Goal: Task Accomplishment & Management: Use online tool/utility

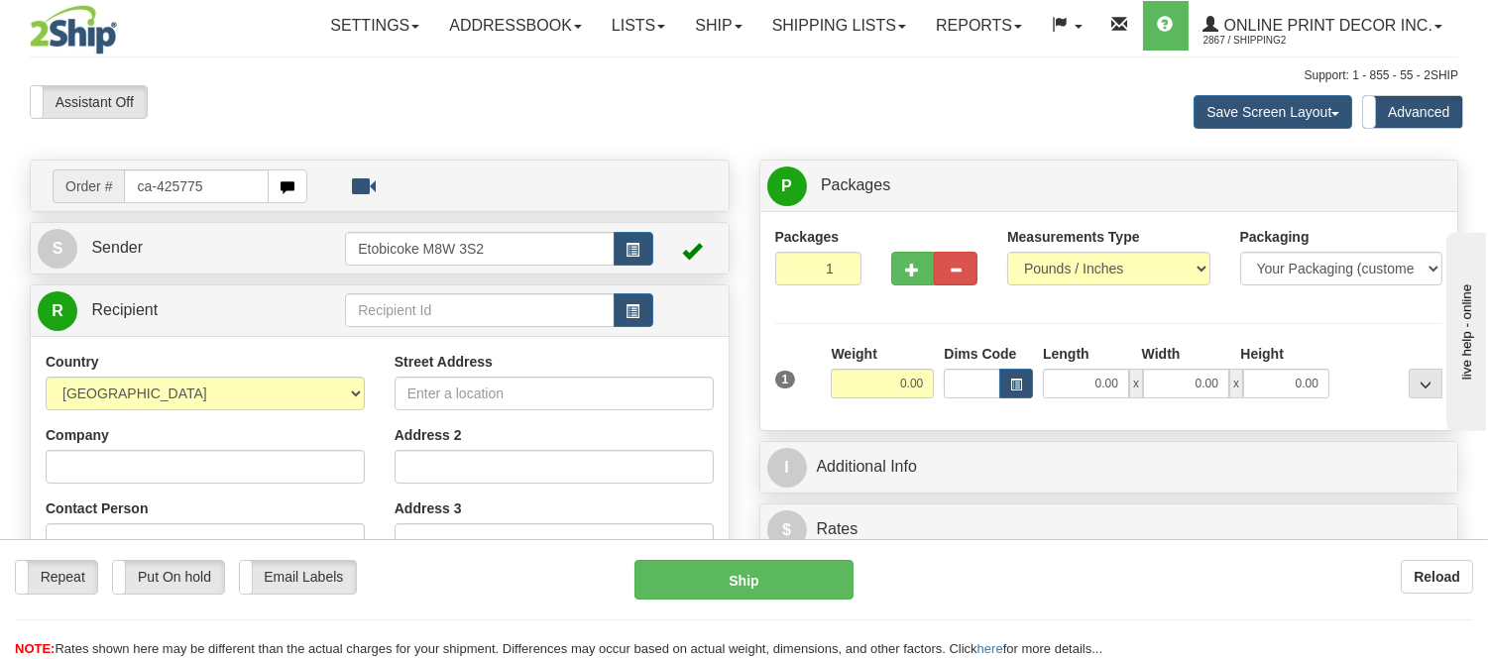
type input "ca-425775"
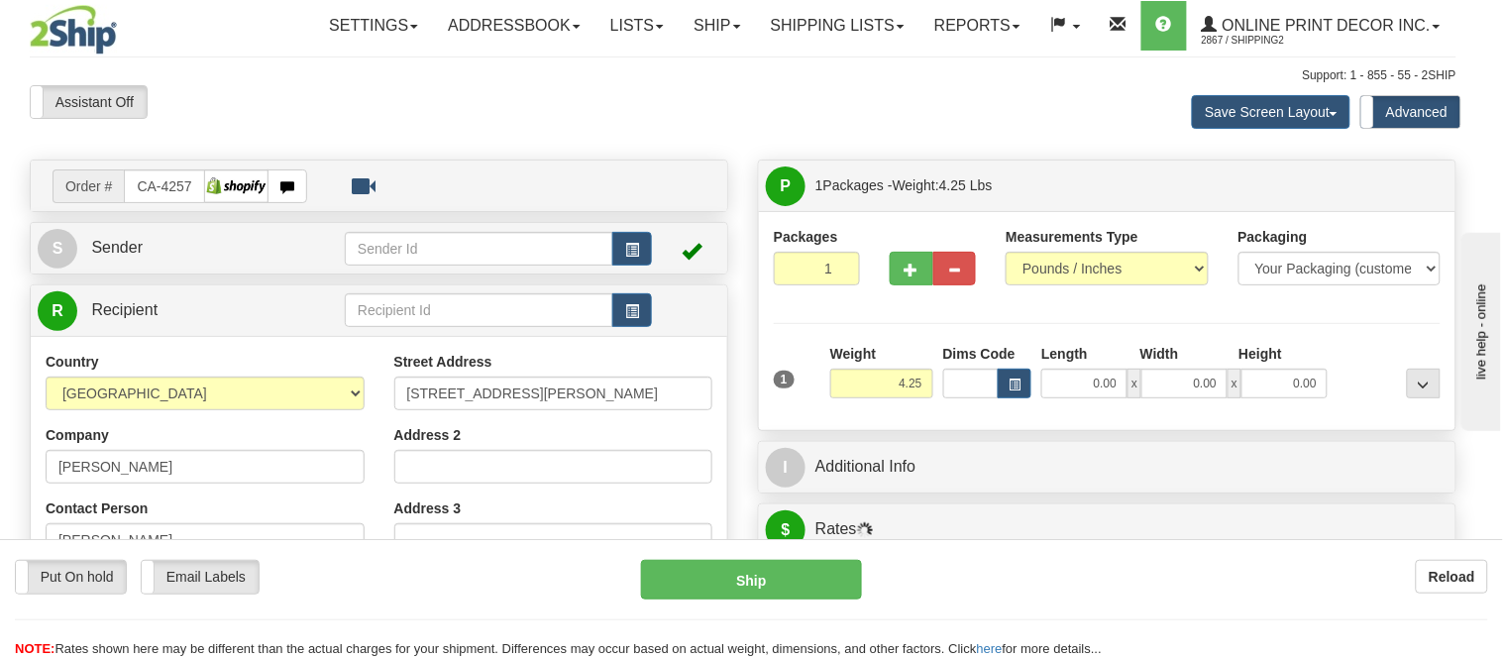
type input "TOFINO"
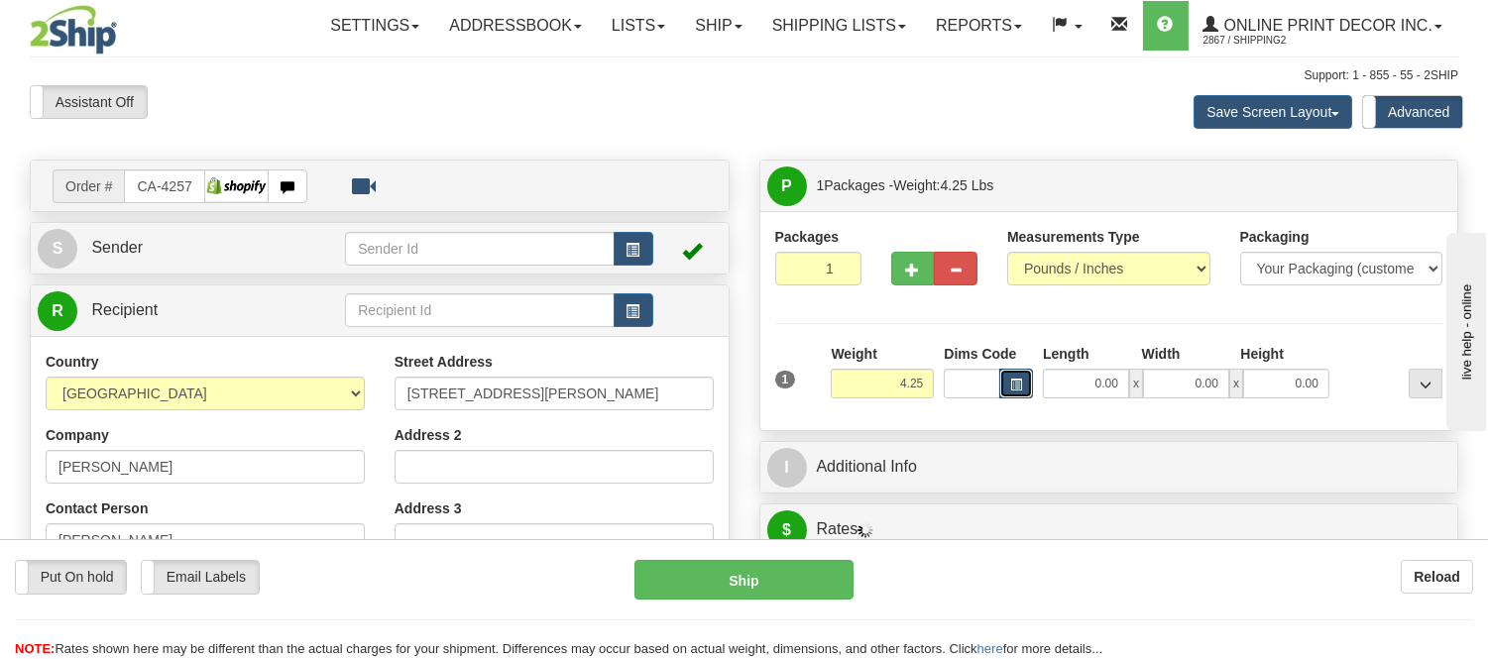
click at [1013, 373] on button "button" at bounding box center [1016, 384] width 34 height 30
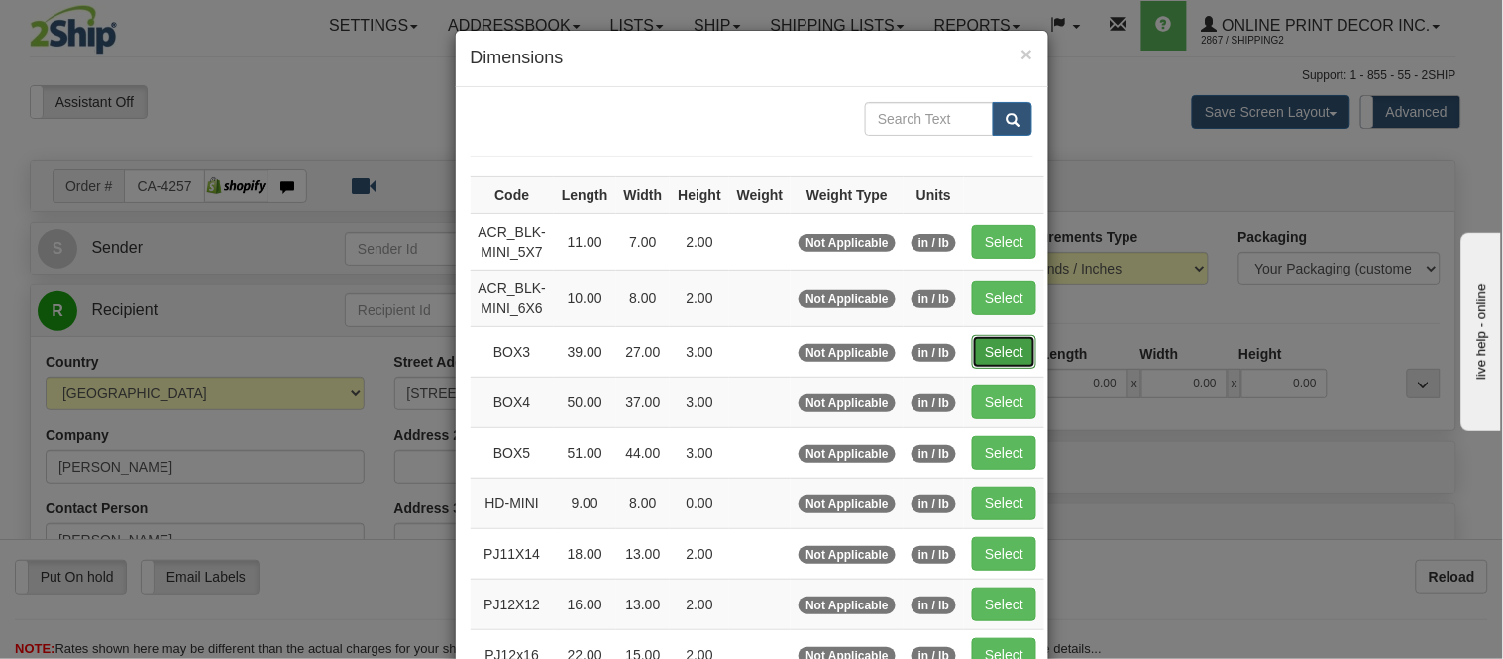
click at [984, 345] on button "Select" at bounding box center [1004, 352] width 64 height 34
type input "BOX3"
type input "39.00"
type input "27.00"
type input "3.00"
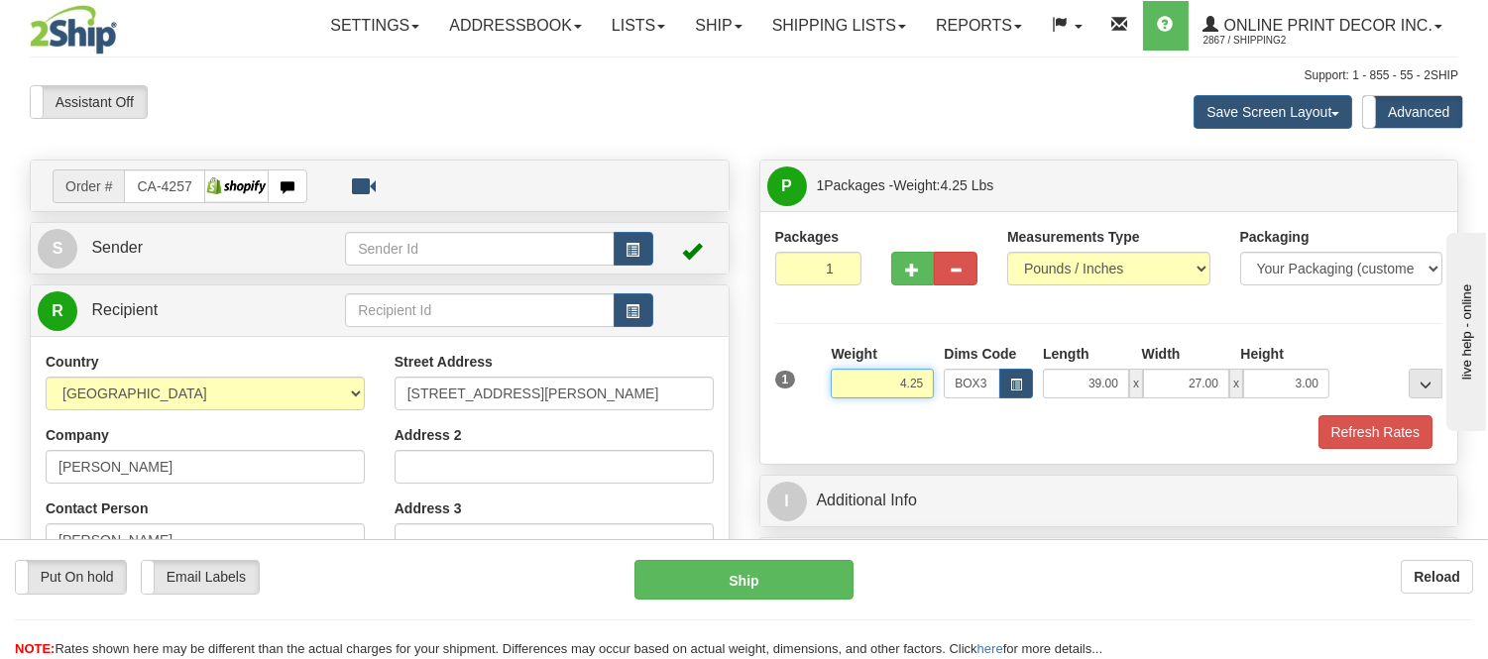
drag, startPoint x: 929, startPoint y: 380, endPoint x: 775, endPoint y: 379, distance: 153.6
click at [775, 379] on div "1 Weight 4.25 Dims Code BOX3" at bounding box center [1109, 379] width 678 height 70
type input "9.98"
click at [1383, 426] on button "Refresh Rates" at bounding box center [1375, 432] width 114 height 34
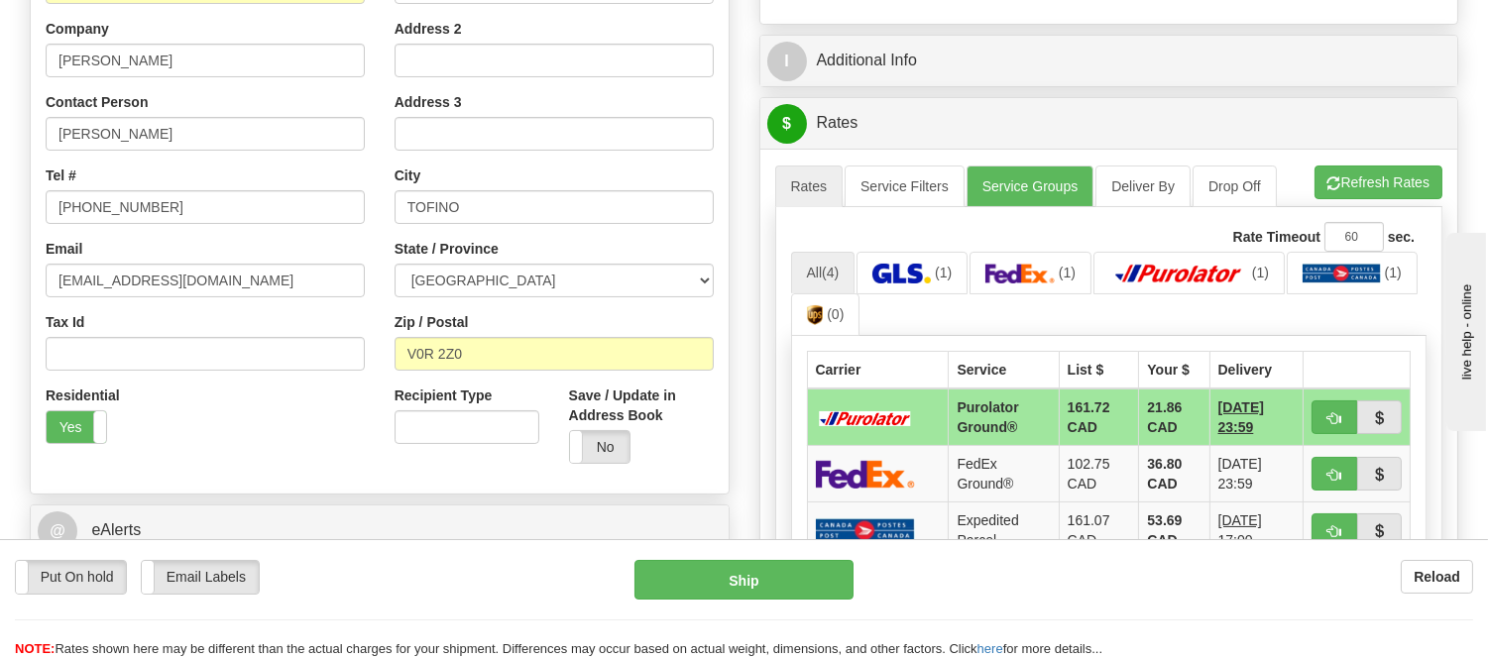
scroll to position [396, 0]
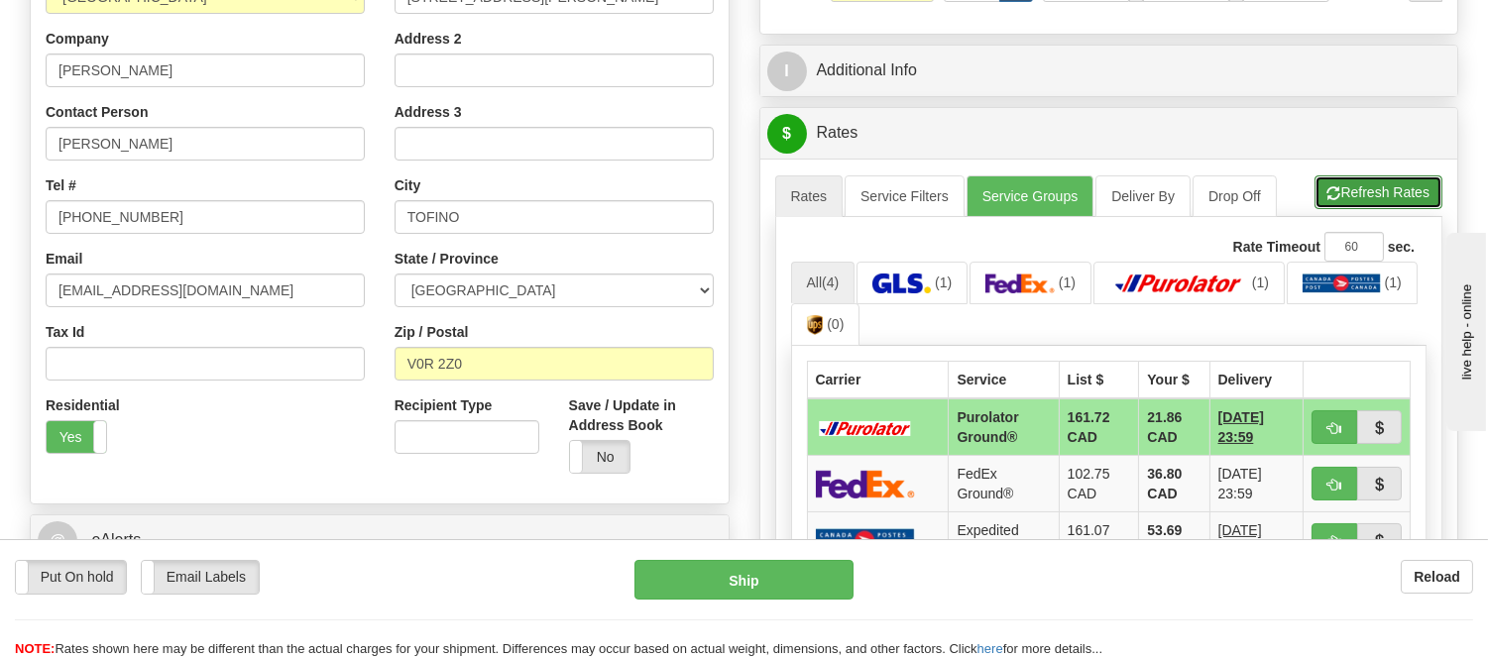
click at [1366, 178] on button "Refresh Rates" at bounding box center [1378, 192] width 128 height 34
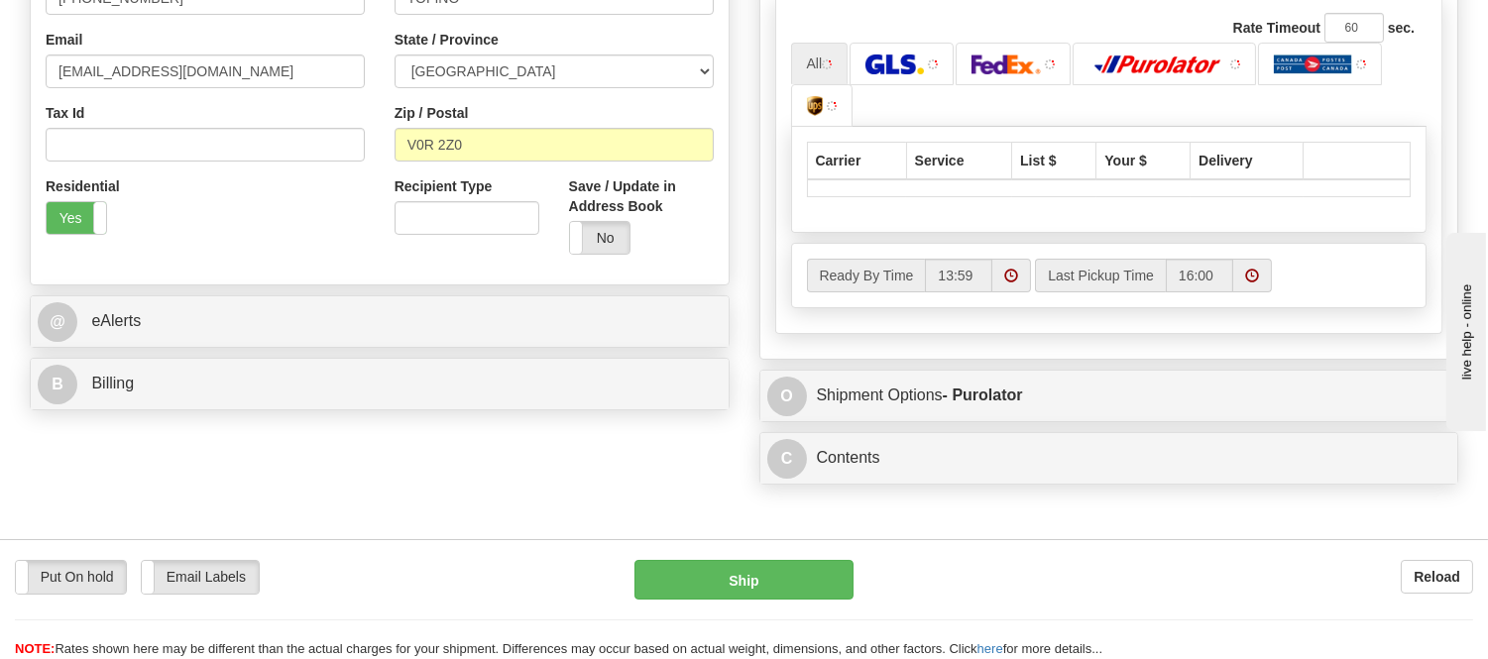
scroll to position [616, 0]
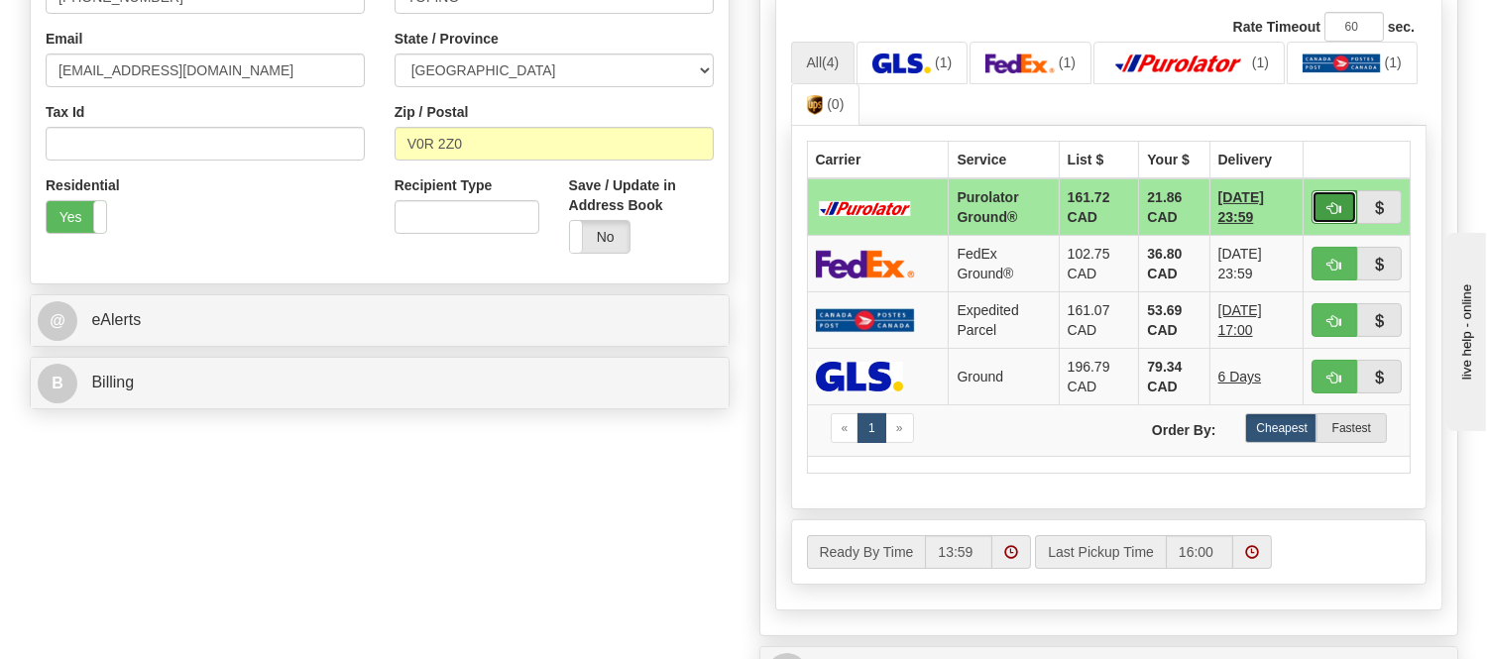
click at [1331, 198] on button "button" at bounding box center [1334, 207] width 46 height 34
type input "260"
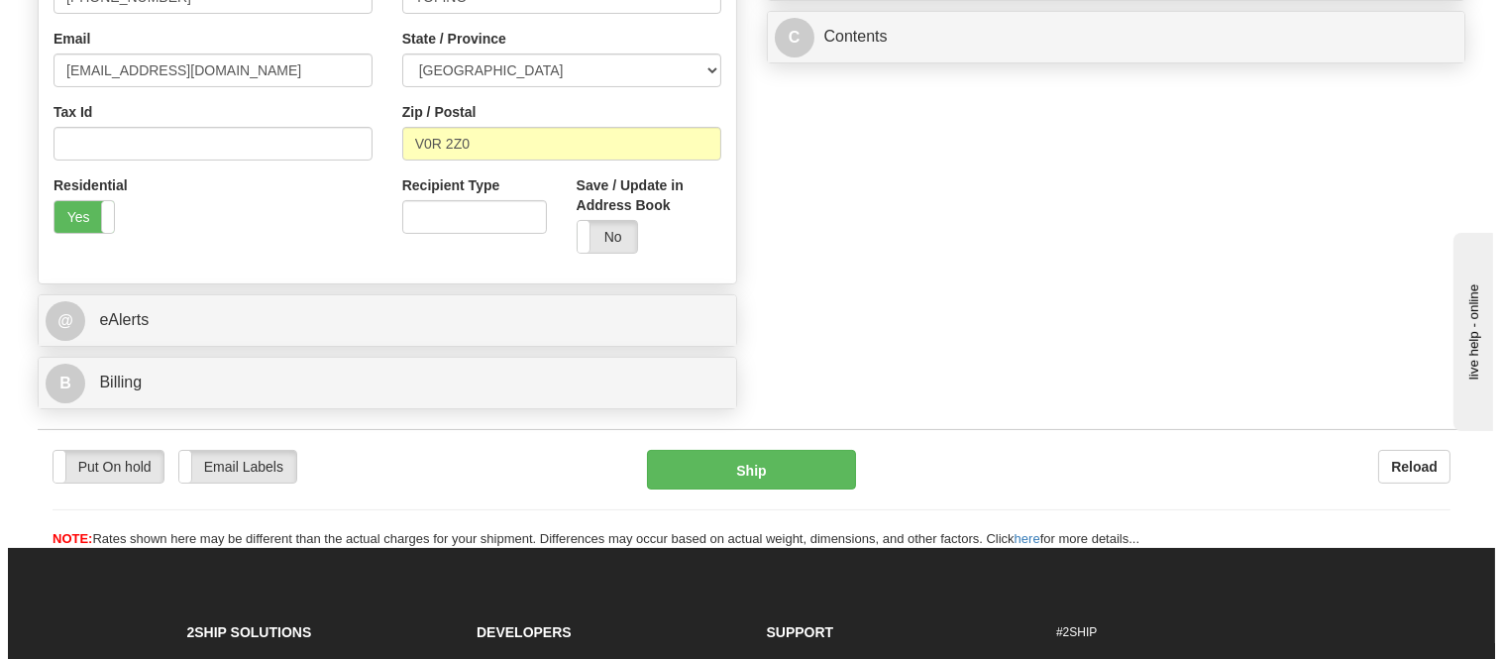
scroll to position [285, 0]
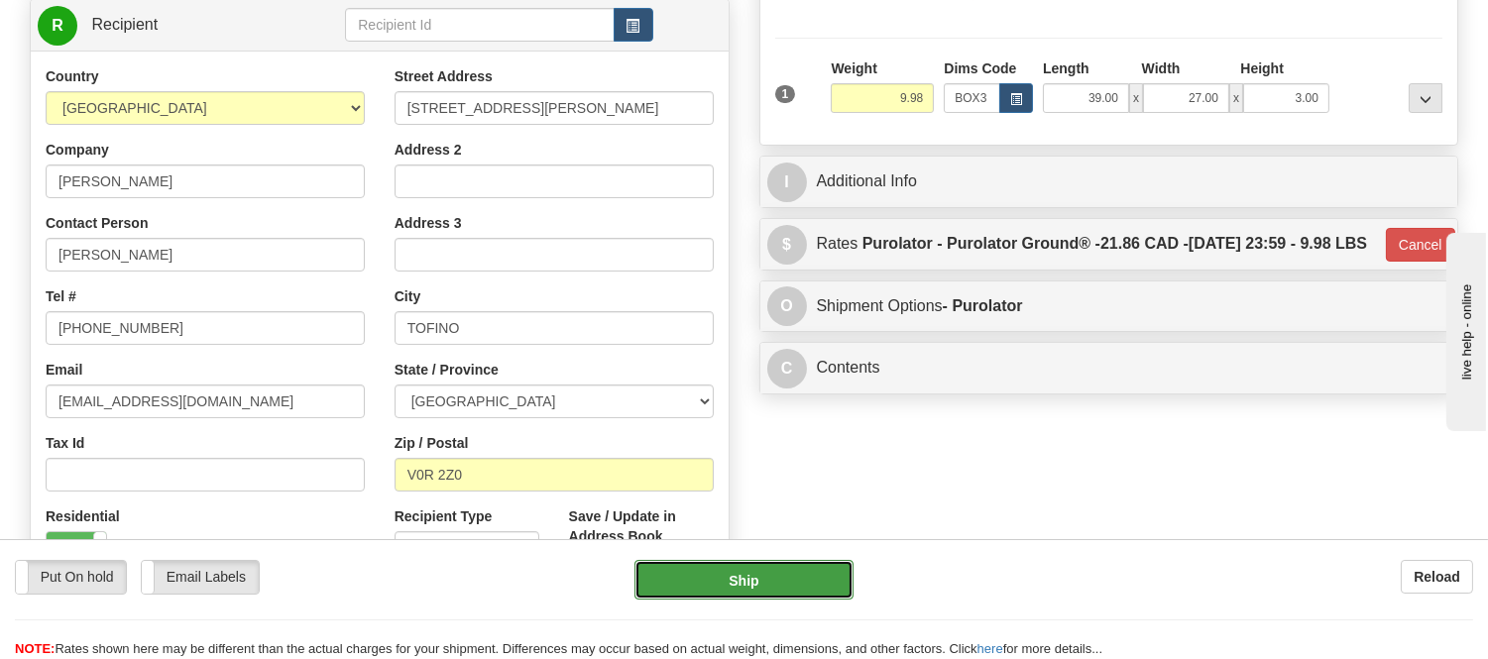
click at [697, 567] on button "Ship" at bounding box center [743, 580] width 218 height 40
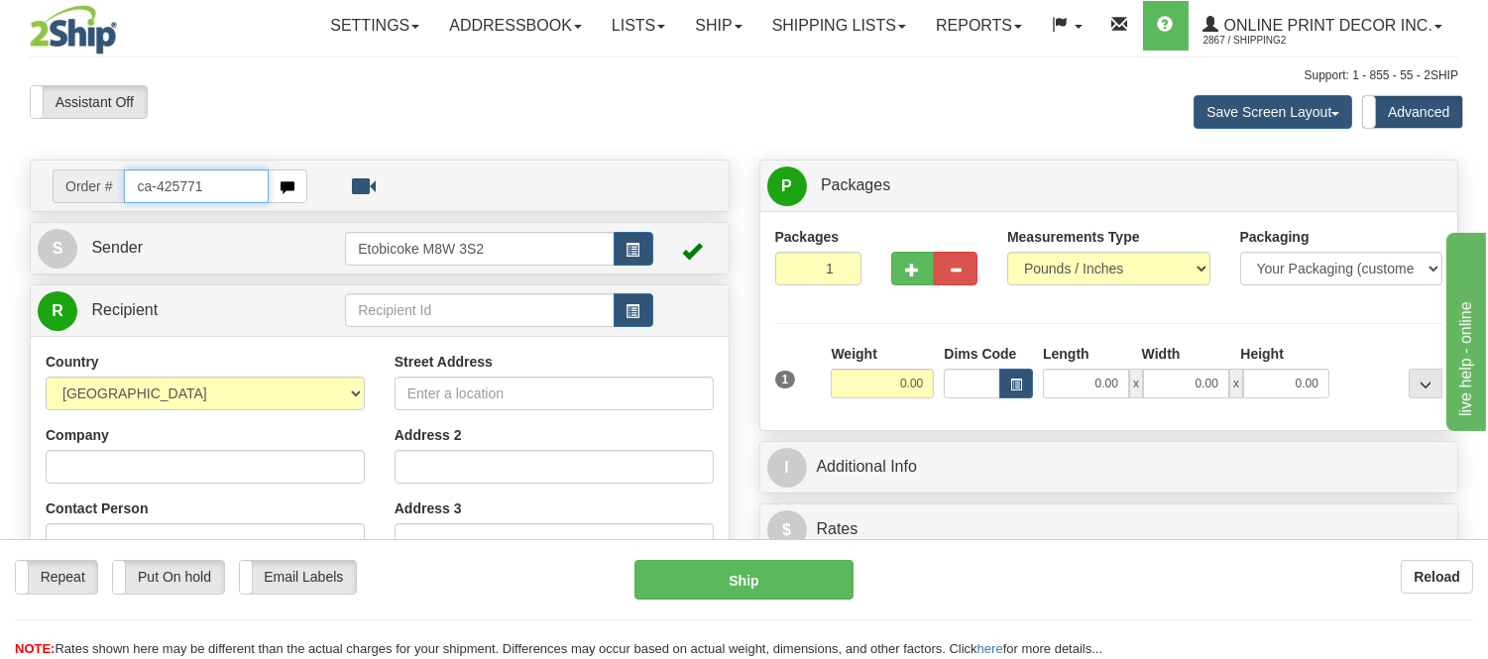
type input "ca-425771"
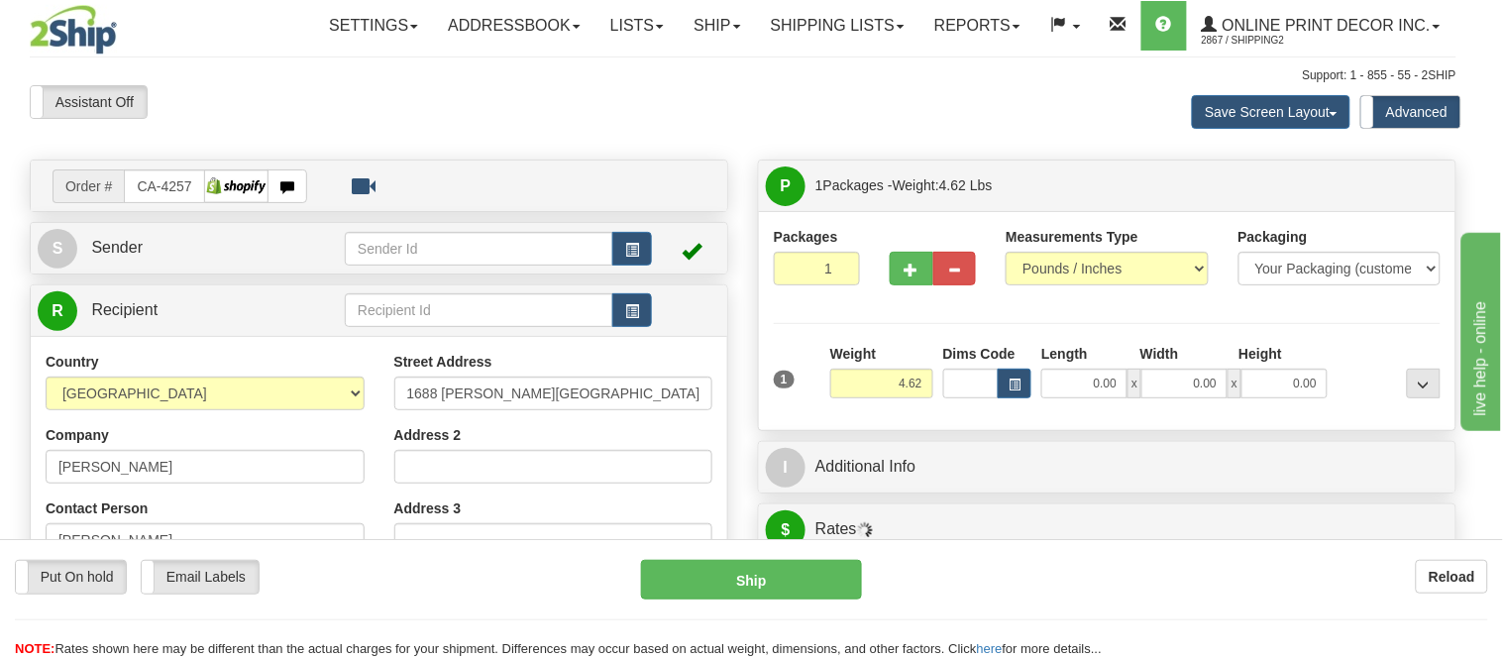
type input "CAMBRIDGE"
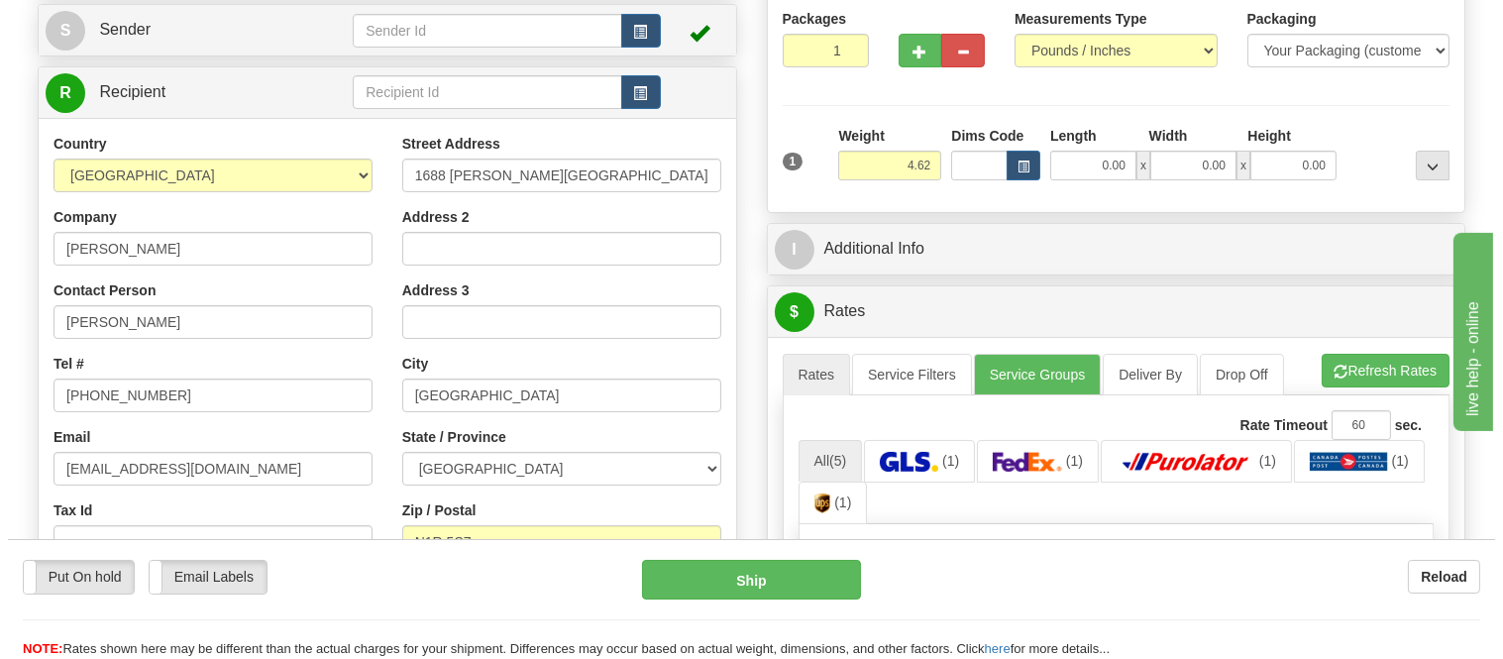
scroll to position [220, 0]
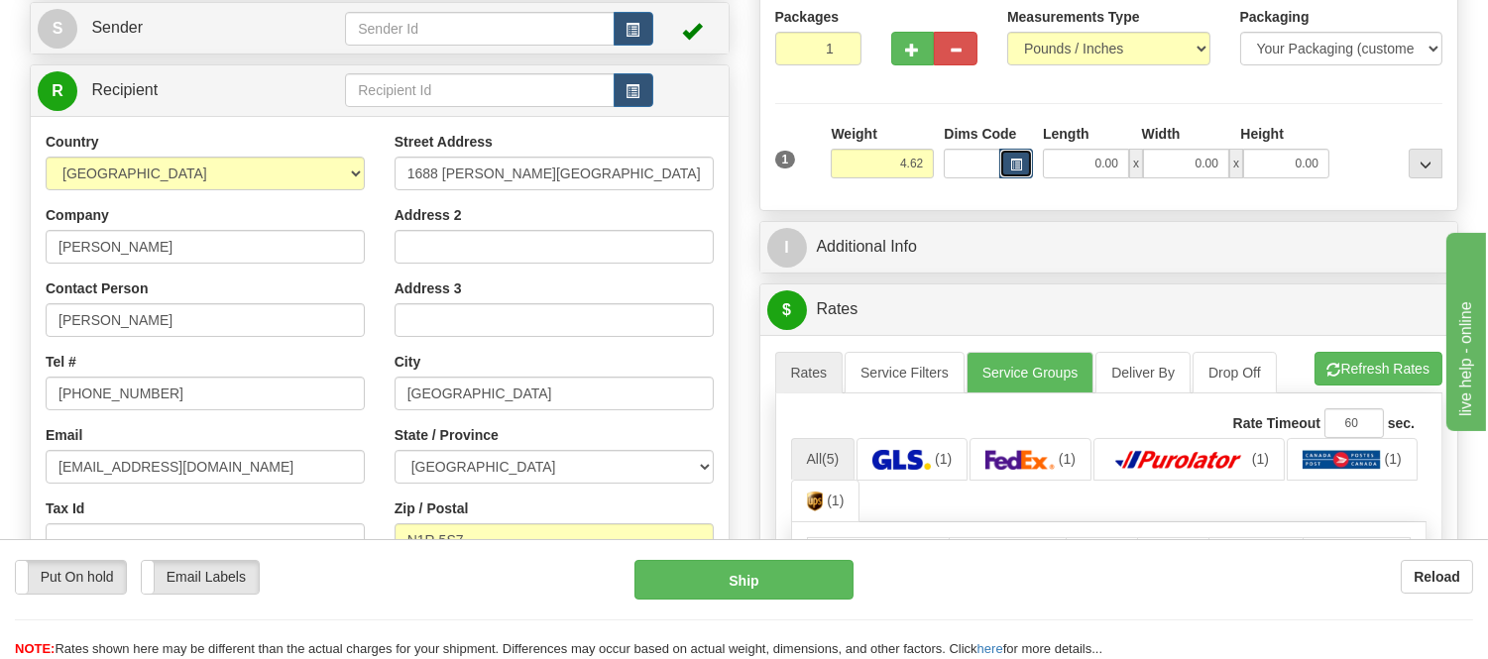
click at [1028, 171] on button "button" at bounding box center [1016, 164] width 34 height 30
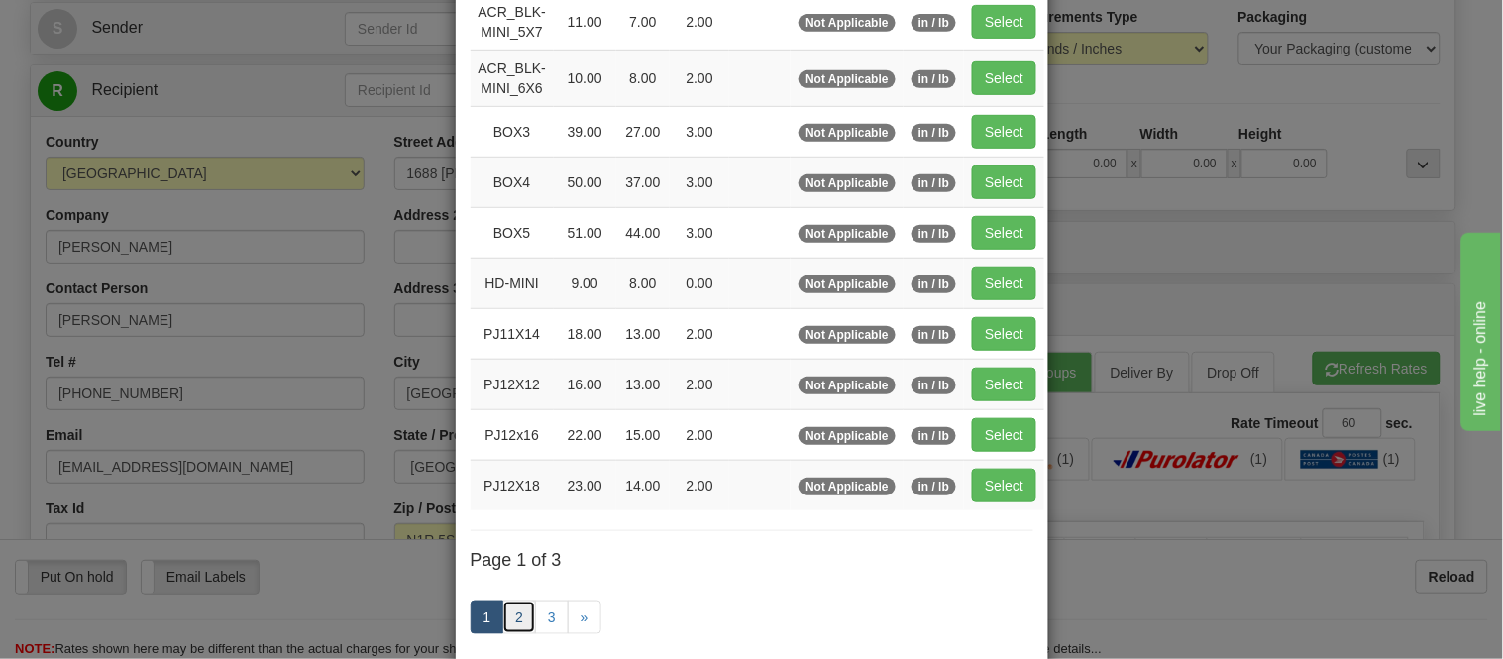
click at [508, 607] on link "2" at bounding box center [519, 618] width 34 height 34
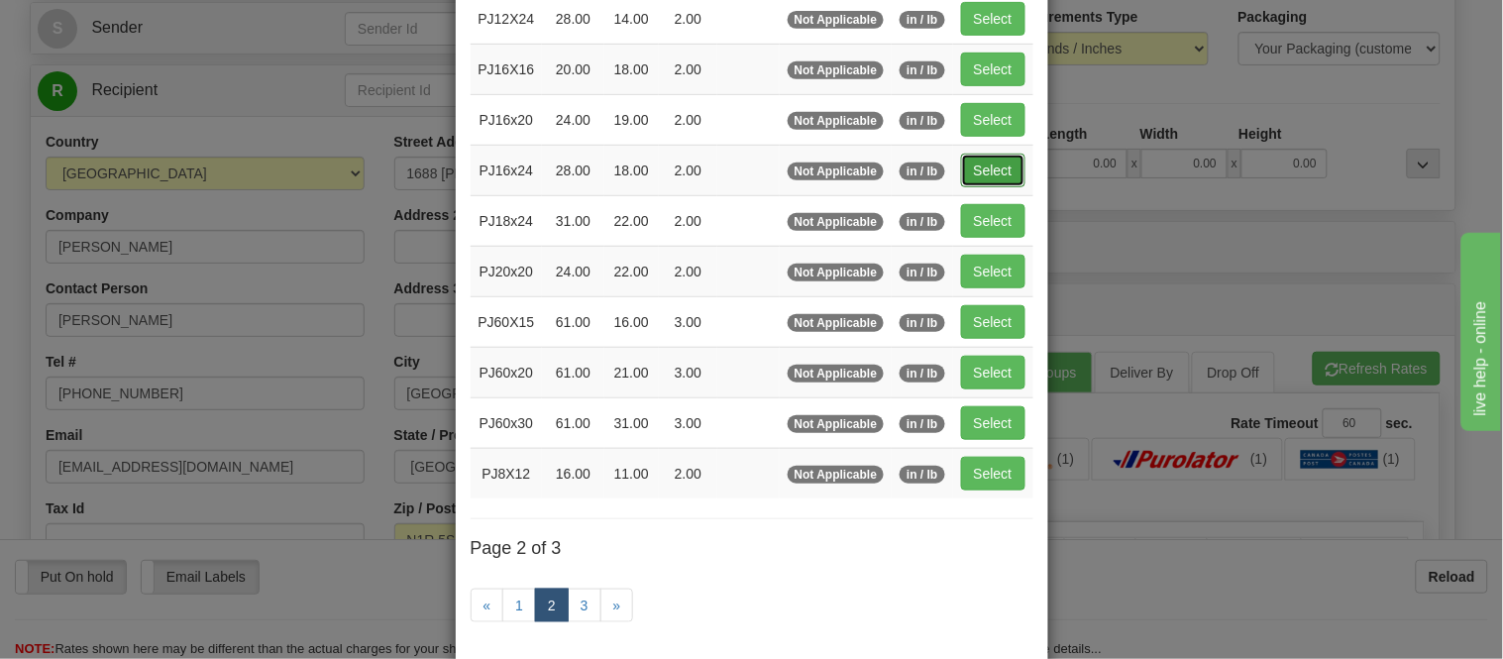
click at [971, 172] on button "Select" at bounding box center [993, 171] width 64 height 34
type input "PJ16x24"
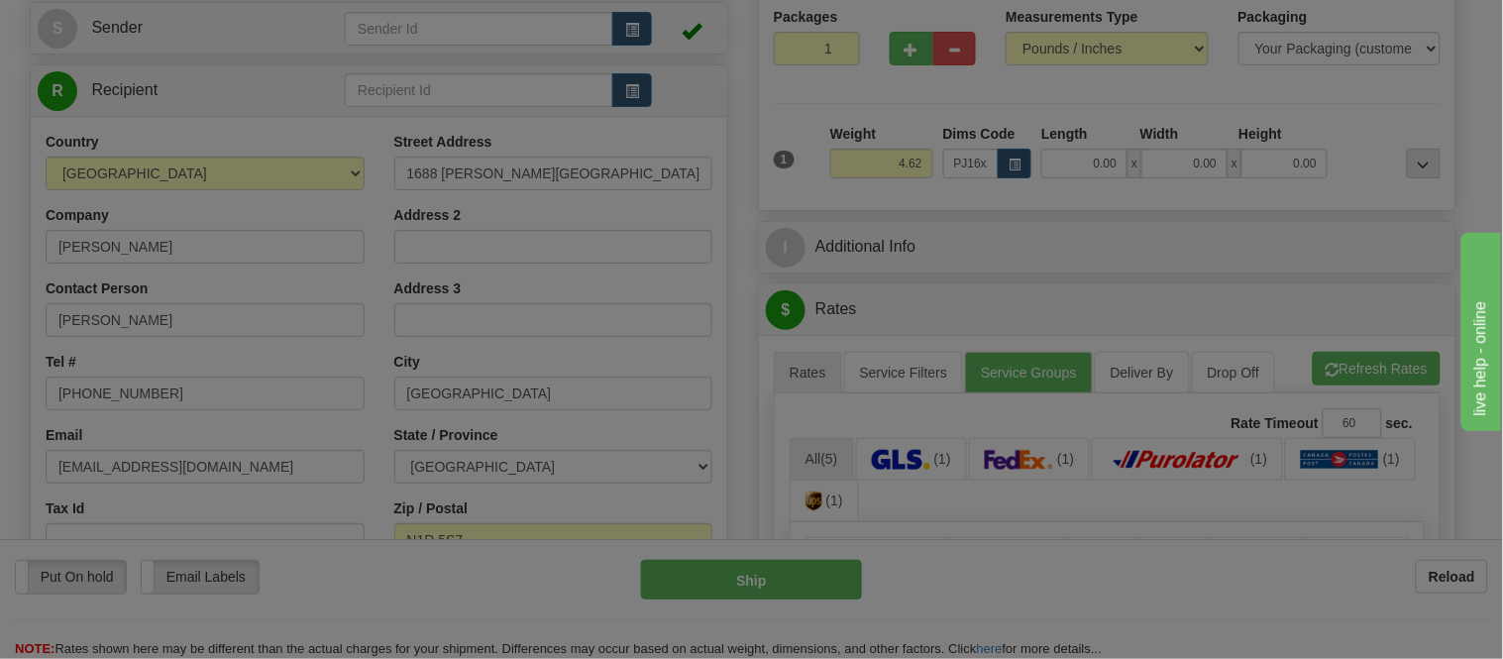
type input "28.00"
type input "18.00"
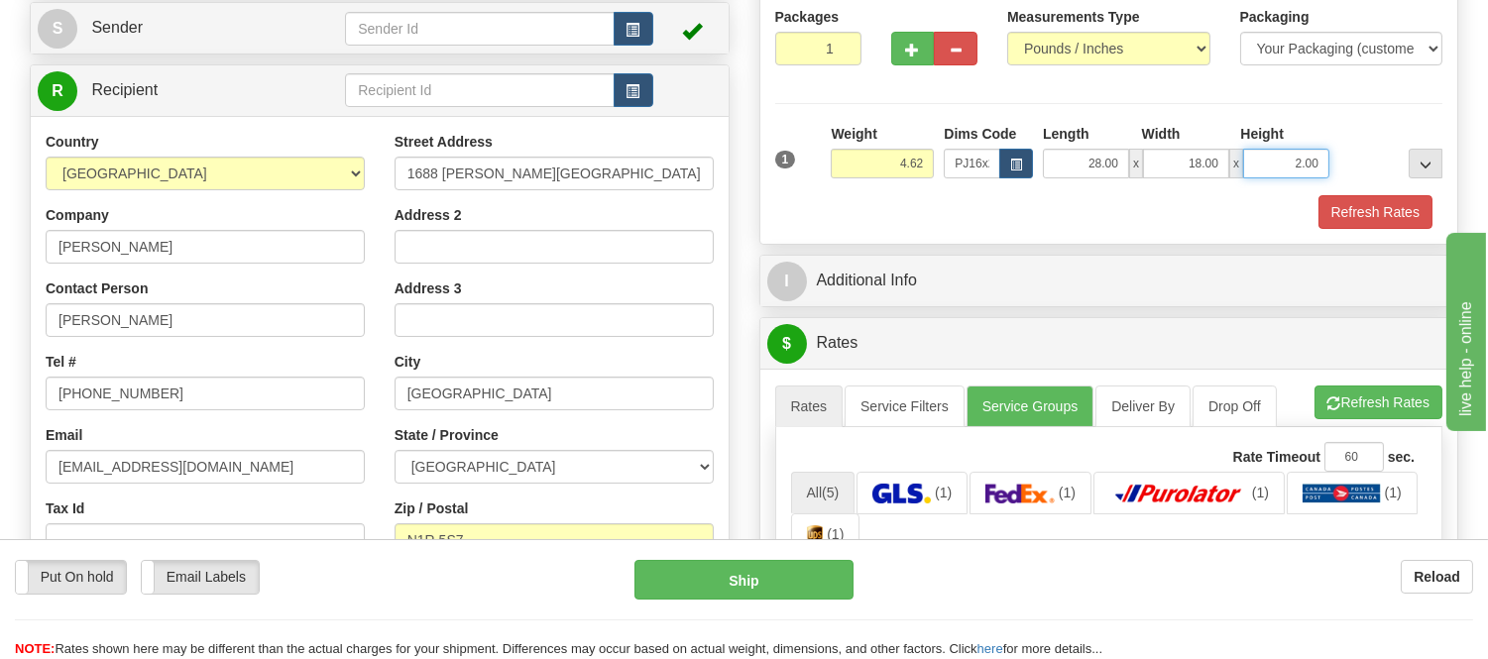
drag, startPoint x: 1325, startPoint y: 165, endPoint x: 1280, endPoint y: 182, distance: 48.0
click at [1280, 182] on div "1 Weight 4.62 Dims Code x x" at bounding box center [1109, 159] width 678 height 70
click button "Delete" at bounding box center [0, 0] width 0 height 0
type input "4.00"
drag, startPoint x: 927, startPoint y: 155, endPoint x: 849, endPoint y: 156, distance: 77.3
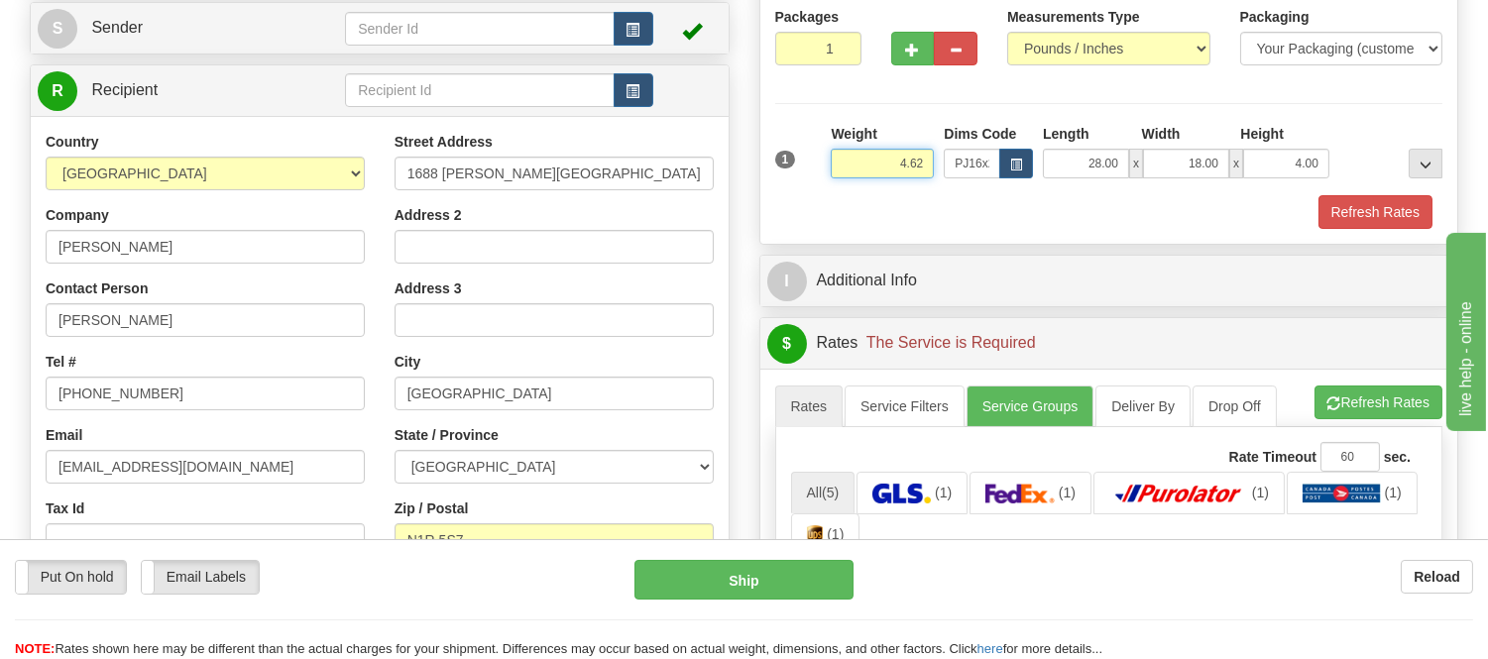
click at [849, 156] on input "4.62" at bounding box center [881, 164] width 103 height 30
type input "5.98"
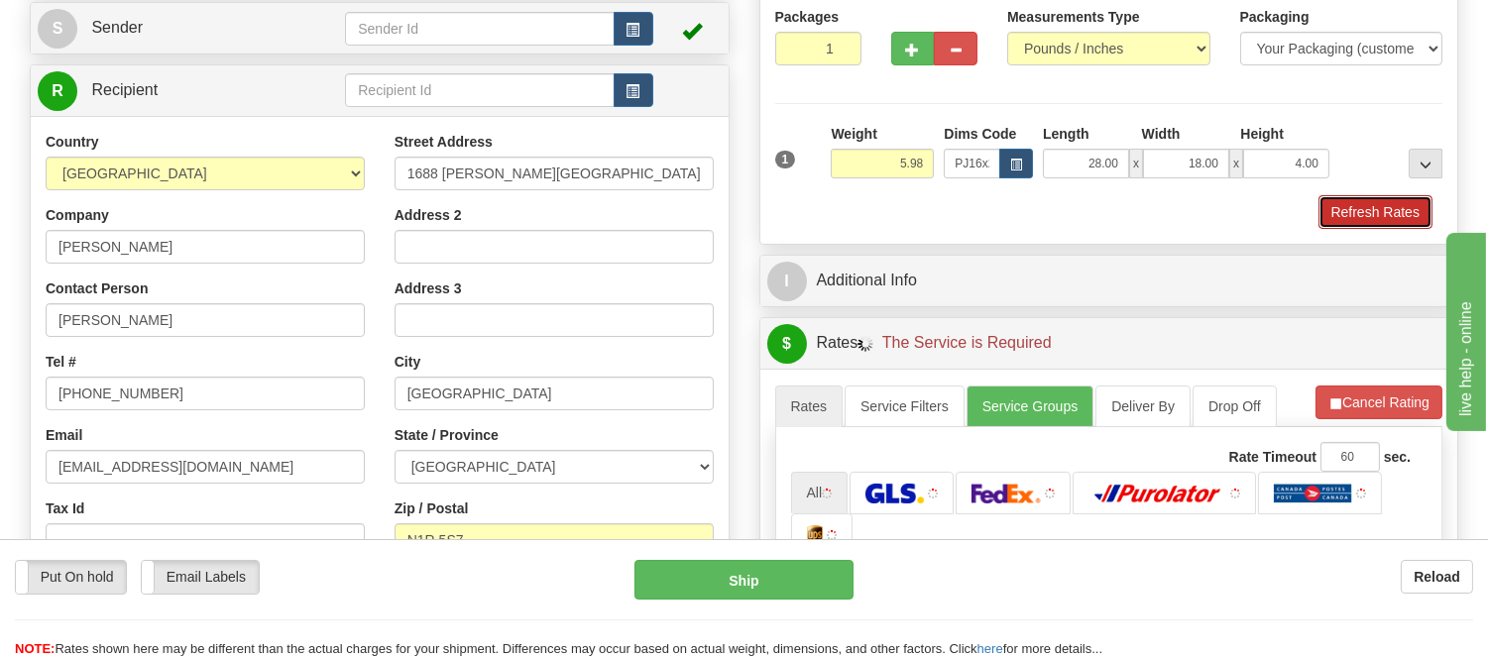
click at [1414, 209] on button "Refresh Rates" at bounding box center [1375, 212] width 114 height 34
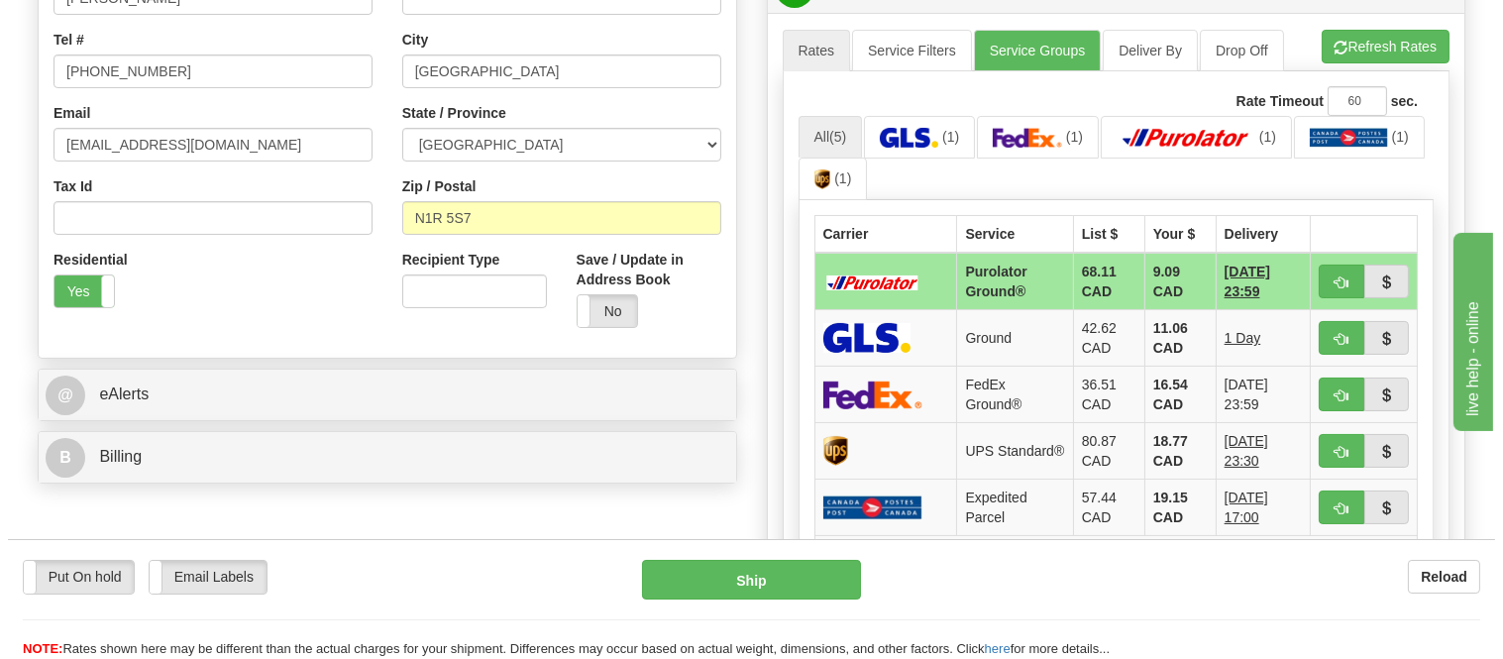
scroll to position [550, 0]
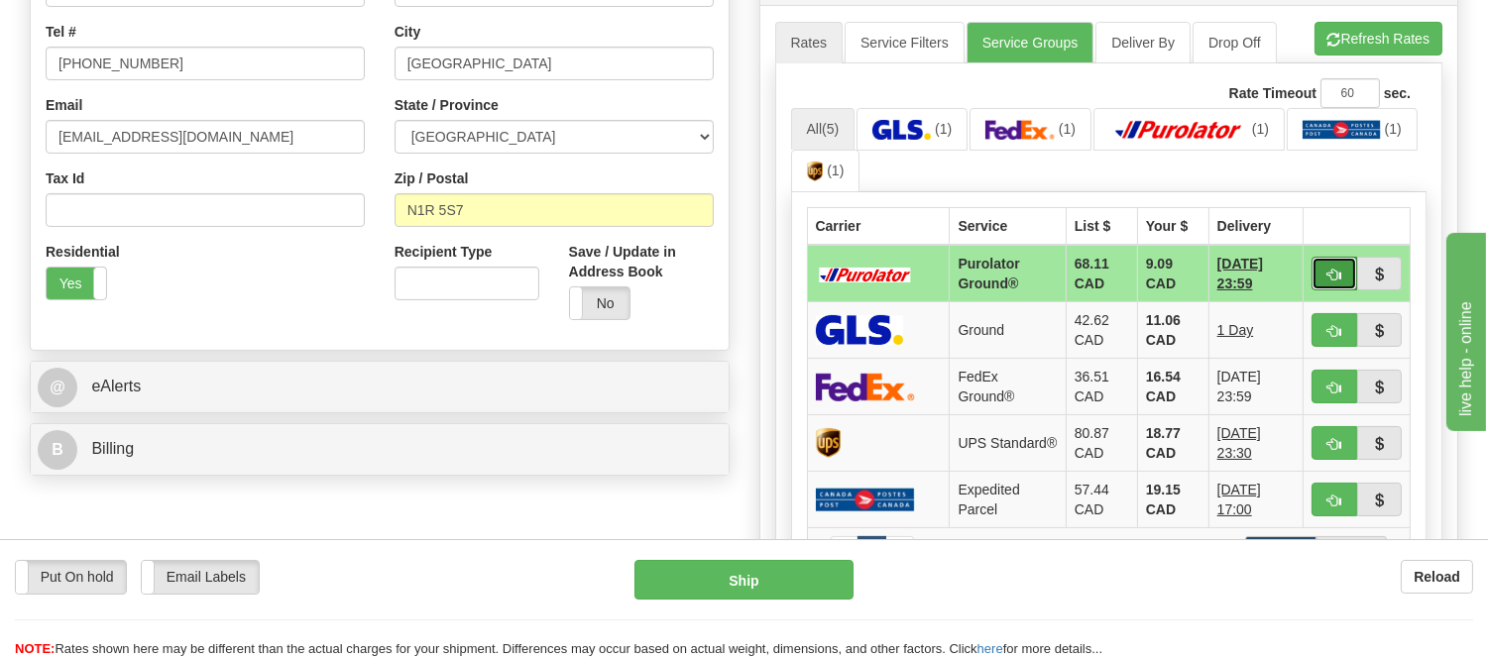
click at [1325, 264] on button "button" at bounding box center [1334, 274] width 46 height 34
type input "260"
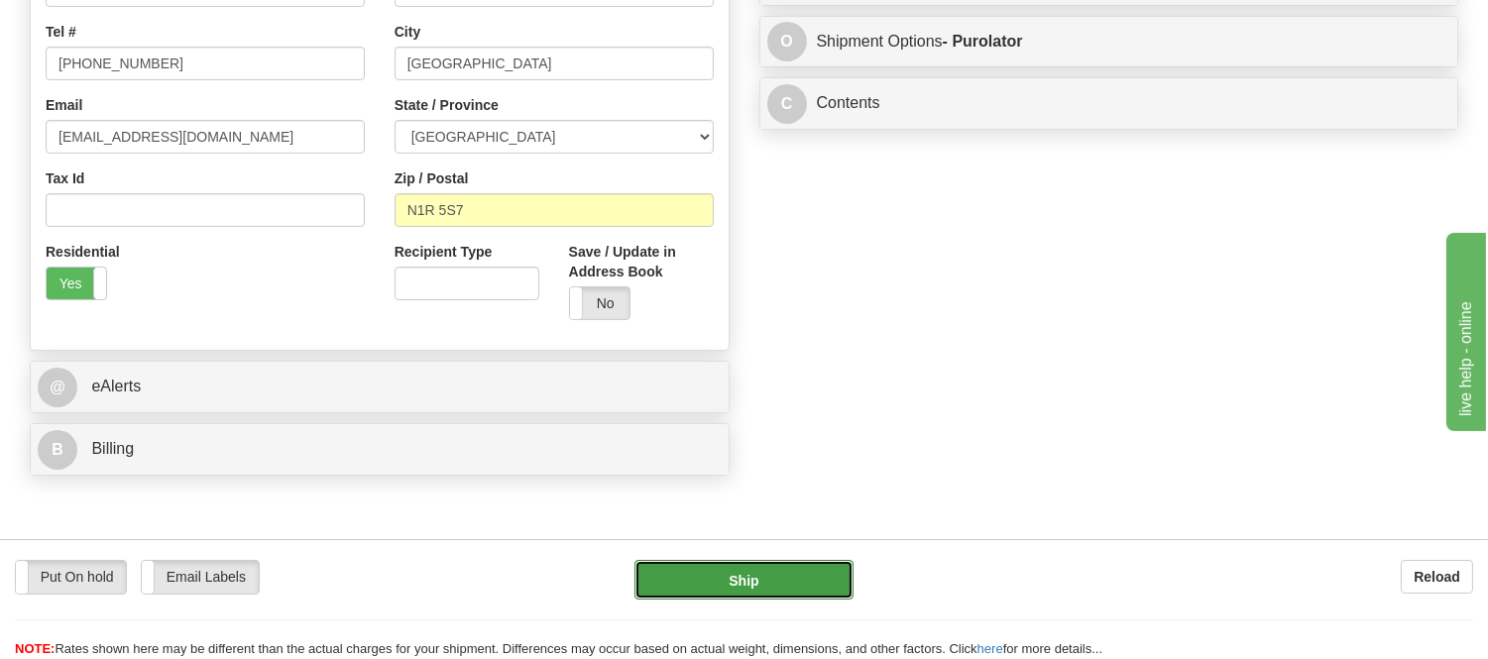
click at [783, 590] on button "Ship" at bounding box center [743, 580] width 218 height 40
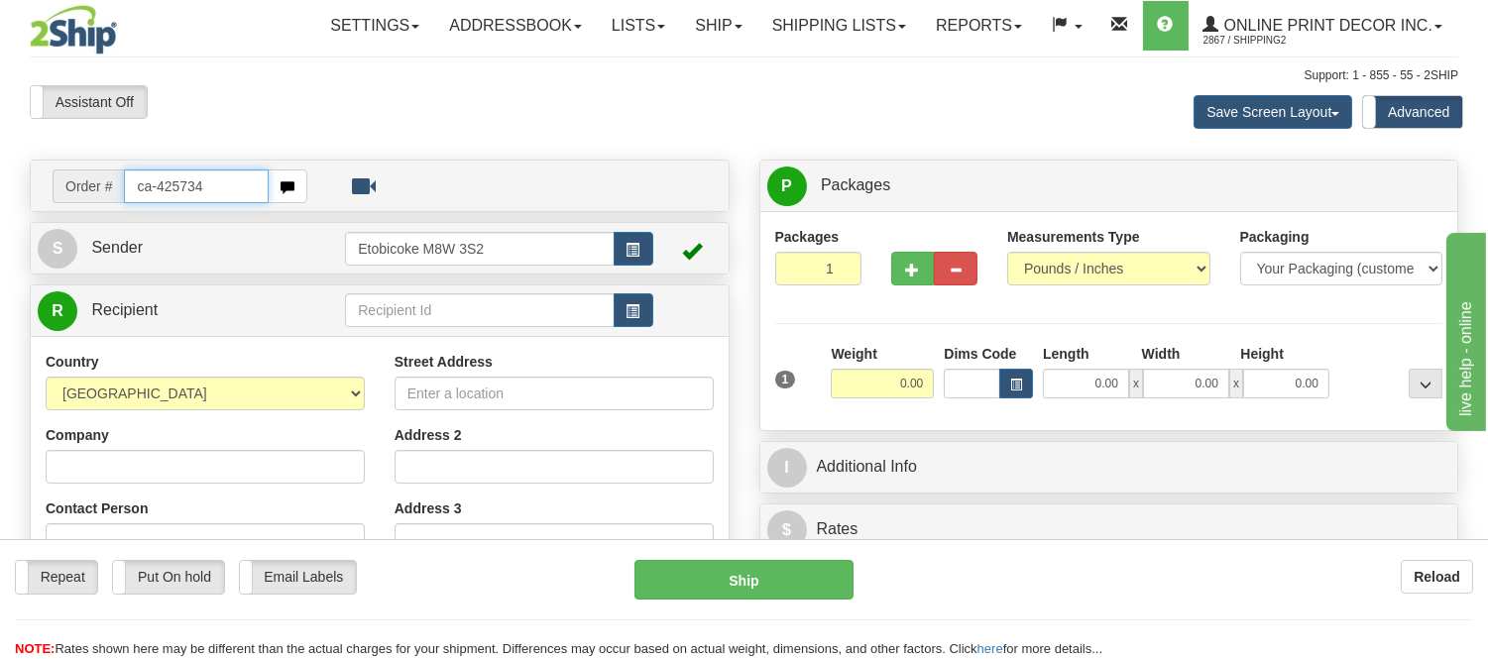
type input "ca-425734"
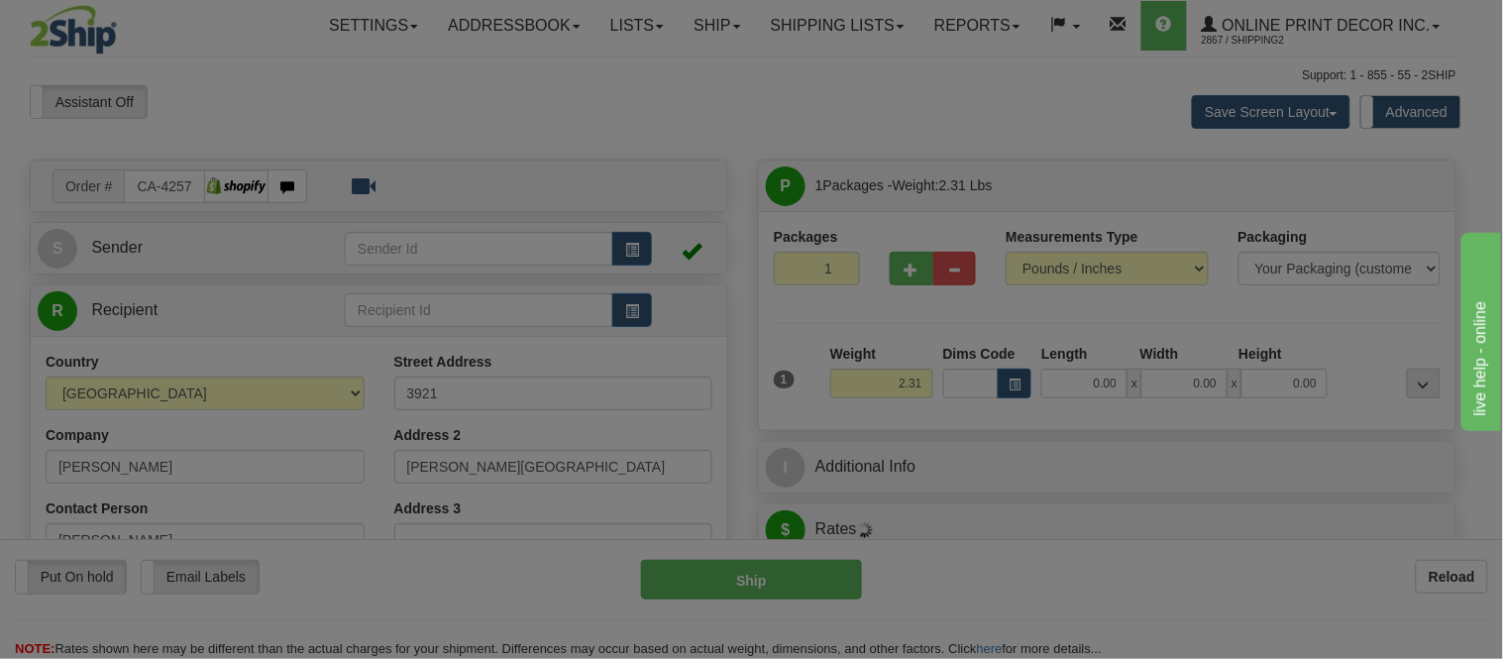
type input "[GEOGRAPHIC_DATA]"
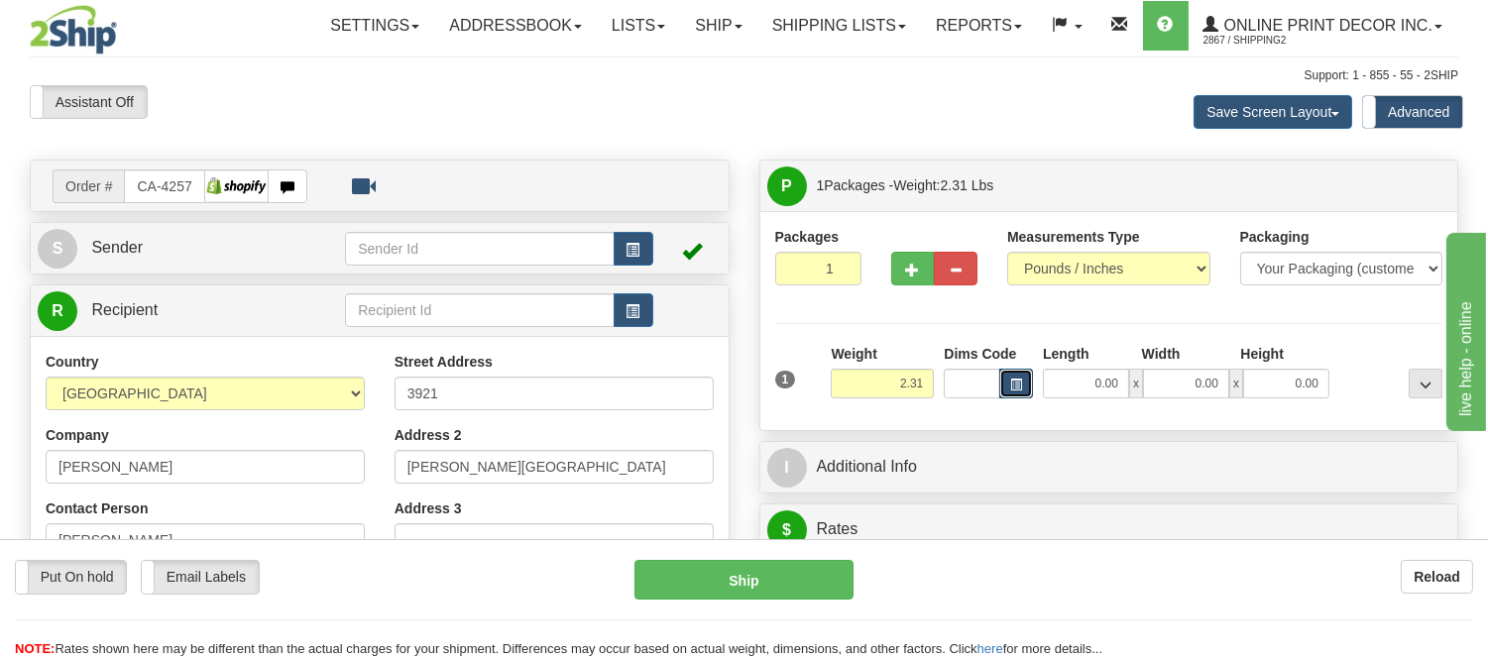
click at [1024, 379] on button "button" at bounding box center [1016, 384] width 34 height 30
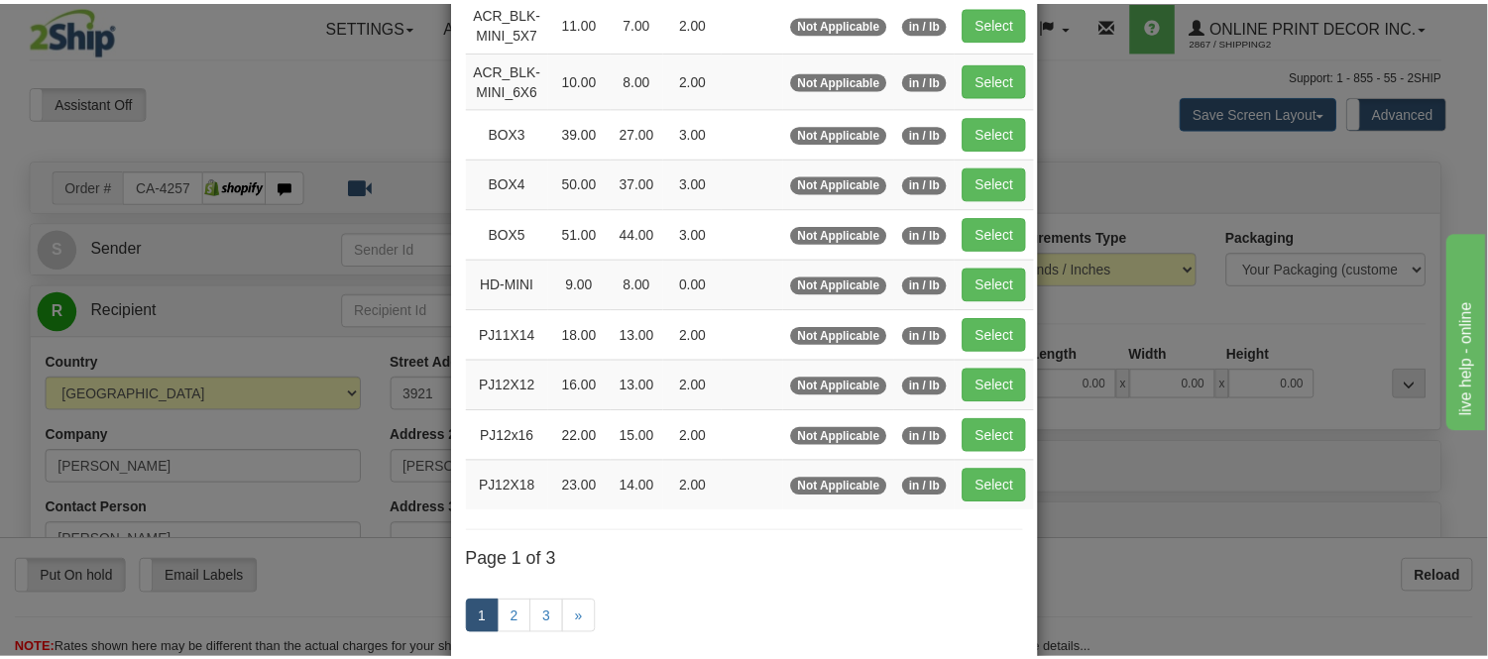
scroll to position [220, 0]
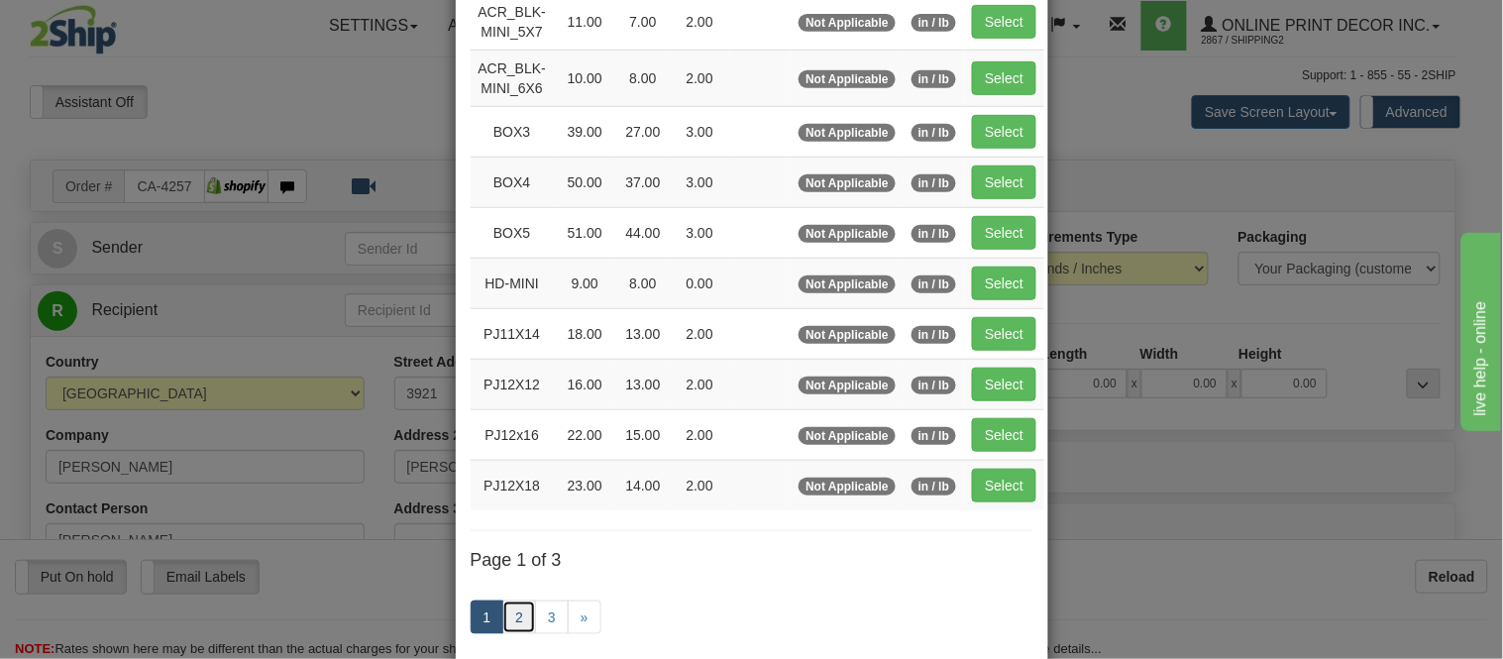
click at [510, 625] on link "2" at bounding box center [519, 618] width 34 height 34
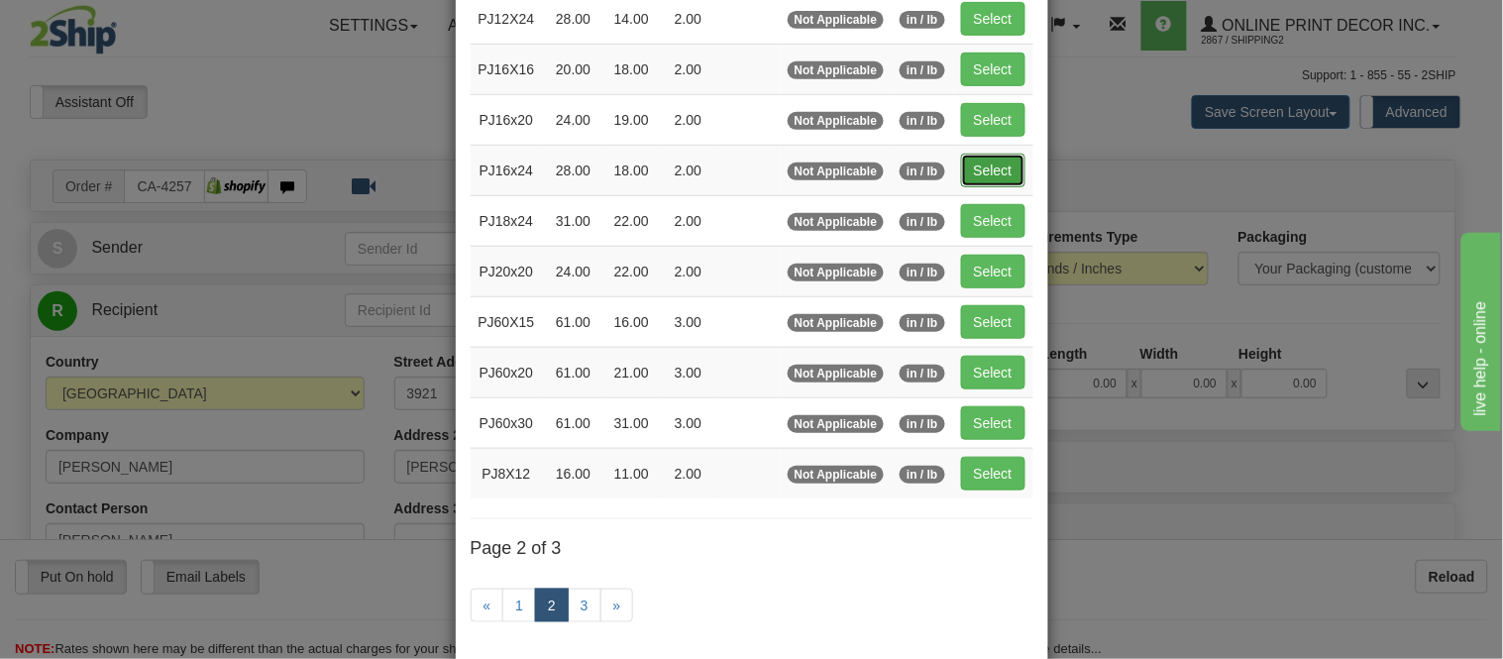
click at [985, 176] on button "Select" at bounding box center [993, 171] width 64 height 34
type input "PJ16x24"
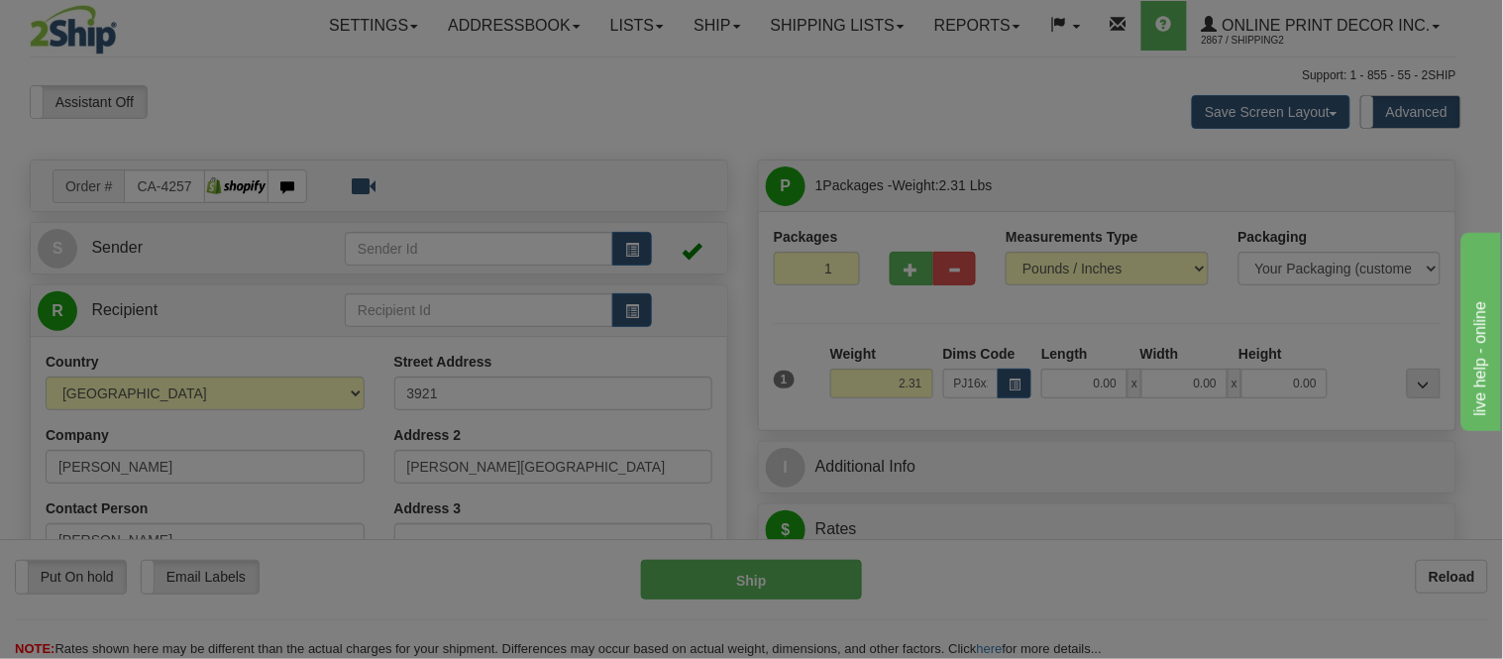
type input "28.00"
type input "18.00"
type input "2.00"
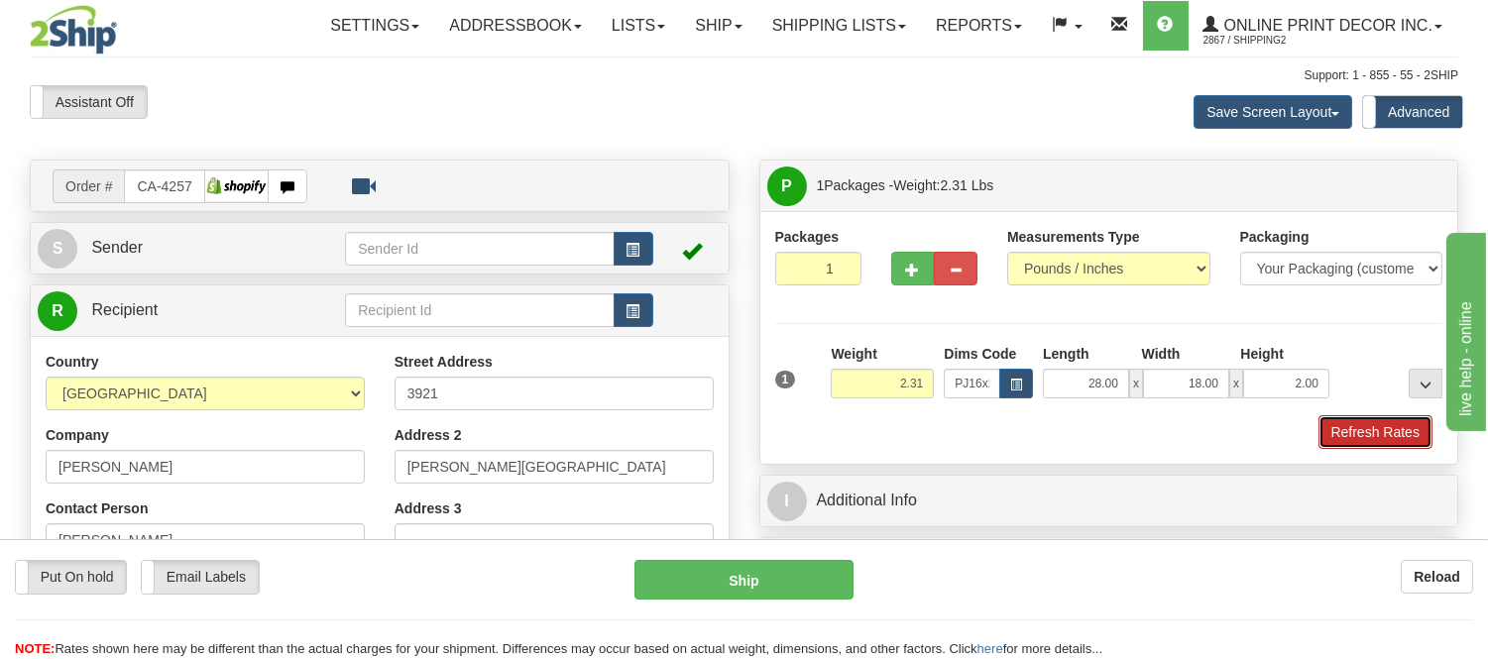
click at [1355, 440] on button "Refresh Rates" at bounding box center [1375, 432] width 114 height 34
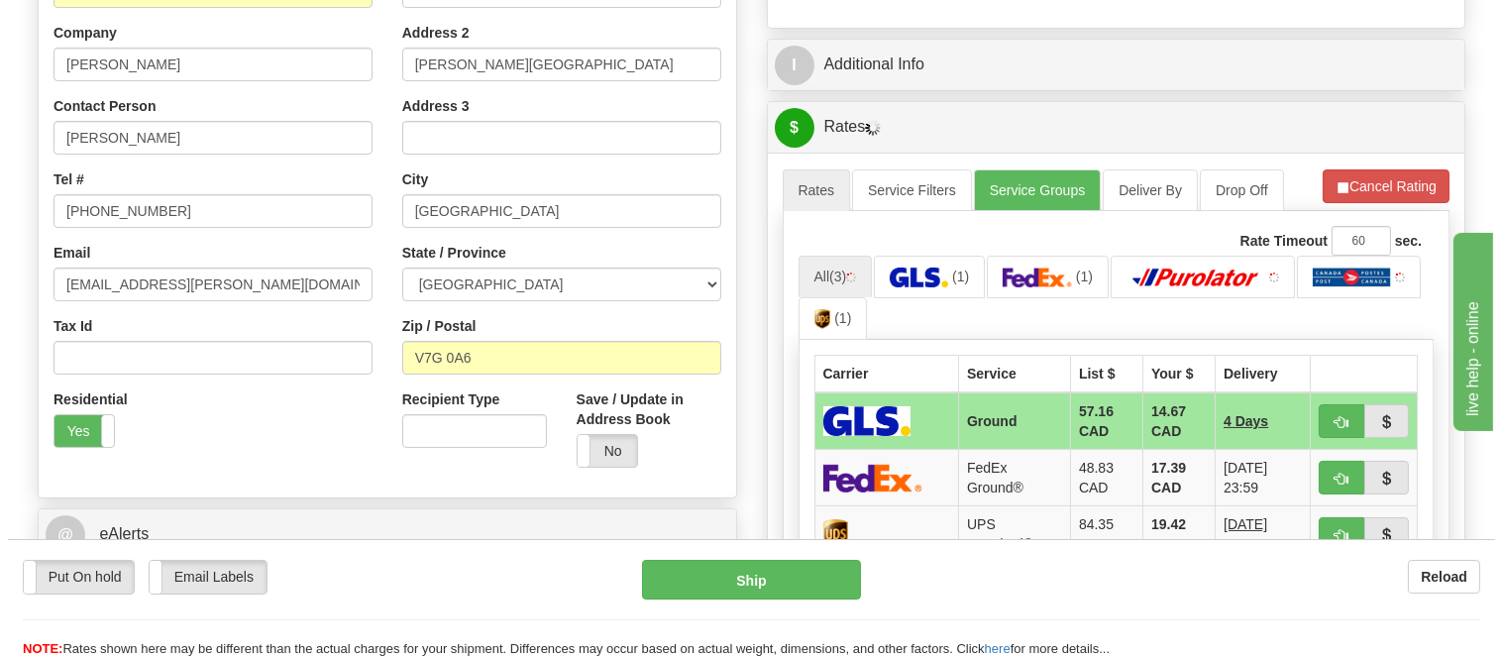
scroll to position [478, 0]
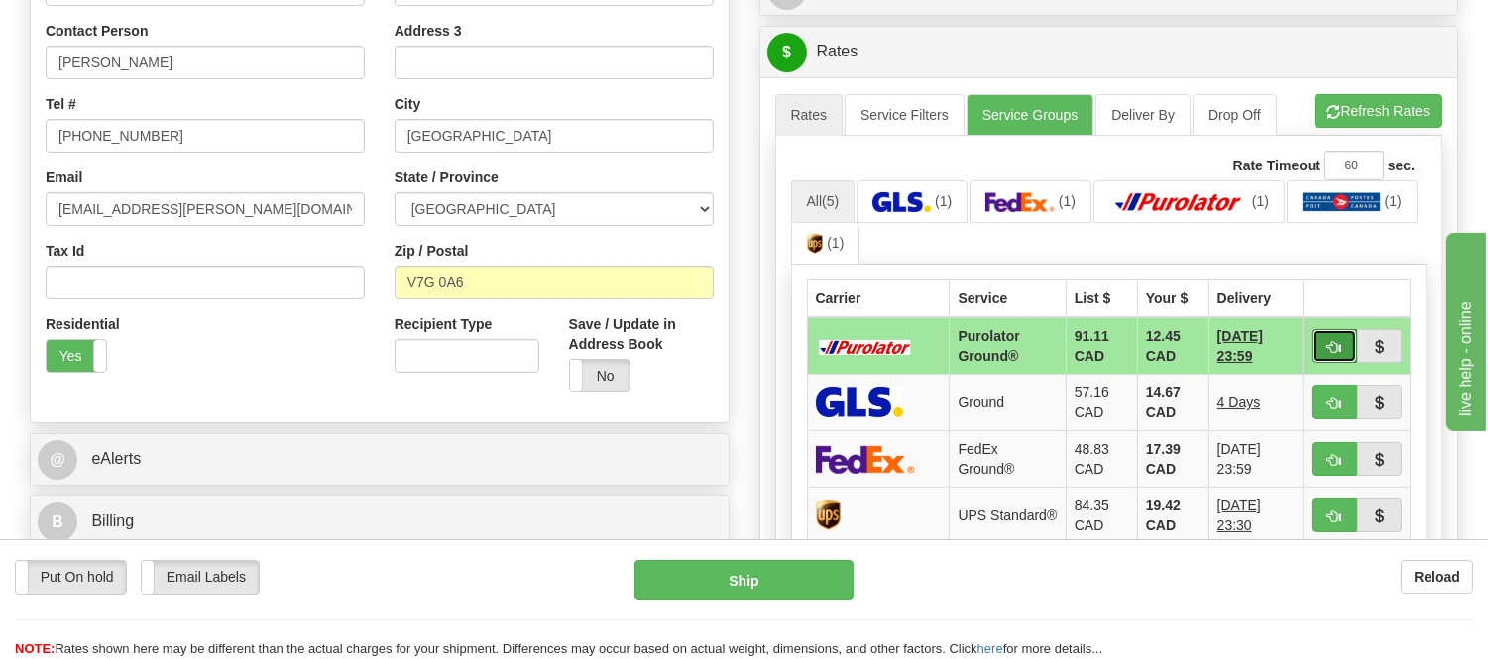
click at [1324, 342] on button "button" at bounding box center [1334, 346] width 46 height 34
type input "260"
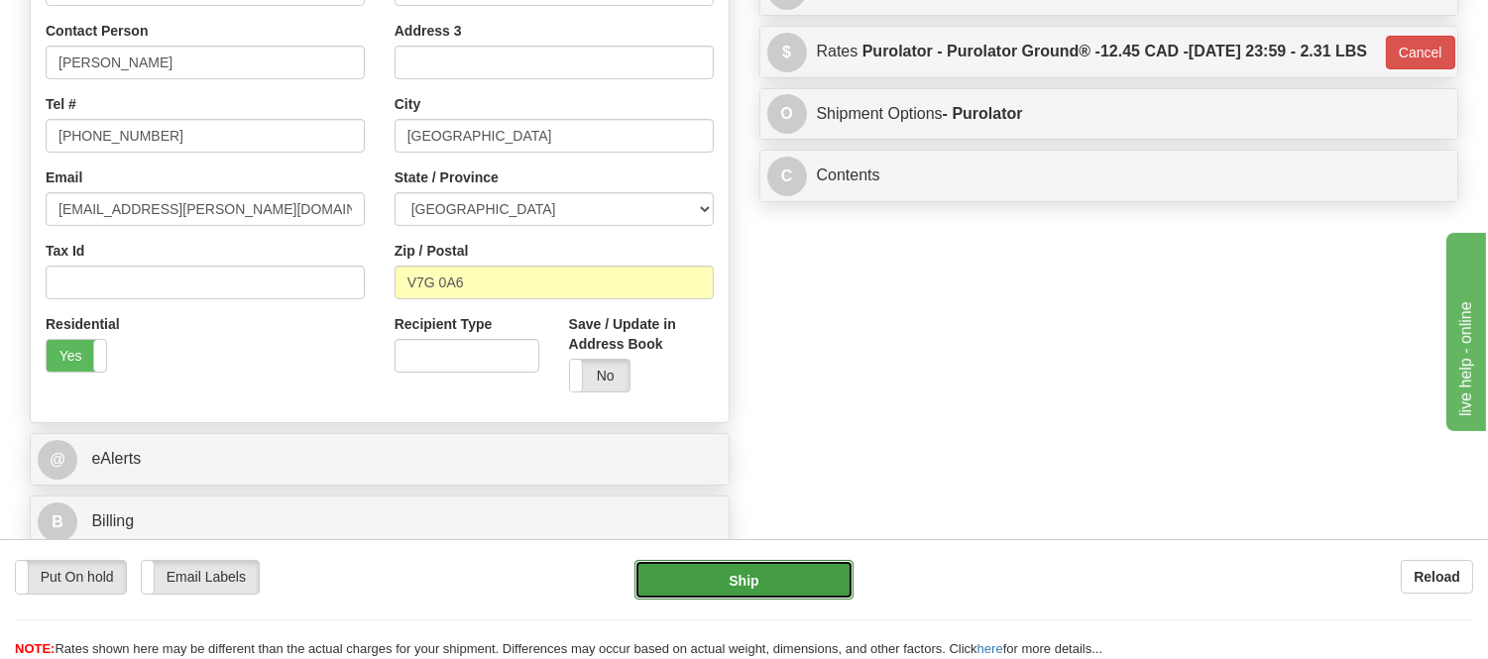
click at [824, 578] on button "Ship" at bounding box center [743, 580] width 218 height 40
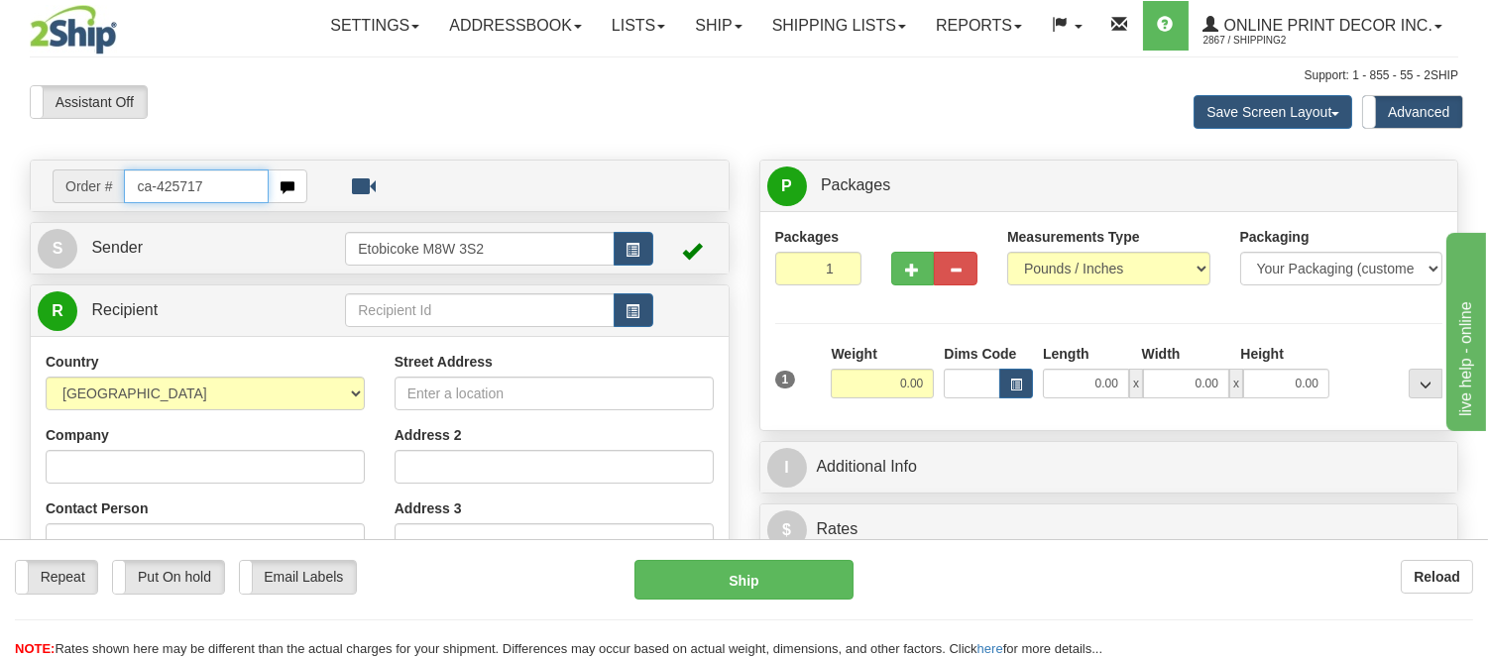
type input "ca-425717"
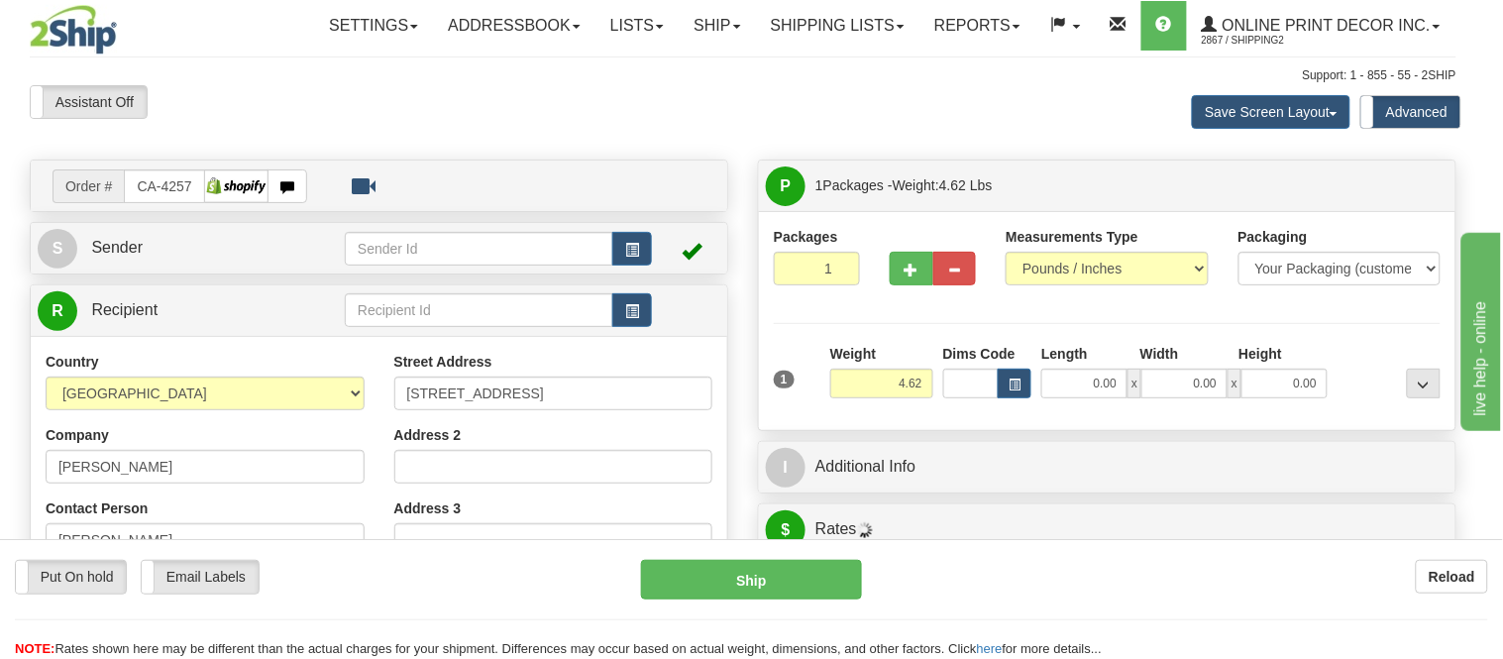
type input "DELTA"
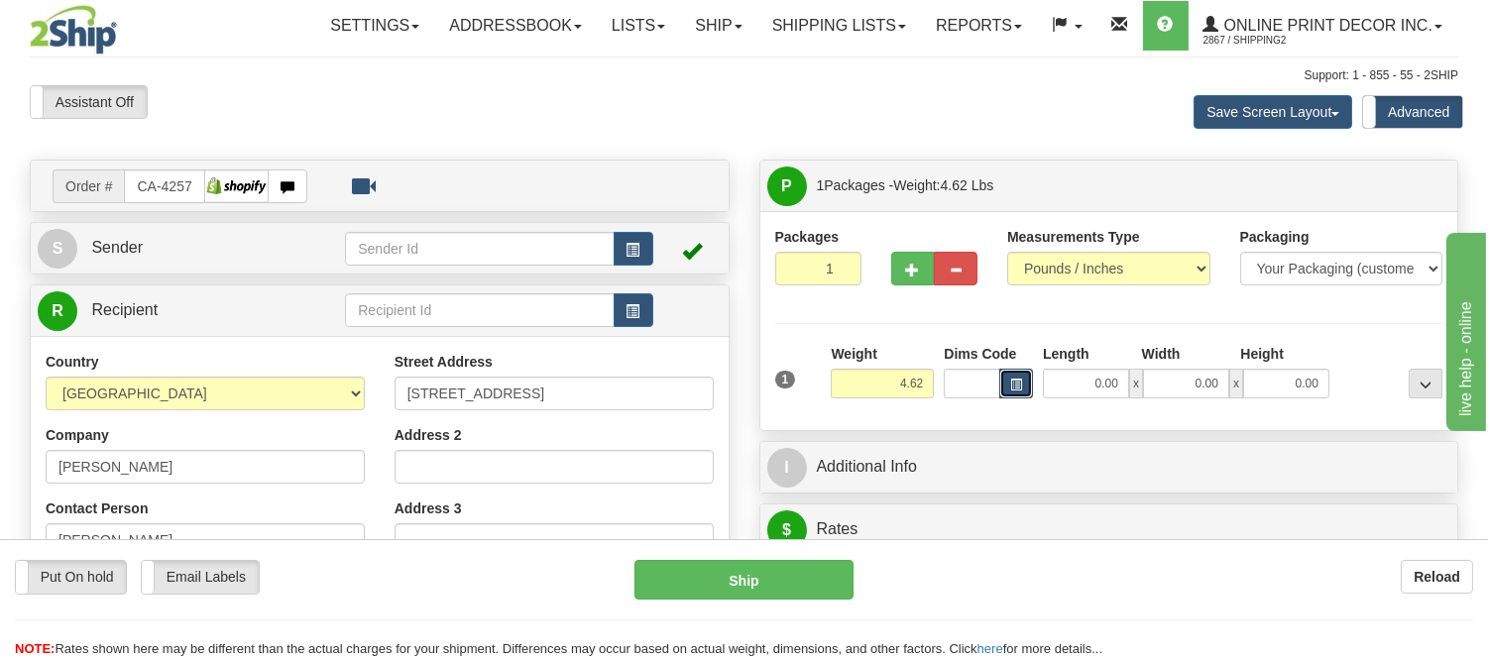
click at [1024, 377] on button "button" at bounding box center [1016, 384] width 34 height 30
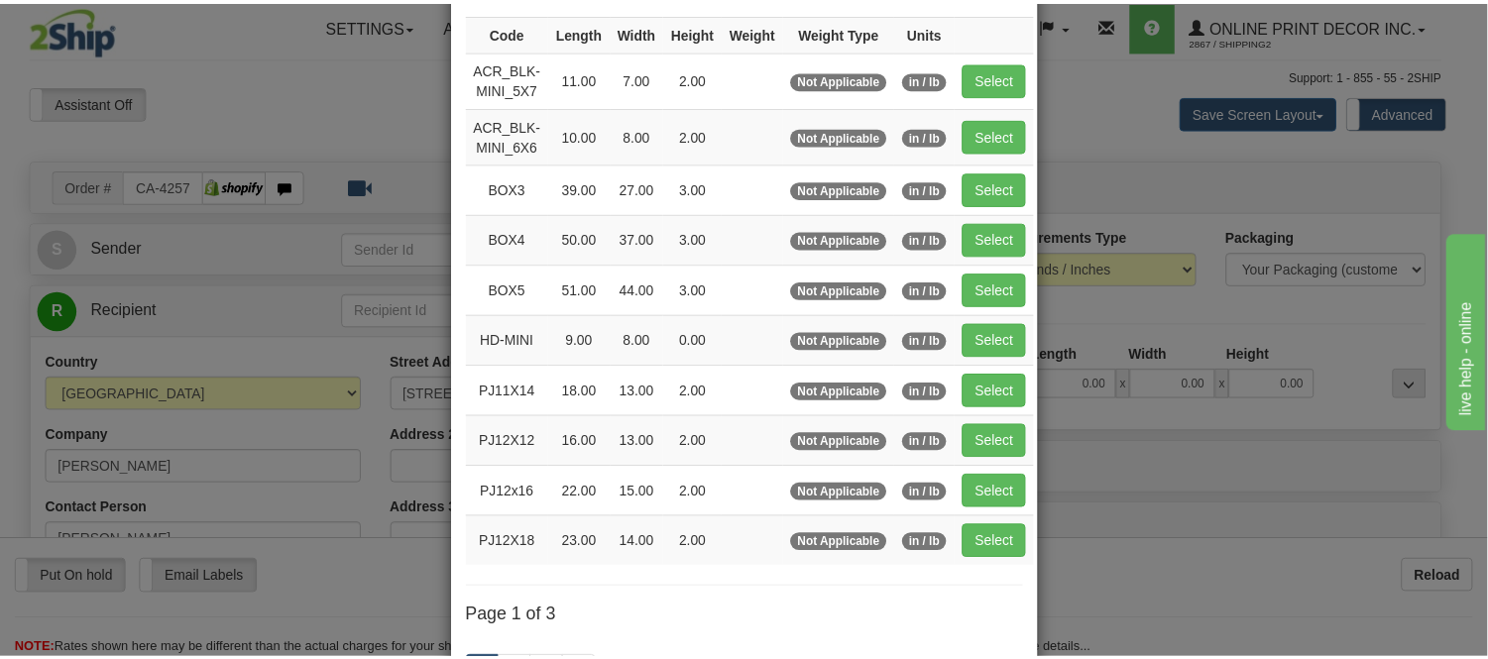
scroll to position [220, 0]
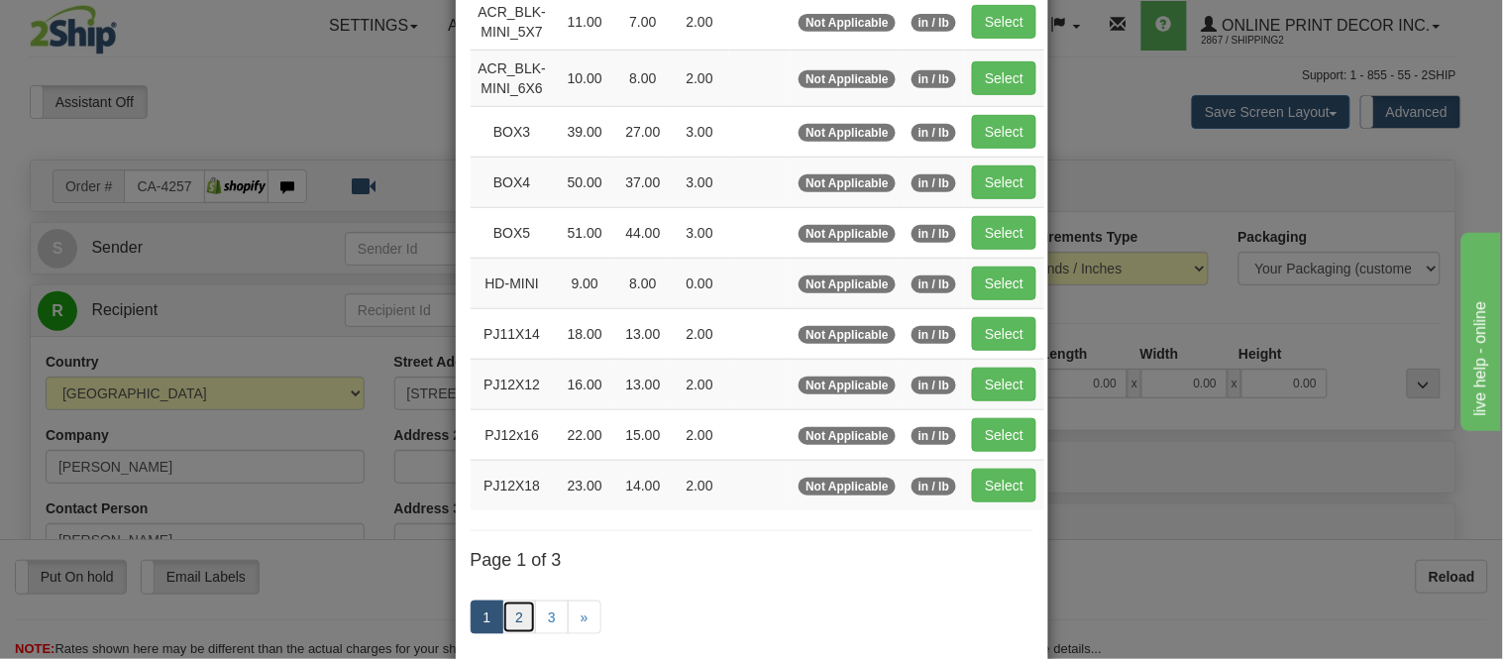
click at [510, 618] on link "2" at bounding box center [519, 618] width 34 height 34
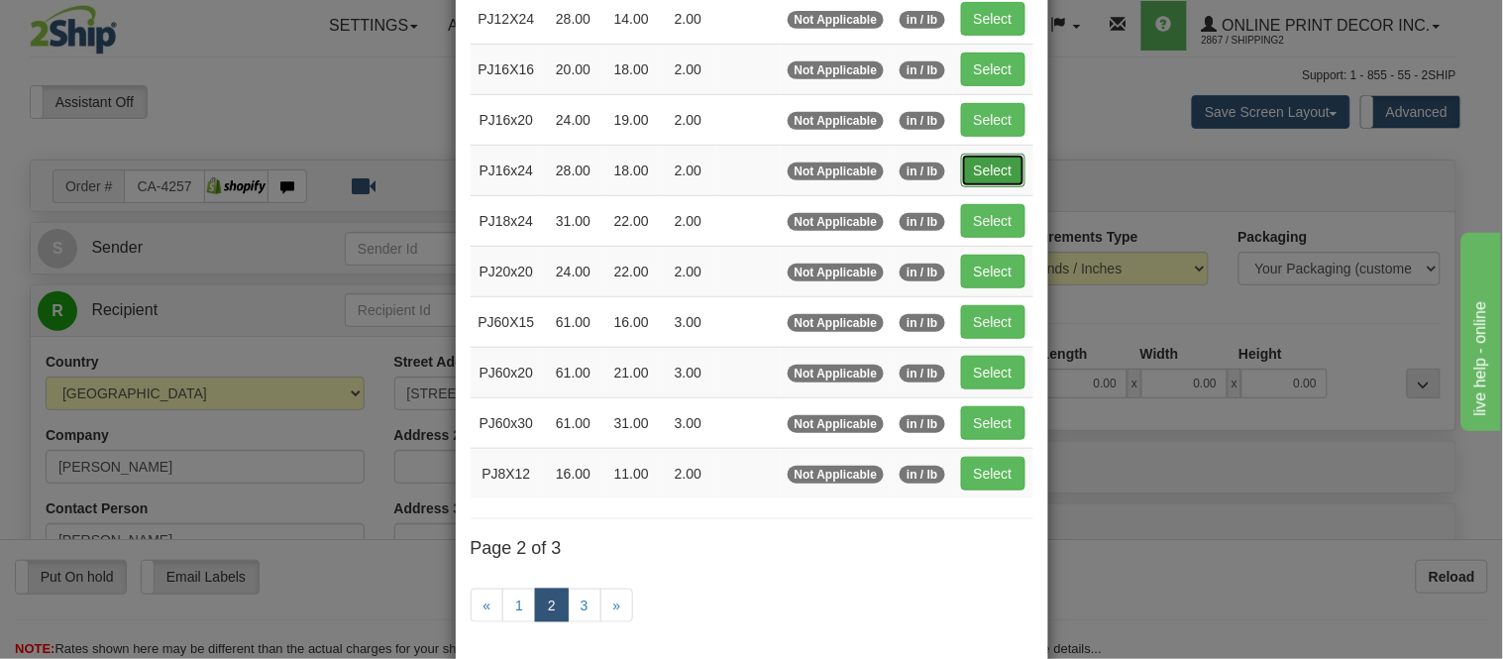
click at [994, 173] on button "Select" at bounding box center [993, 171] width 64 height 34
type input "PJ16x24"
type input "28.00"
type input "18.00"
type input "2.00"
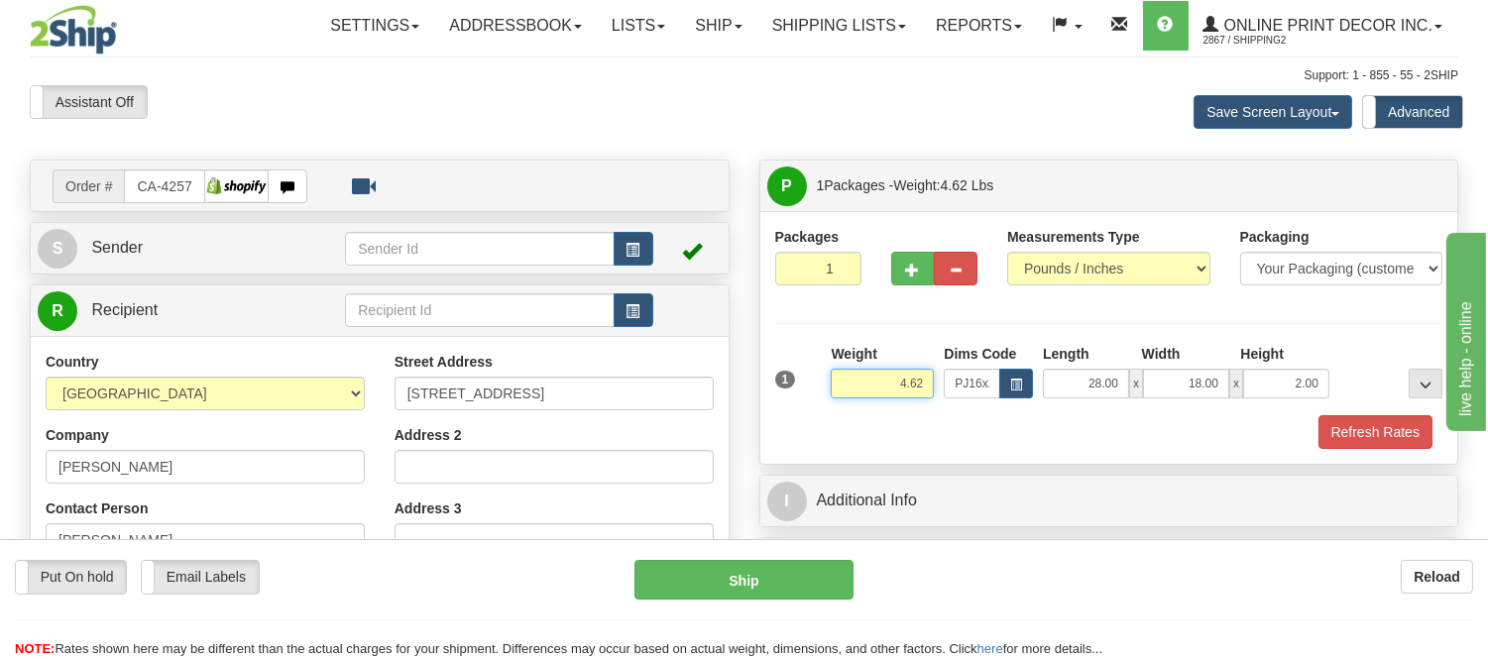
drag, startPoint x: 932, startPoint y: 387, endPoint x: 778, endPoint y: 389, distance: 153.6
click at [778, 389] on div "1 Weight 4.62 Dims Code x x" at bounding box center [1109, 379] width 678 height 70
type input "5.98"
drag, startPoint x: 1312, startPoint y: 387, endPoint x: 1256, endPoint y: 402, distance: 58.4
click at [1256, 402] on div "1 Weight 5.98 Dims Code x x" at bounding box center [1109, 379] width 678 height 70
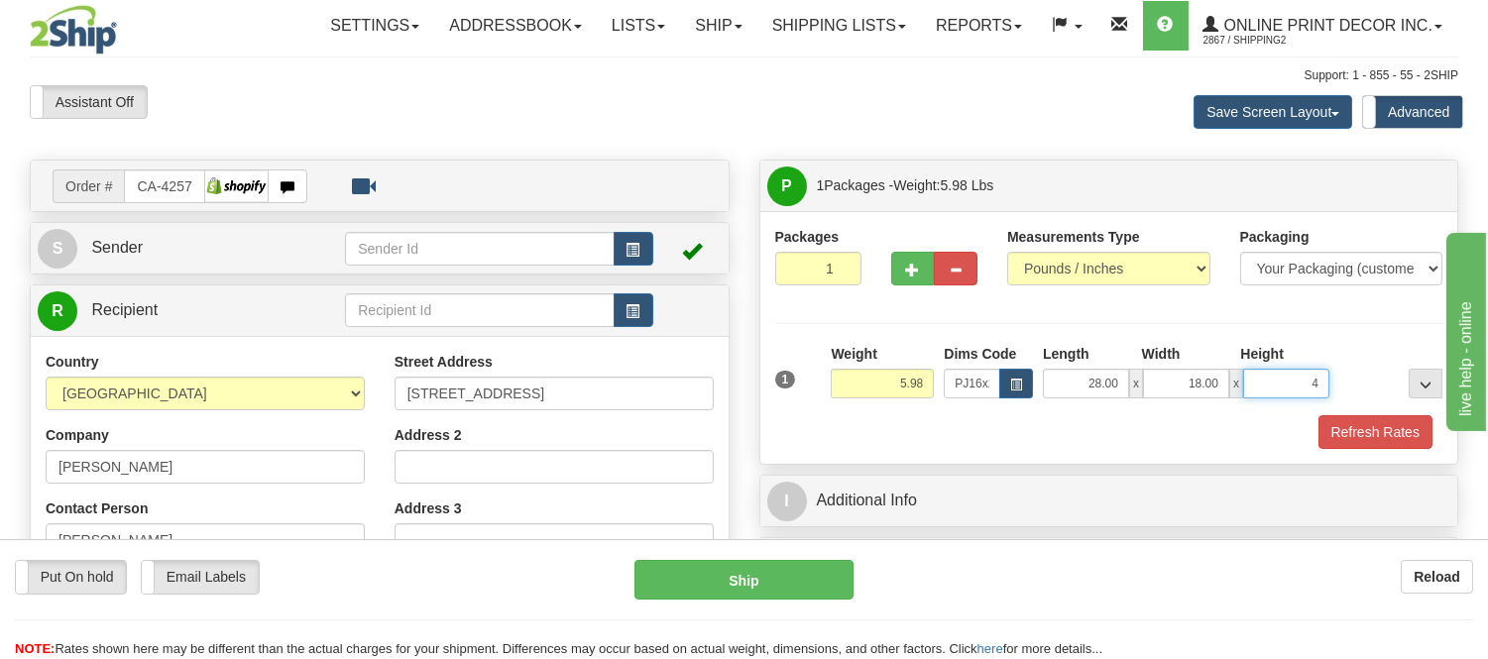
click button "Delete" at bounding box center [0, 0] width 0 height 0
type input "4.00"
click at [1352, 439] on button "Refresh Rates" at bounding box center [1375, 432] width 114 height 34
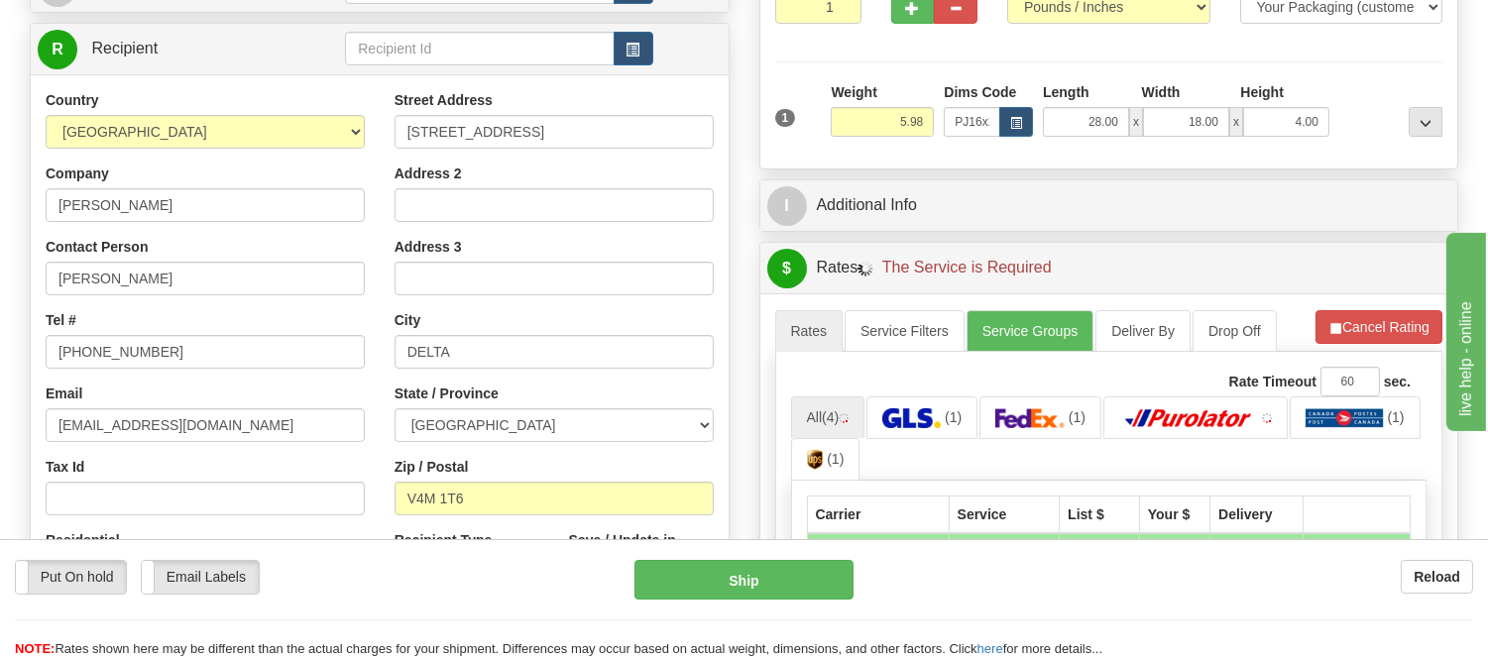
scroll to position [330, 0]
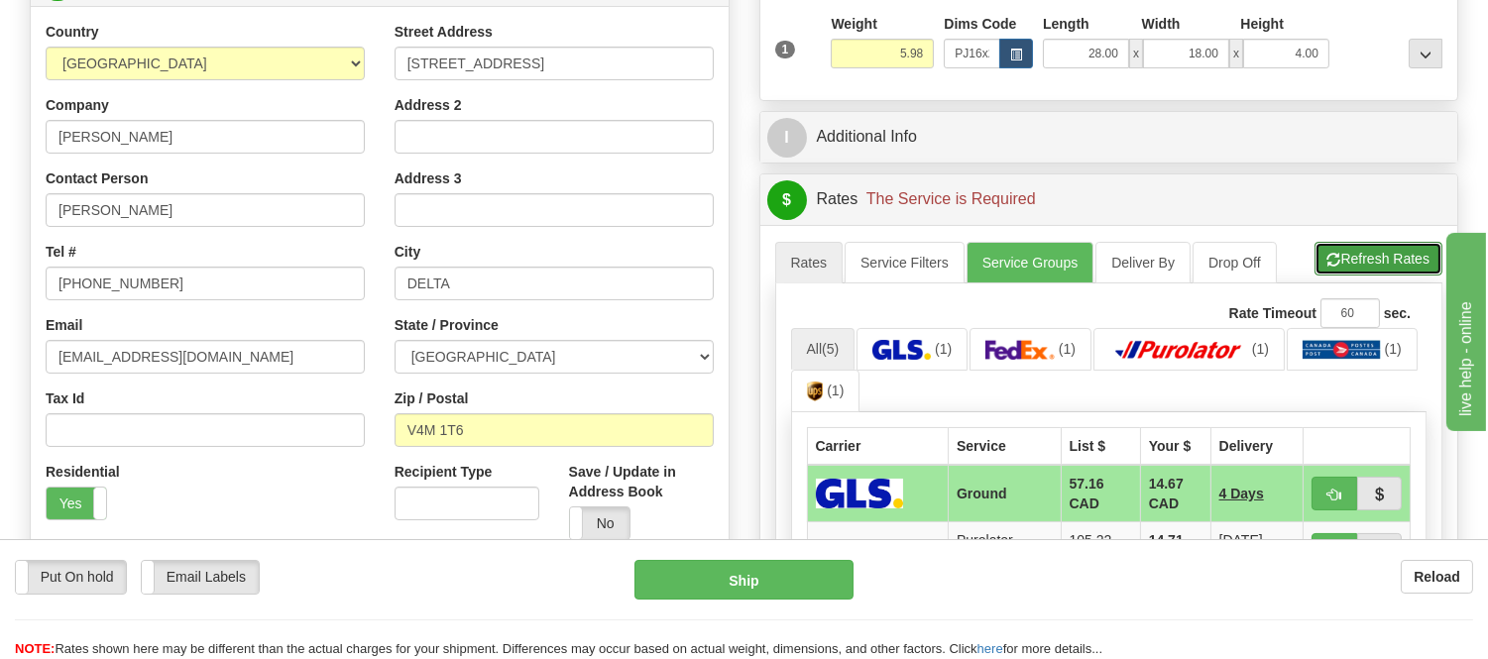
click at [1359, 253] on button "Refresh Rates" at bounding box center [1378, 259] width 128 height 34
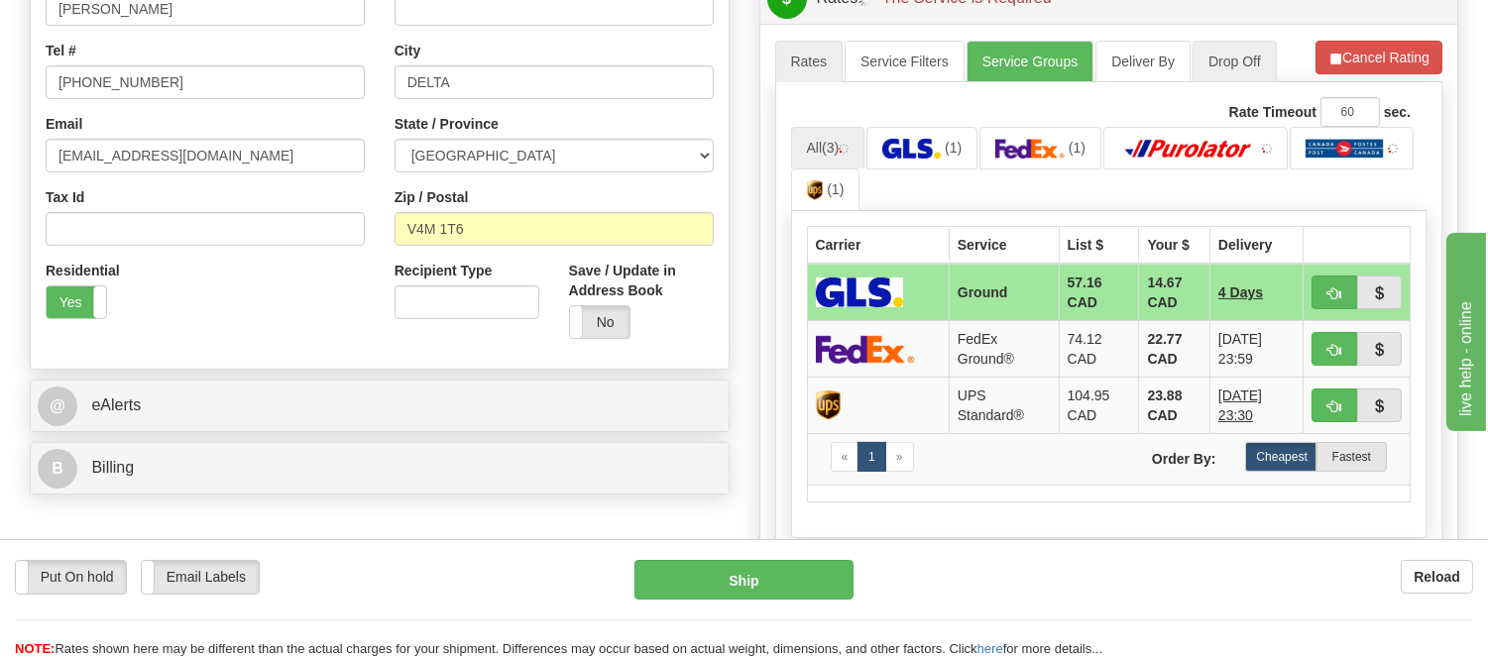
scroll to position [550, 0]
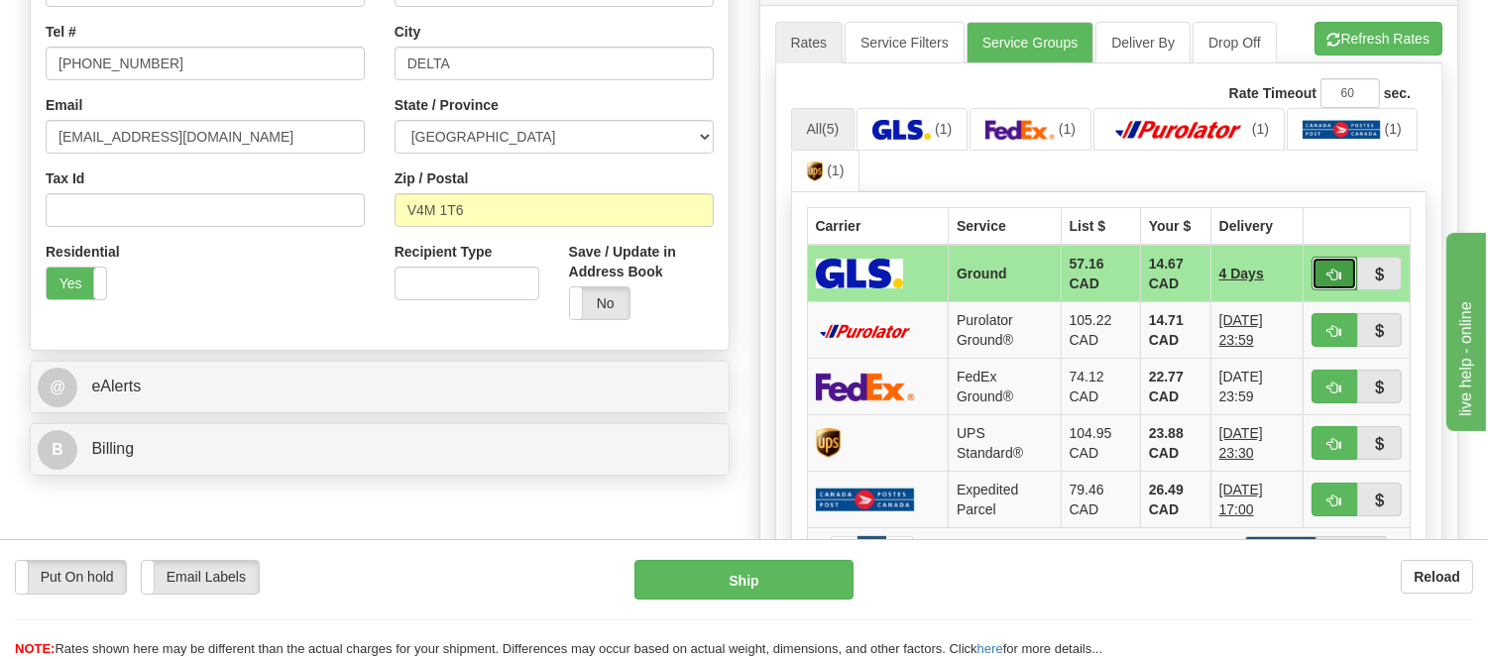
click at [1338, 270] on span "button" at bounding box center [1334, 275] width 14 height 13
type input "1"
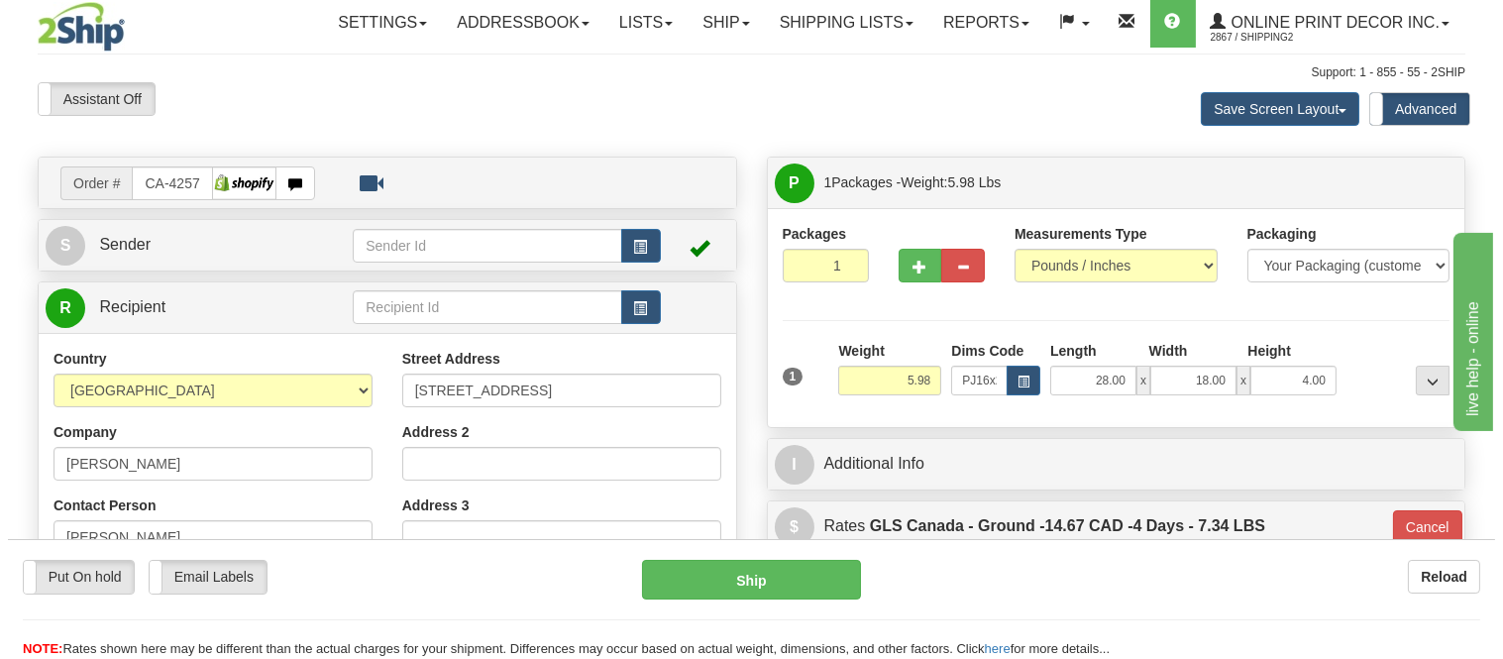
scroll to position [0, 0]
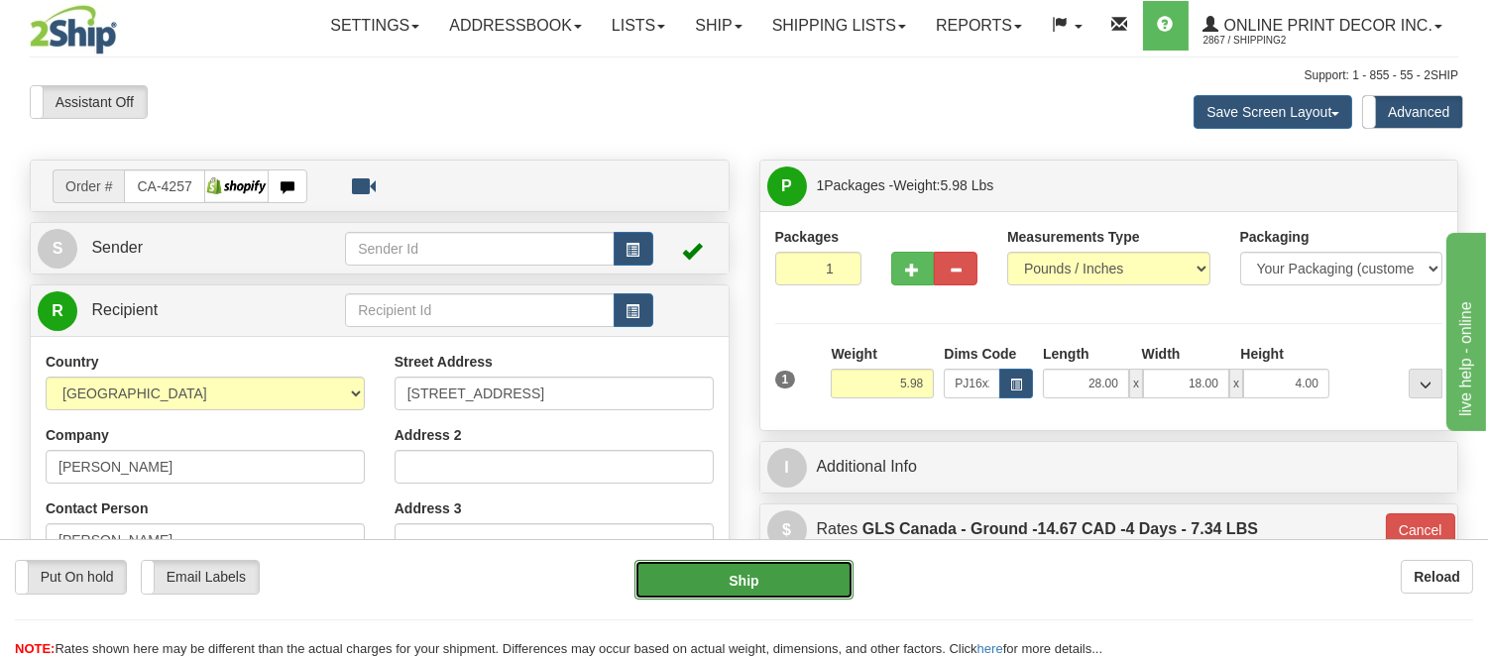
click at [755, 577] on button "Ship" at bounding box center [743, 580] width 218 height 40
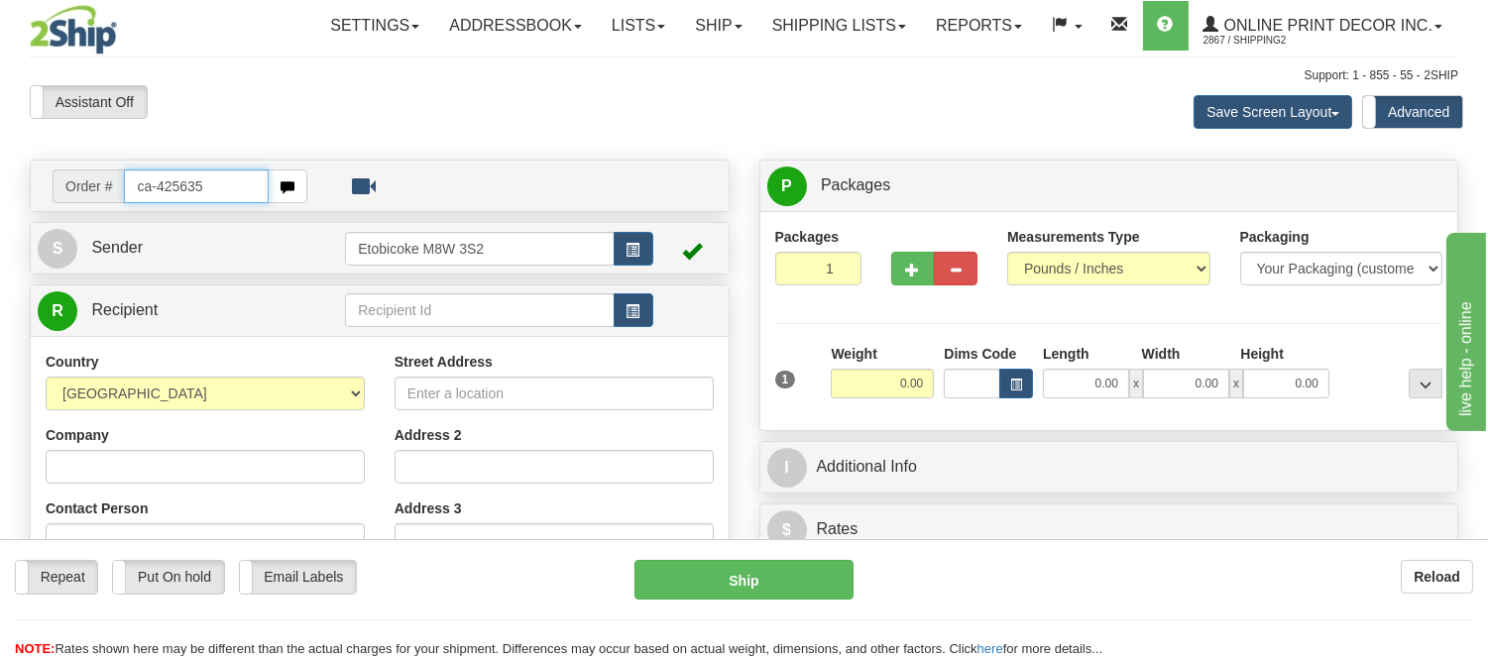
type input "ca-425635"
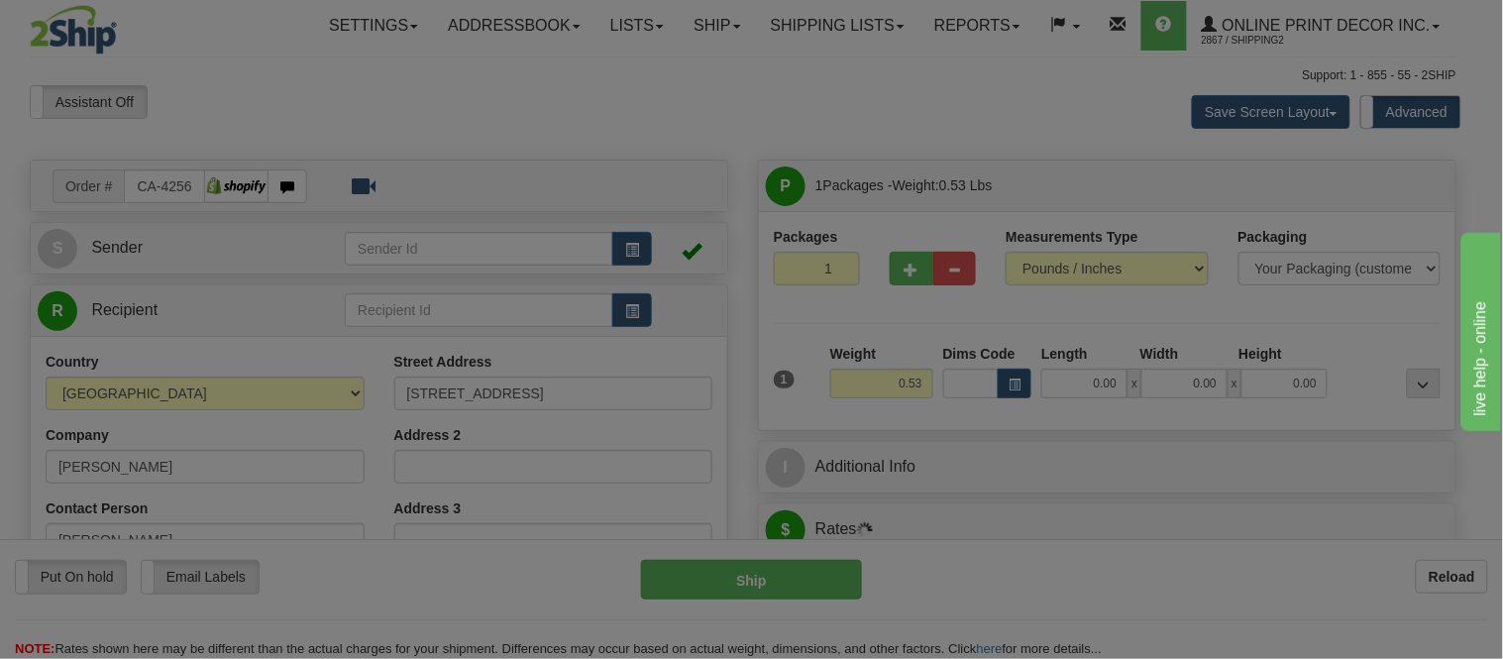
type input "WESTMOUNT"
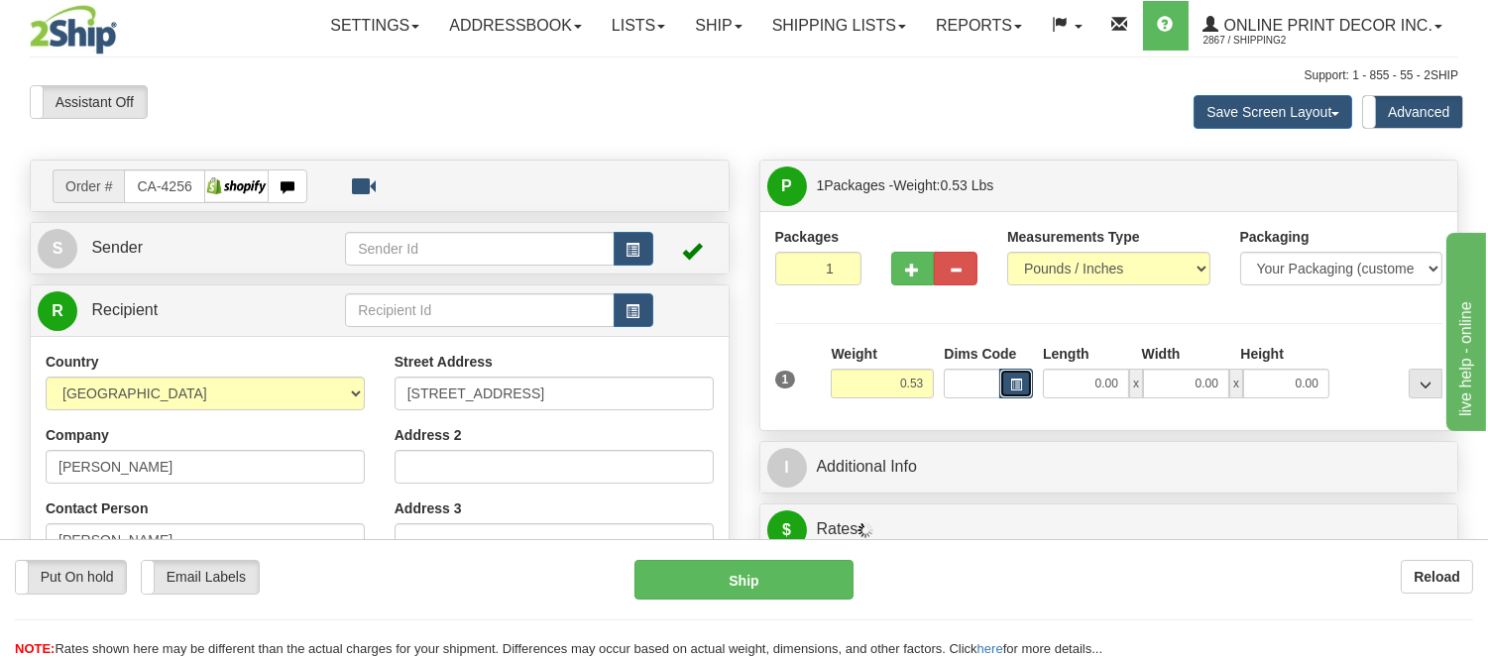
click at [1011, 385] on span "button" at bounding box center [1016, 385] width 12 height 11
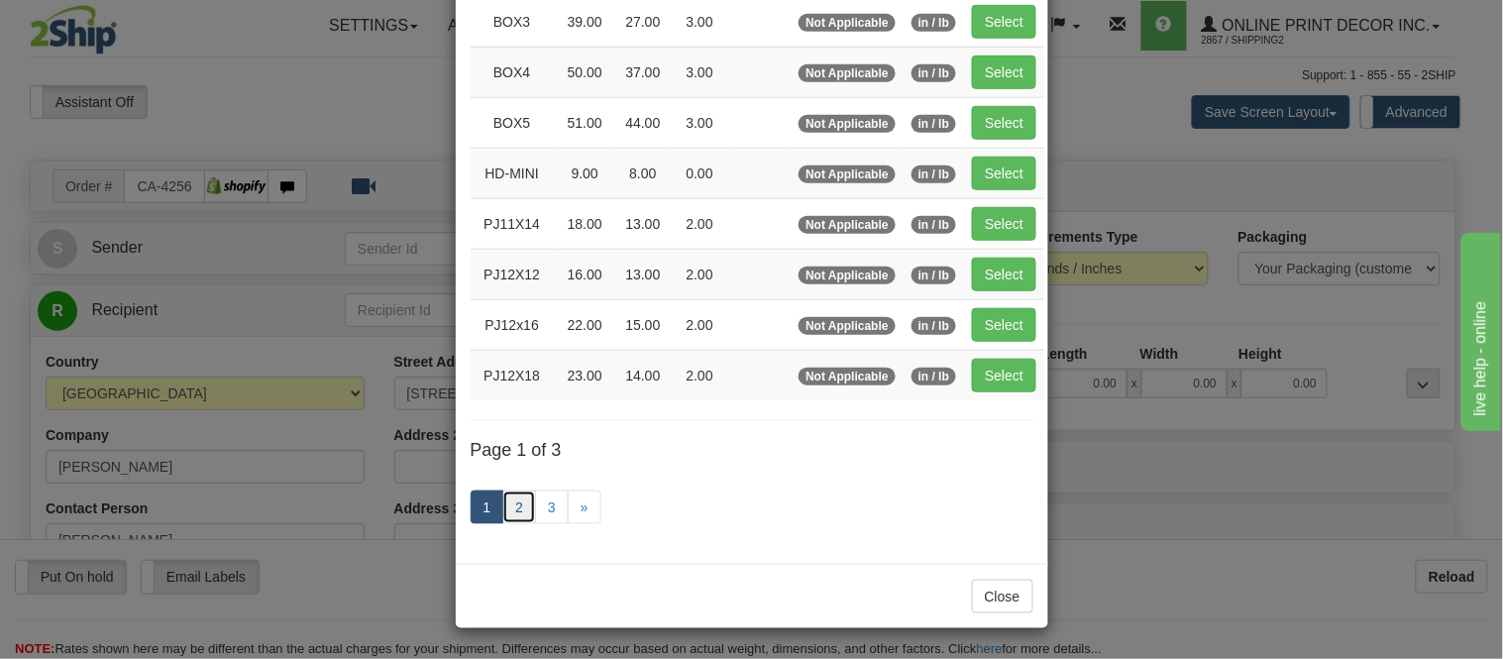
click at [506, 501] on link "2" at bounding box center [519, 508] width 34 height 34
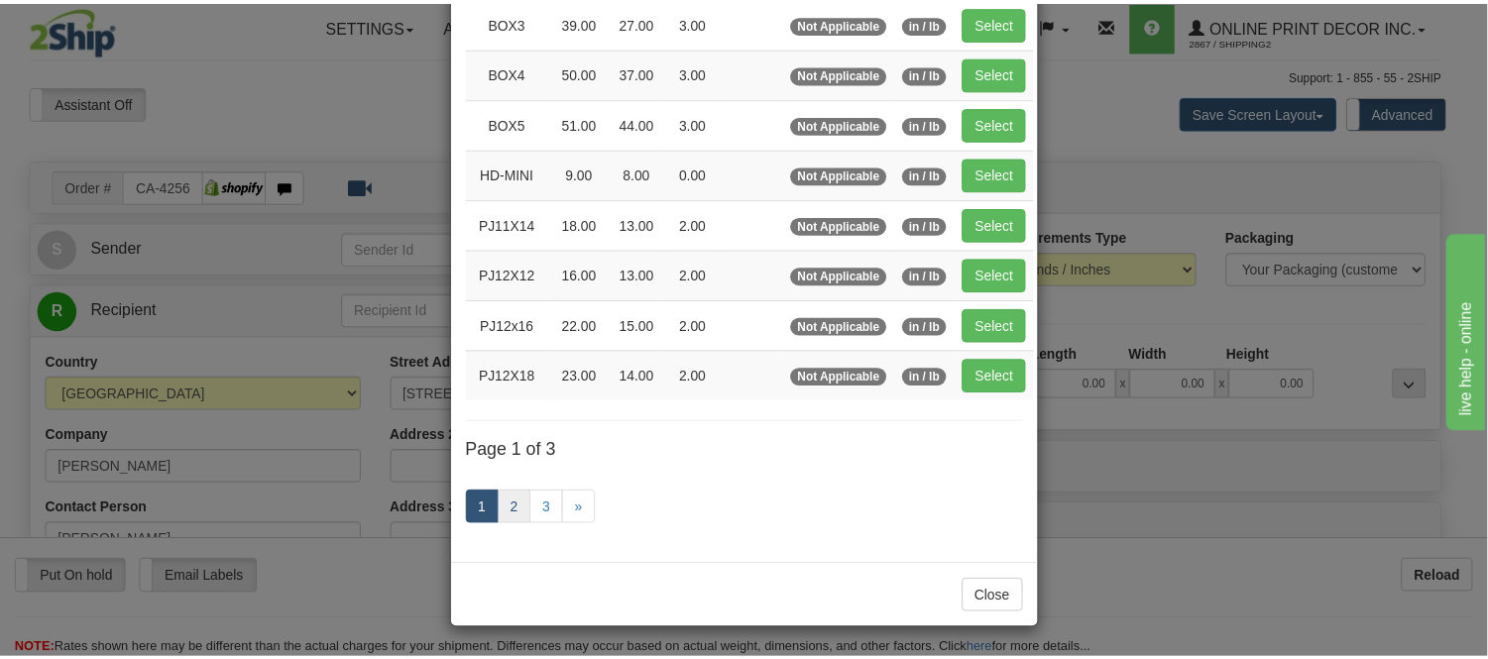
scroll to position [322, 0]
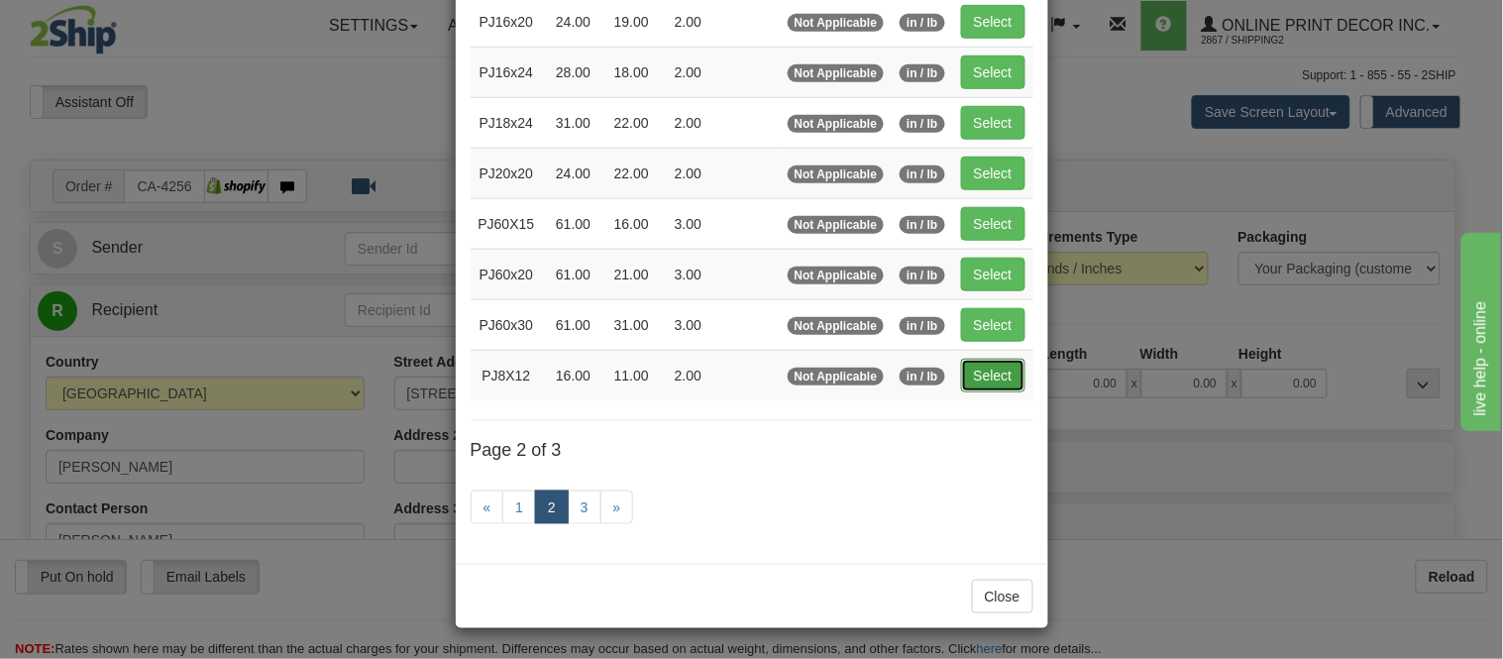
click at [997, 361] on button "Select" at bounding box center [993, 376] width 64 height 34
type input "PJ8X12"
type input "16.00"
type input "11.00"
type input "2.00"
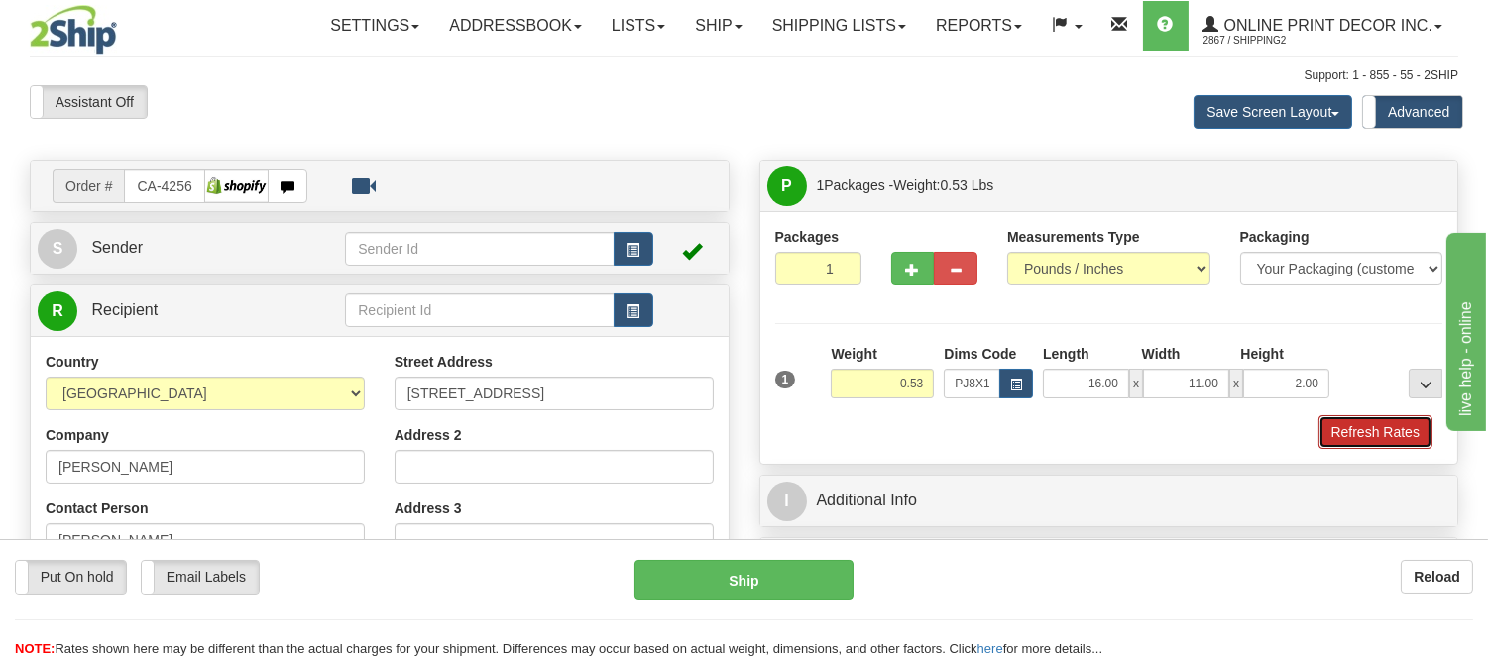
click at [1334, 428] on button "Refresh Rates" at bounding box center [1375, 432] width 114 height 34
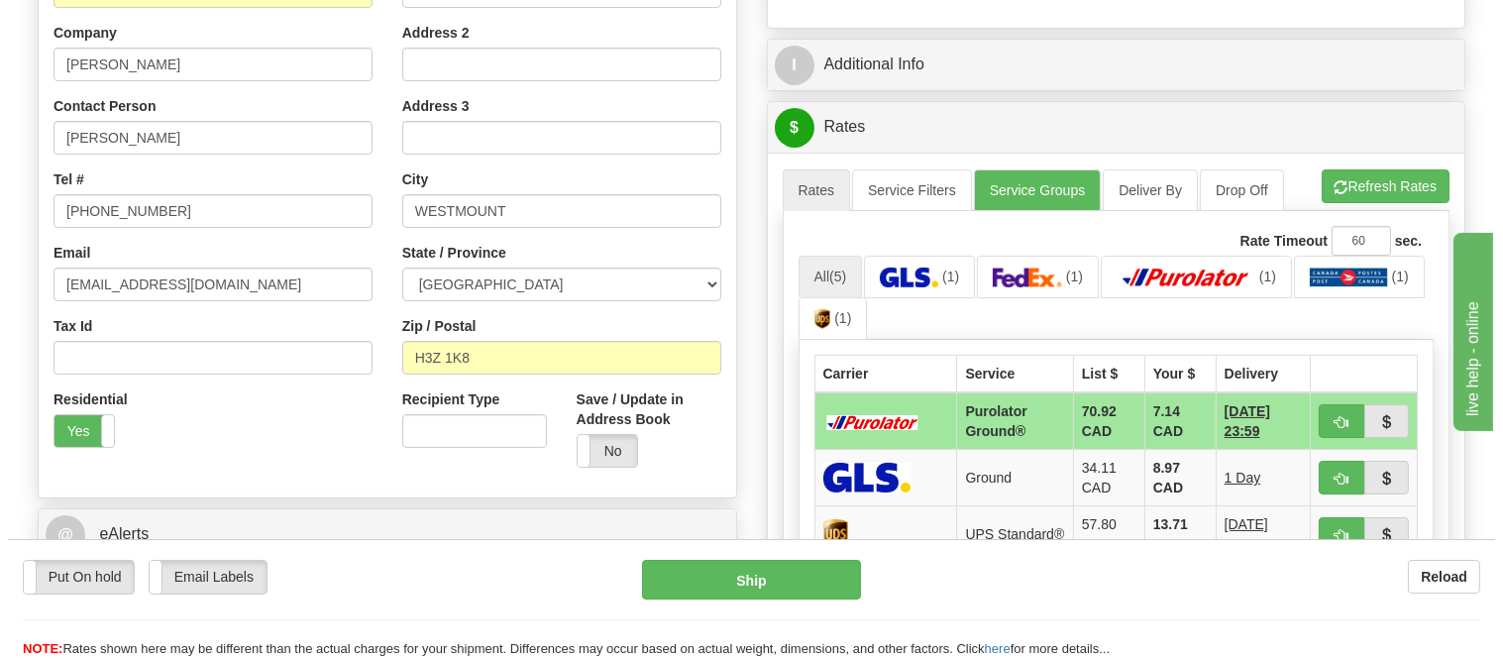
scroll to position [440, 0]
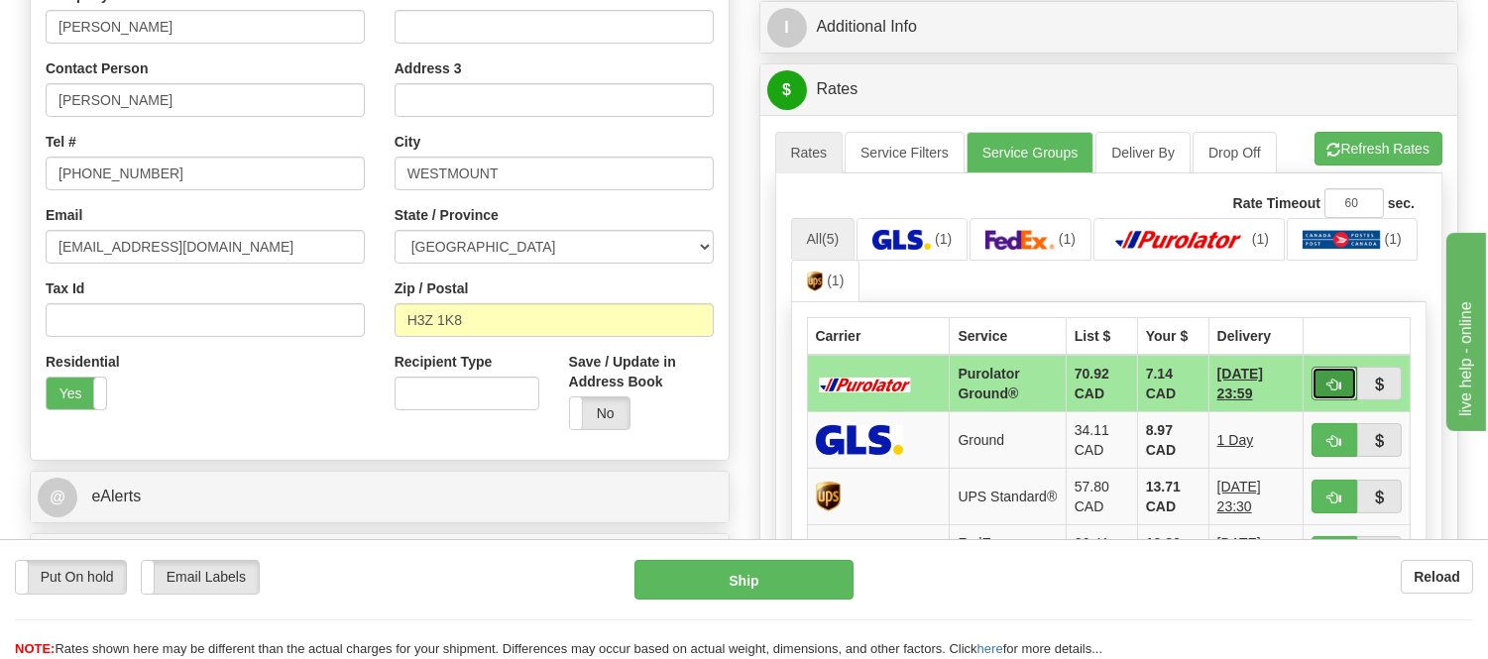
click at [1316, 381] on button "button" at bounding box center [1334, 384] width 46 height 34
type input "260"
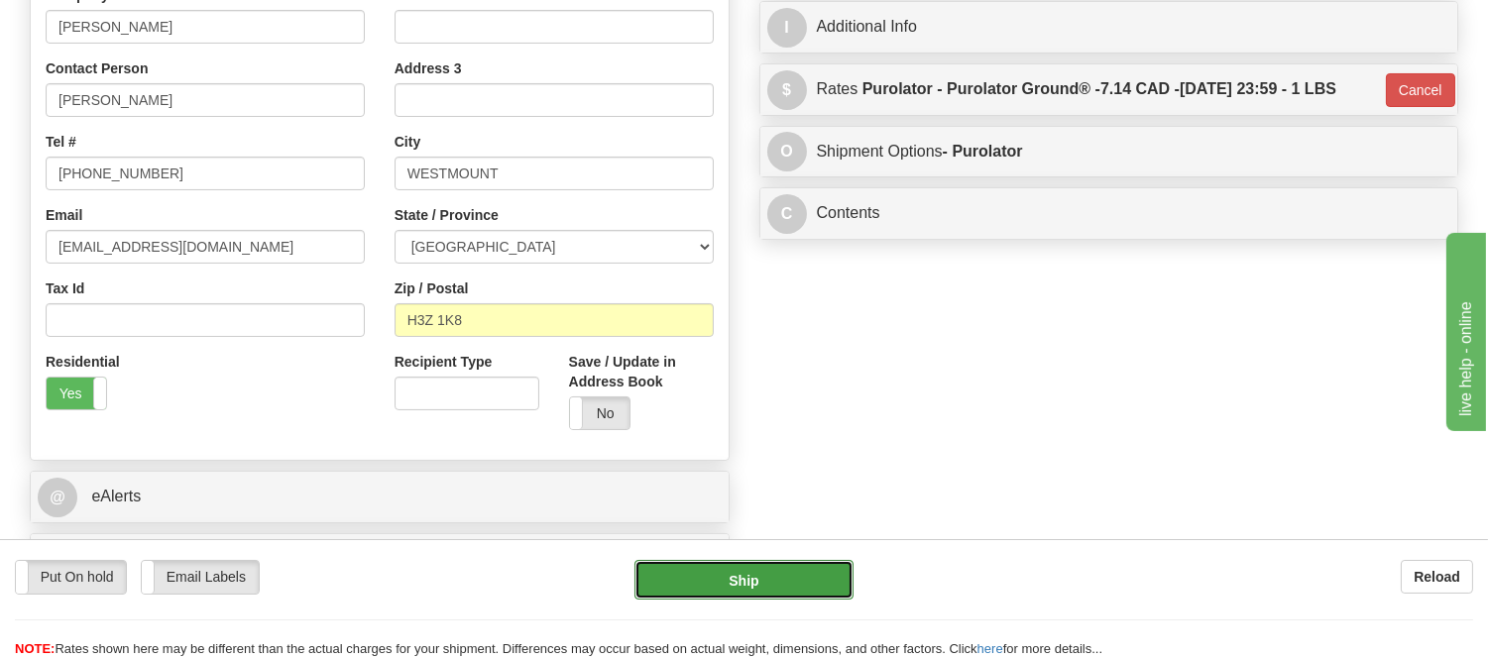
click at [817, 568] on button "Ship" at bounding box center [743, 580] width 218 height 40
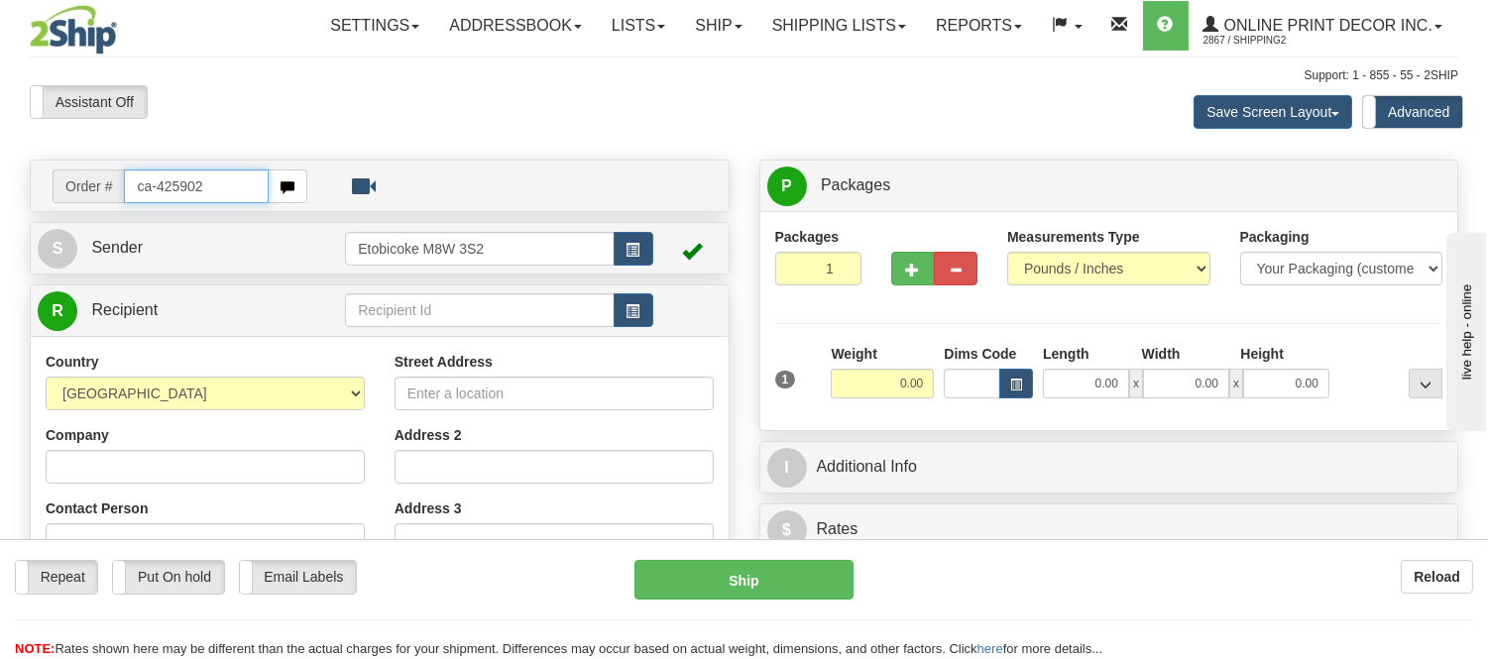
type input "ca-425902"
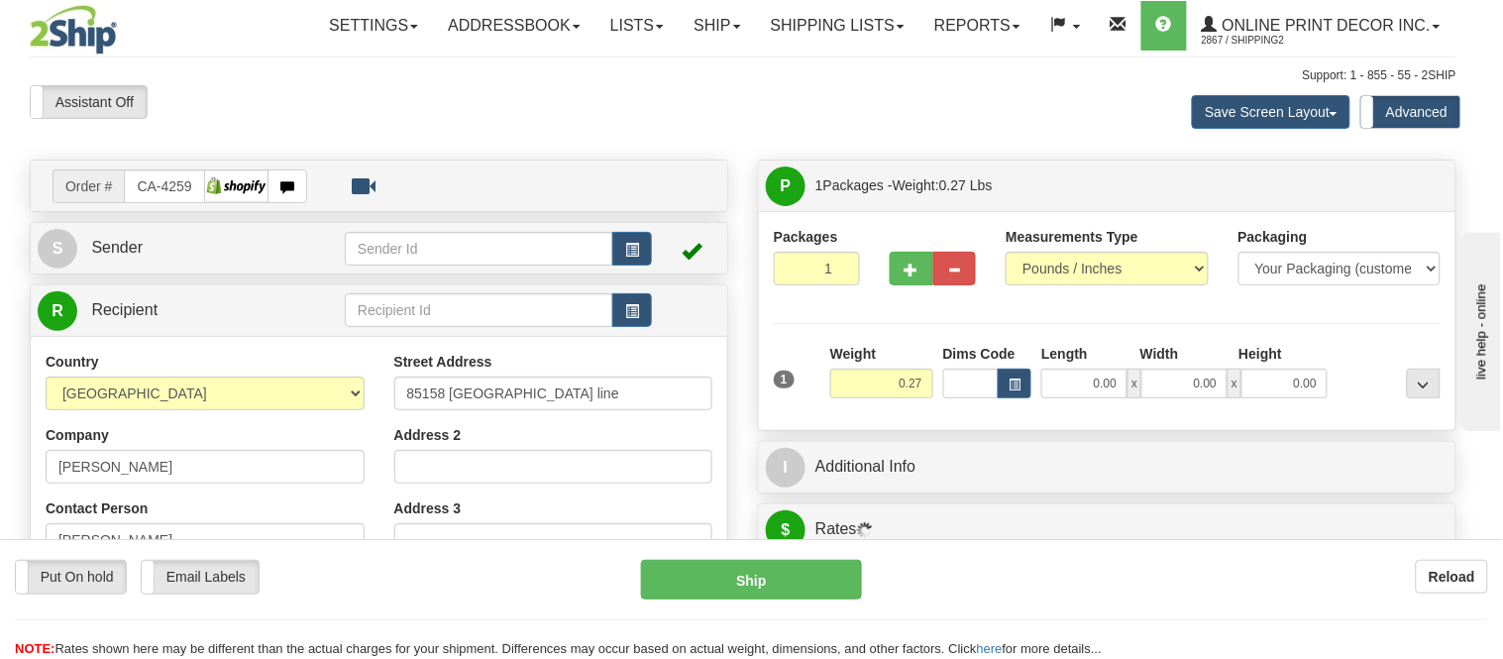
type input "[GEOGRAPHIC_DATA]"
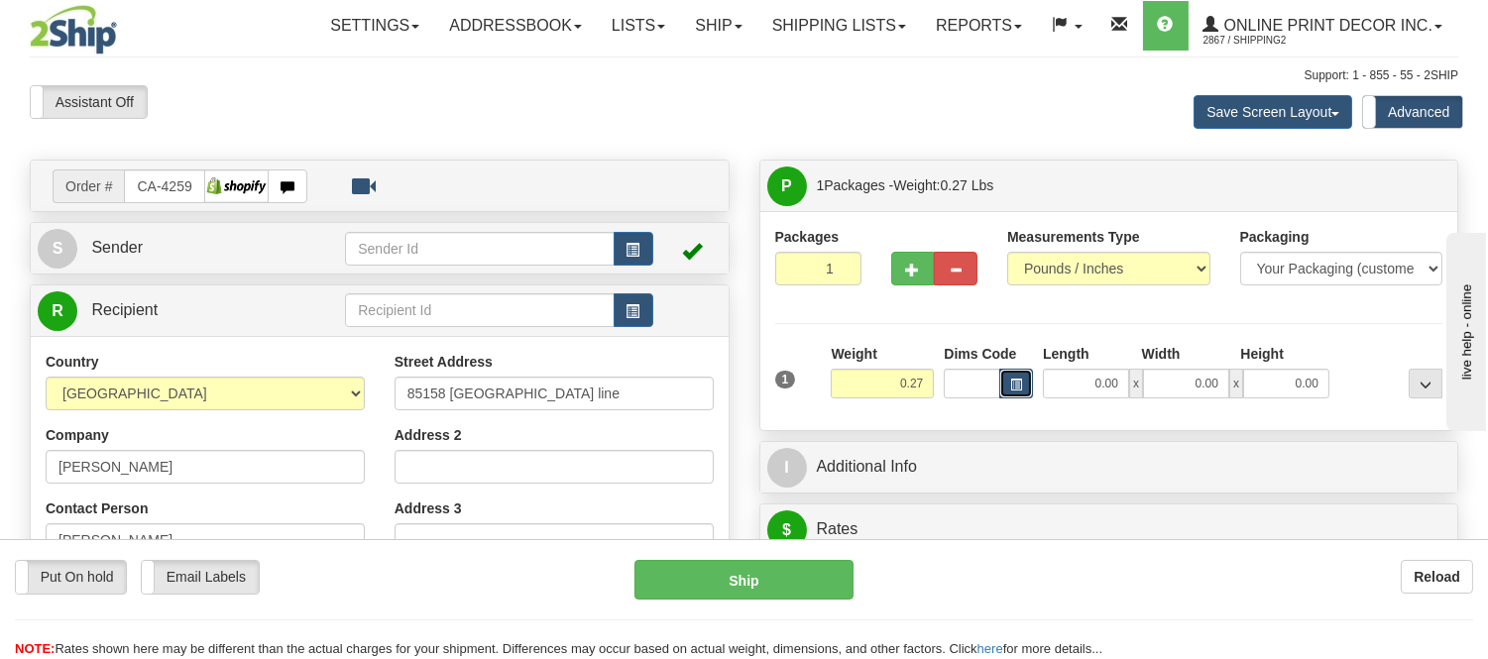
click at [1029, 379] on button "button" at bounding box center [1016, 384] width 34 height 30
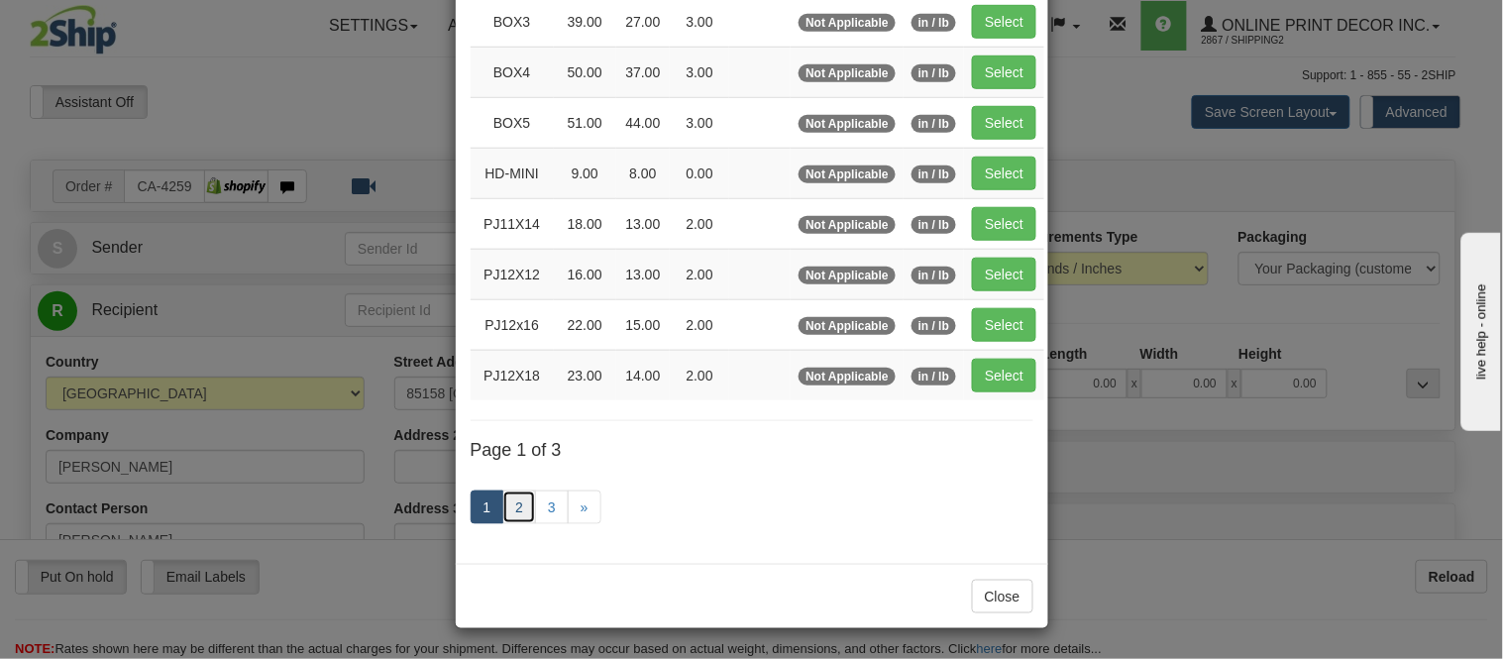
click at [505, 511] on link "2" at bounding box center [519, 508] width 34 height 34
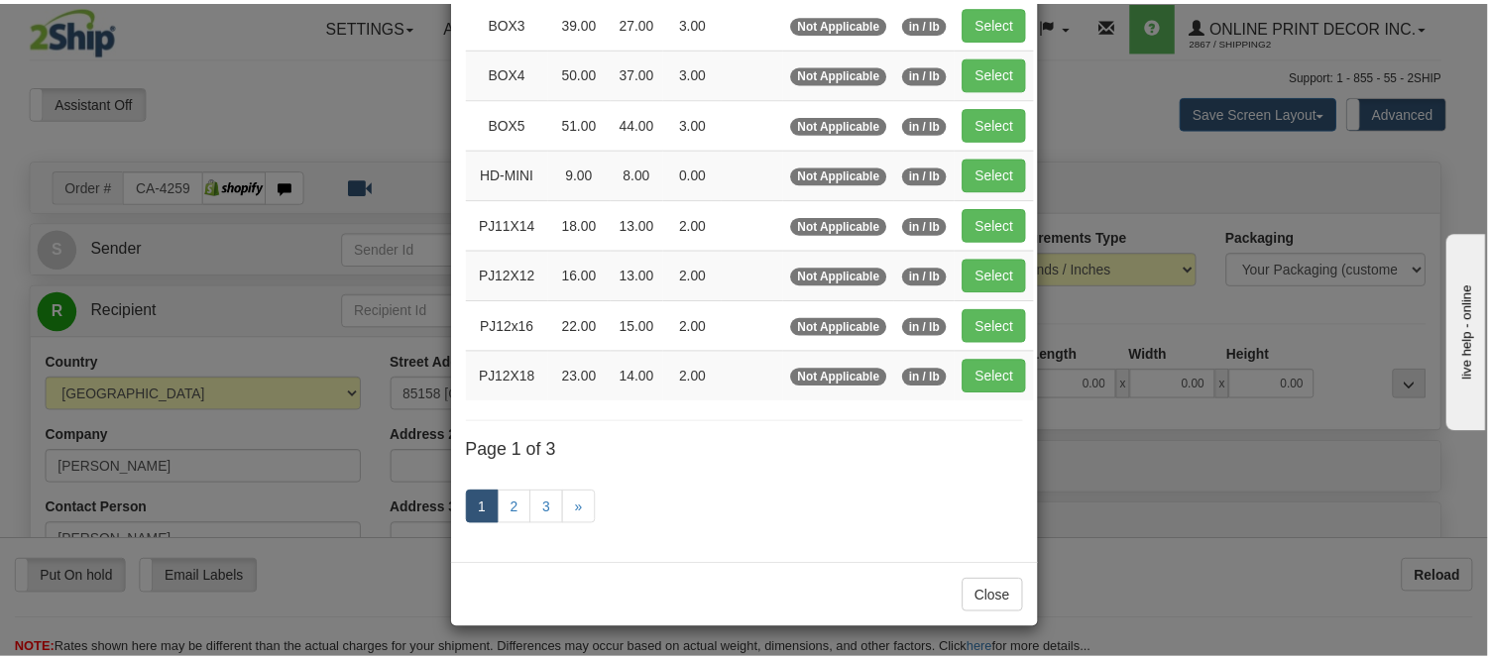
scroll to position [322, 0]
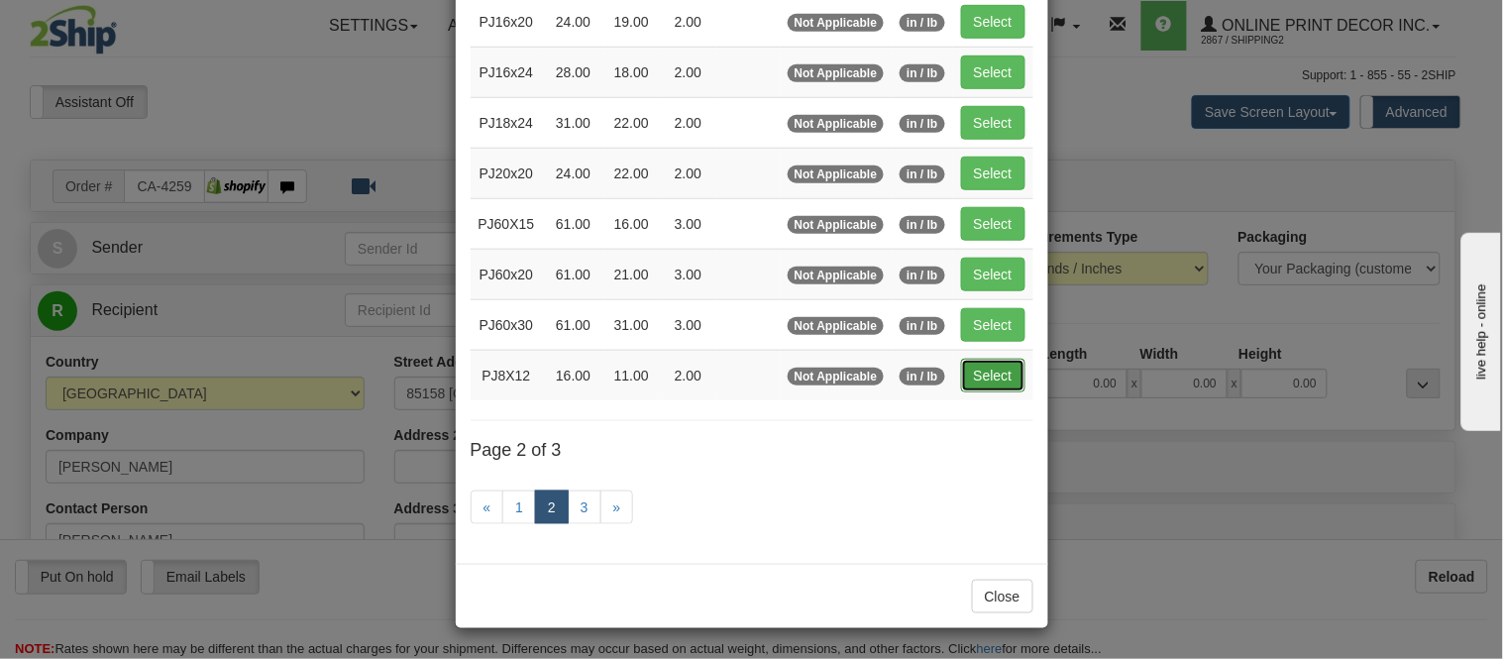
click at [999, 387] on button "Select" at bounding box center [993, 376] width 64 height 34
type input "PJ8X12"
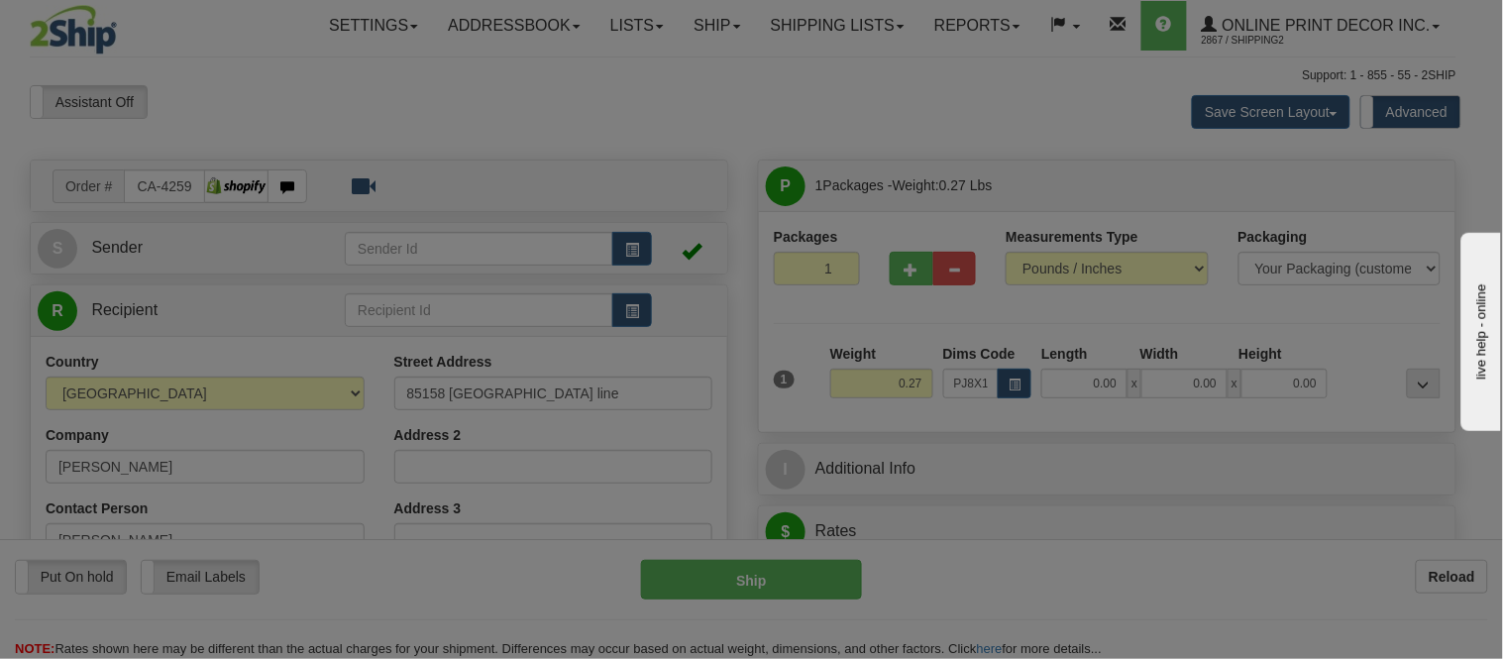
type input "16.00"
type input "11.00"
type input "2.00"
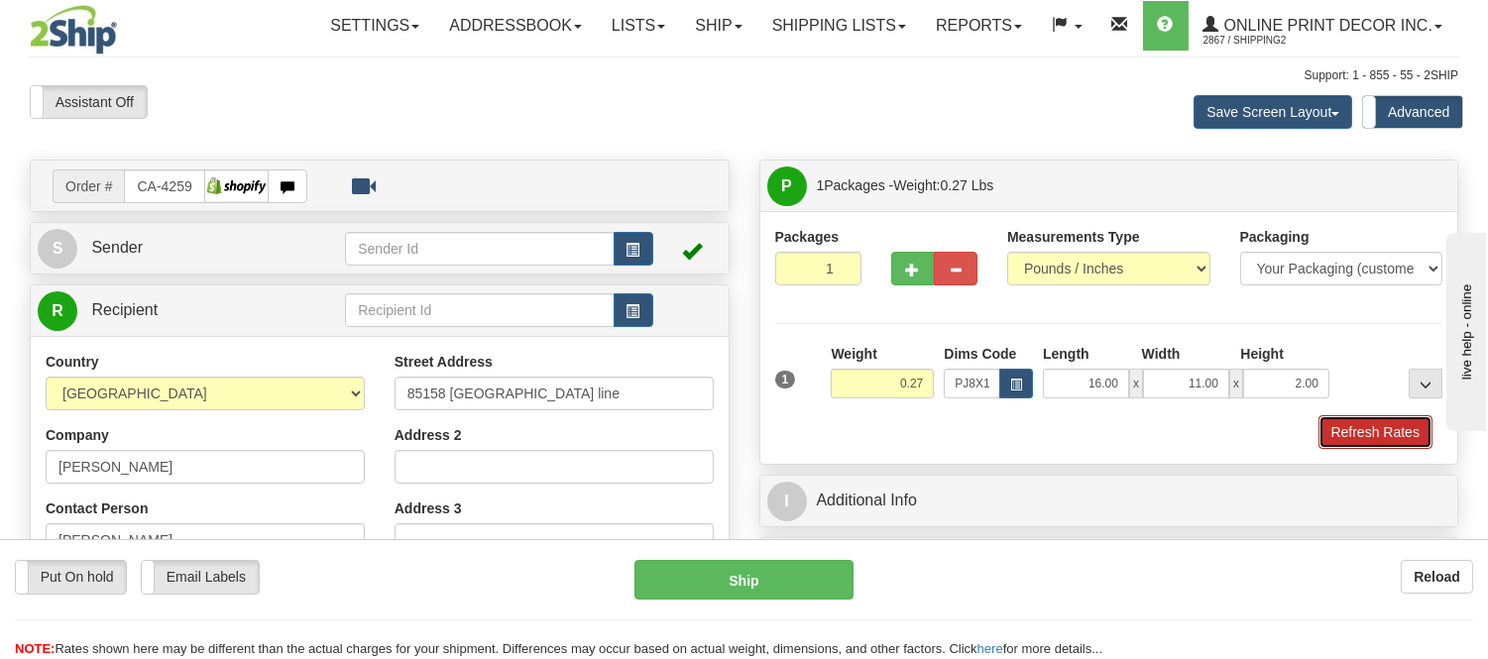
click at [1370, 444] on button "Refresh Rates" at bounding box center [1375, 432] width 114 height 34
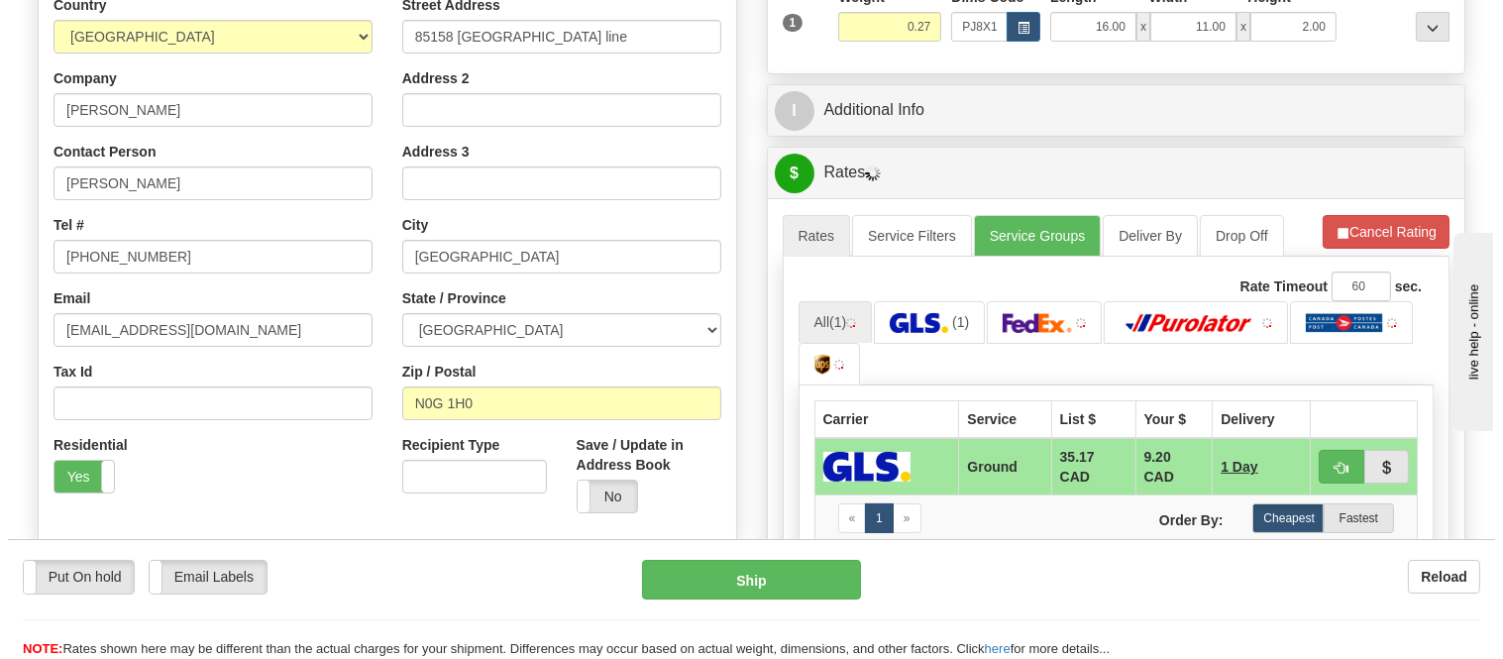
scroll to position [400, 0]
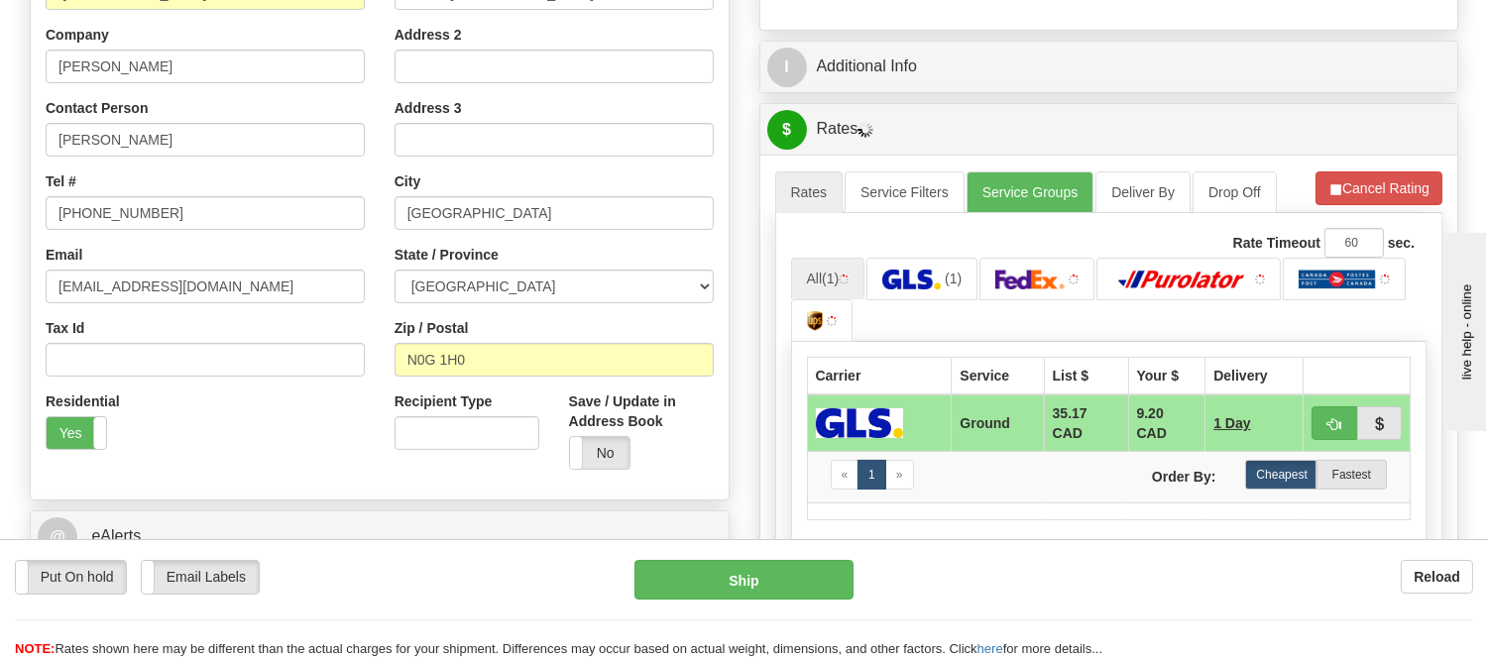
drag, startPoint x: 1502, startPoint y: 231, endPoint x: 51, endPoint y: 29, distance: 1465.8
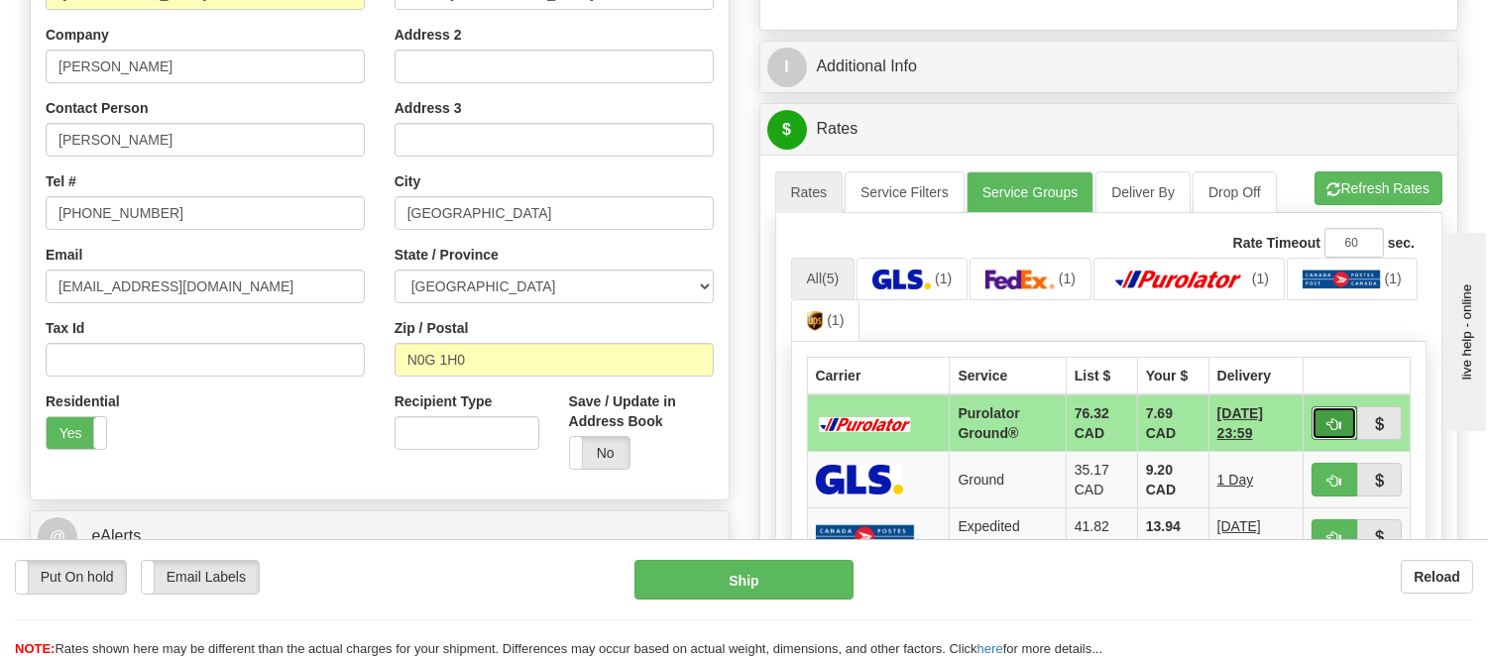
click at [1320, 430] on button "button" at bounding box center [1334, 423] width 46 height 34
type input "260"
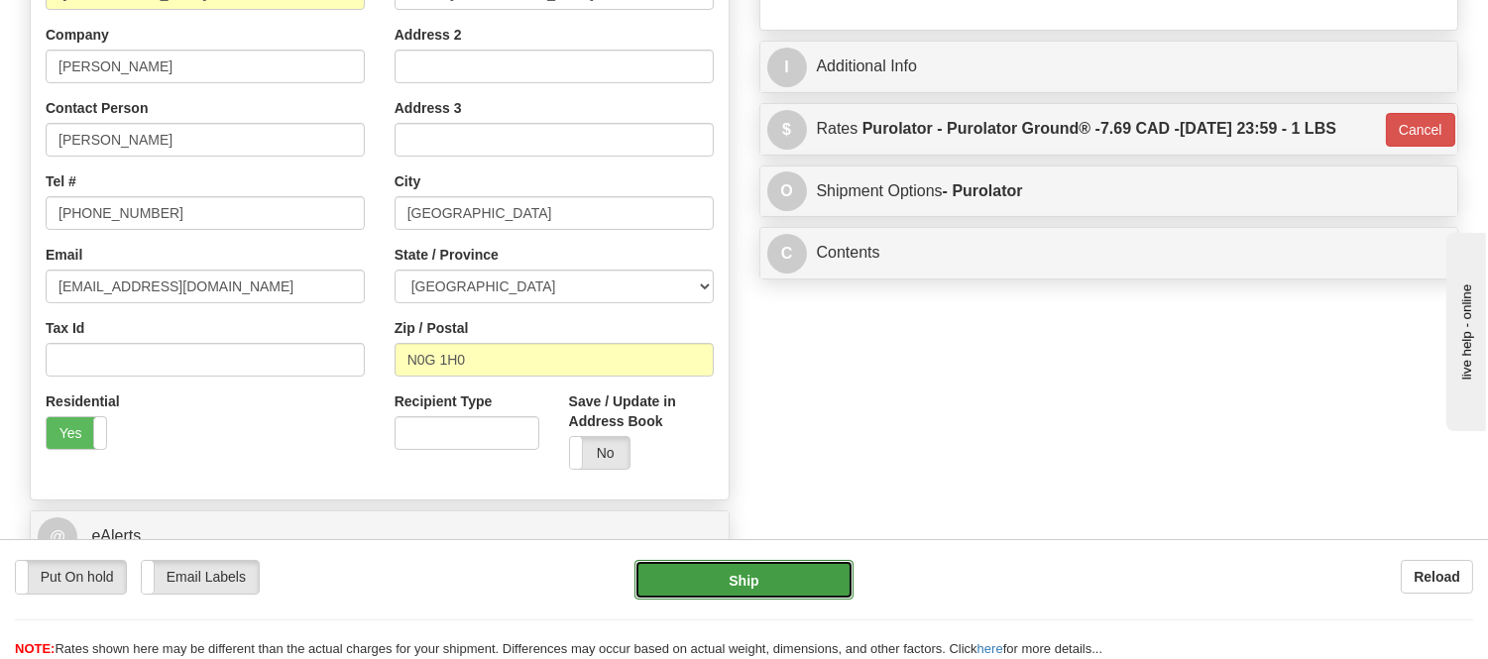
click at [839, 577] on button "Ship" at bounding box center [743, 580] width 218 height 40
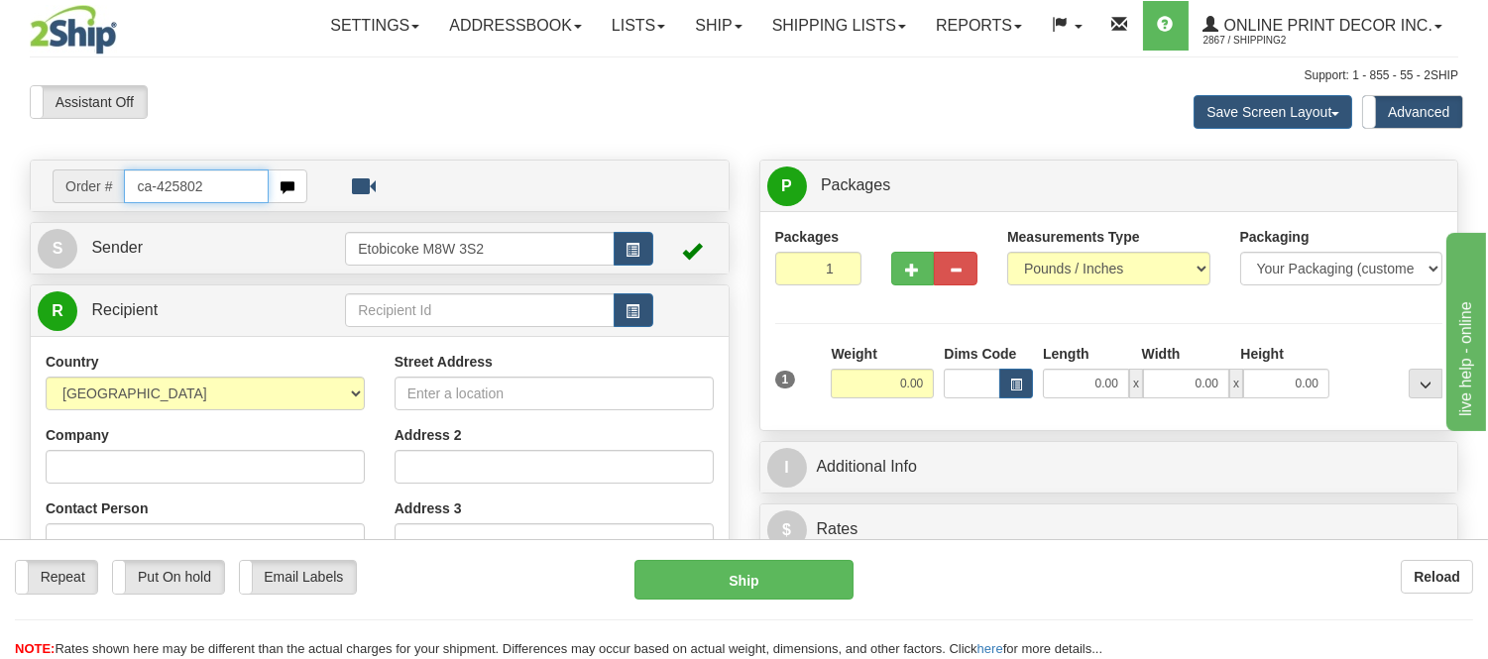
type input "ca-425802"
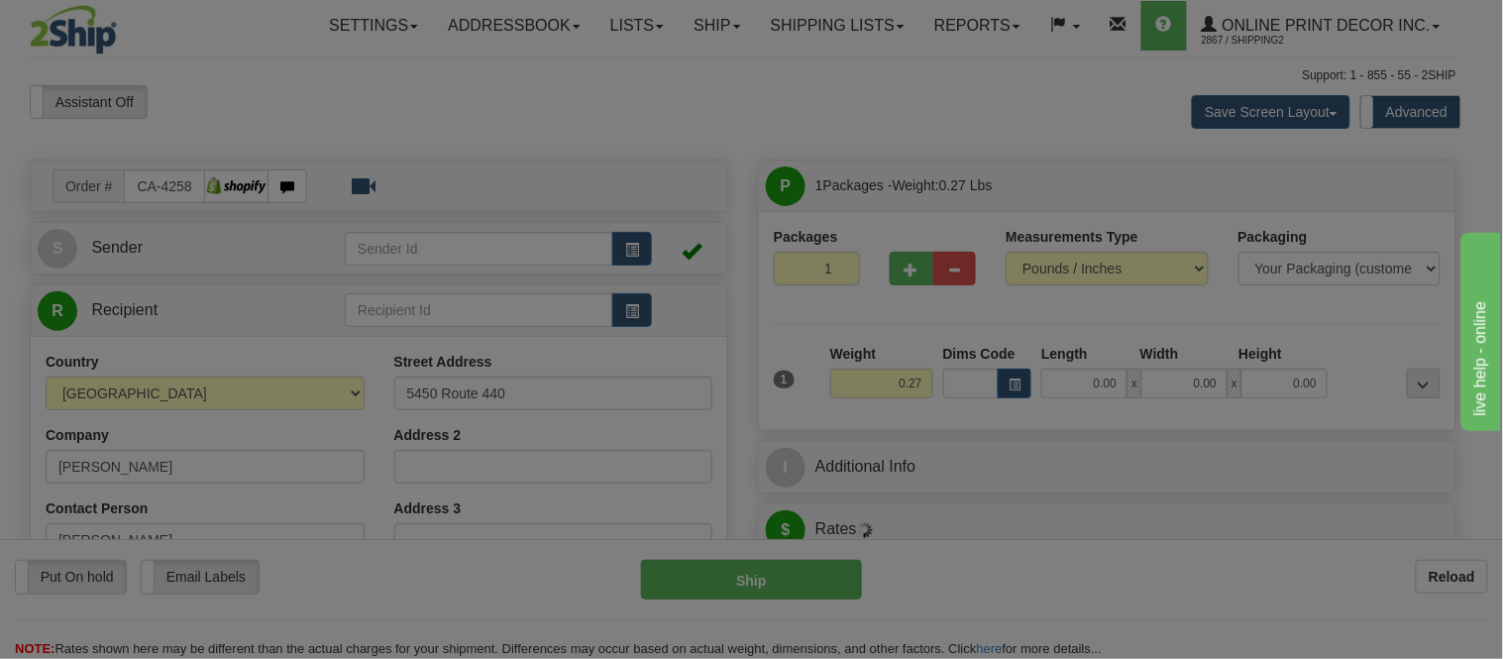
type input "ROSAIREVILLE"
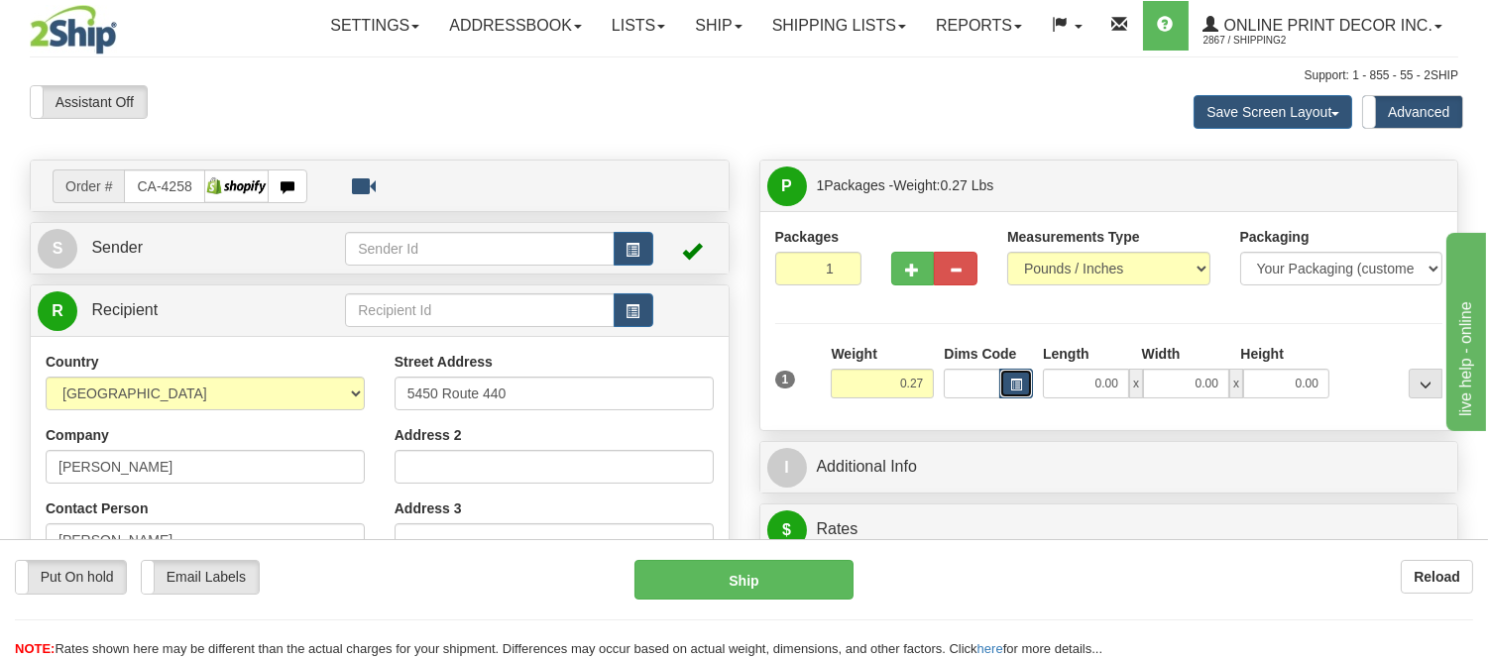
click at [999, 380] on button "button" at bounding box center [1016, 384] width 34 height 30
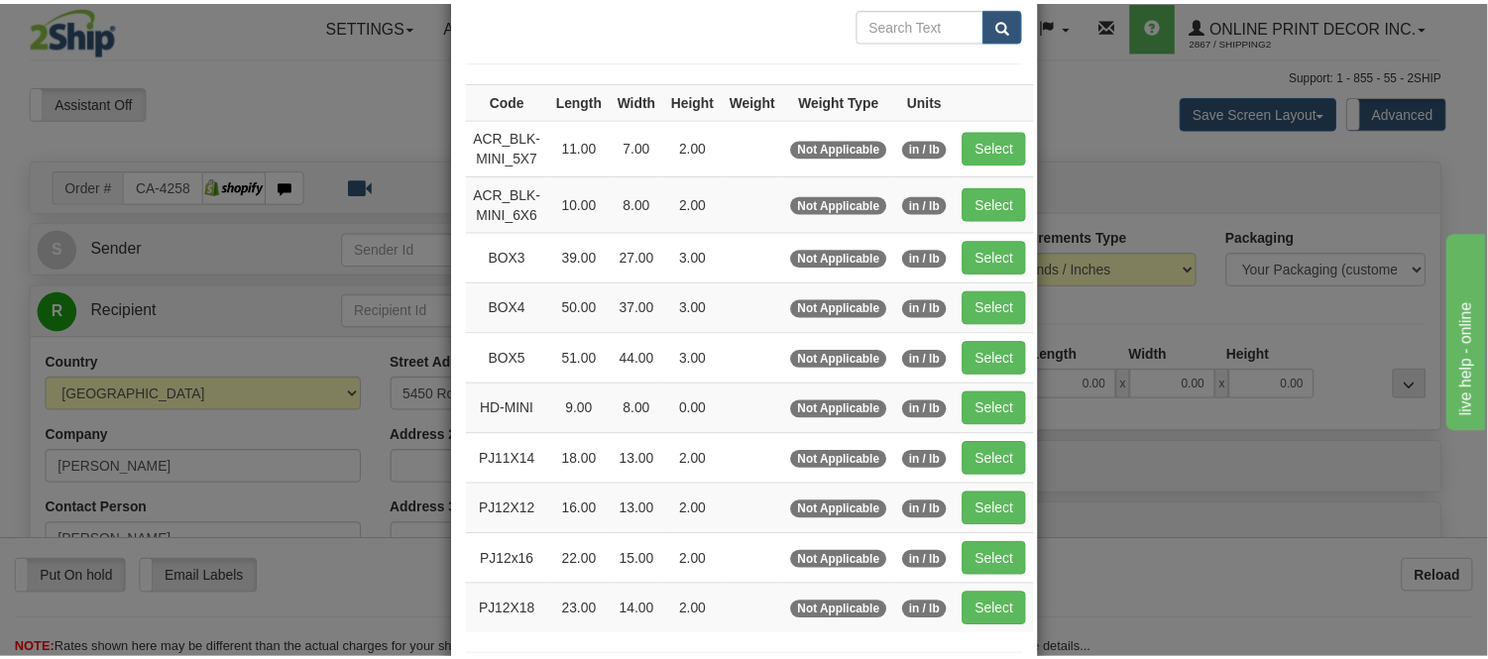
scroll to position [220, 0]
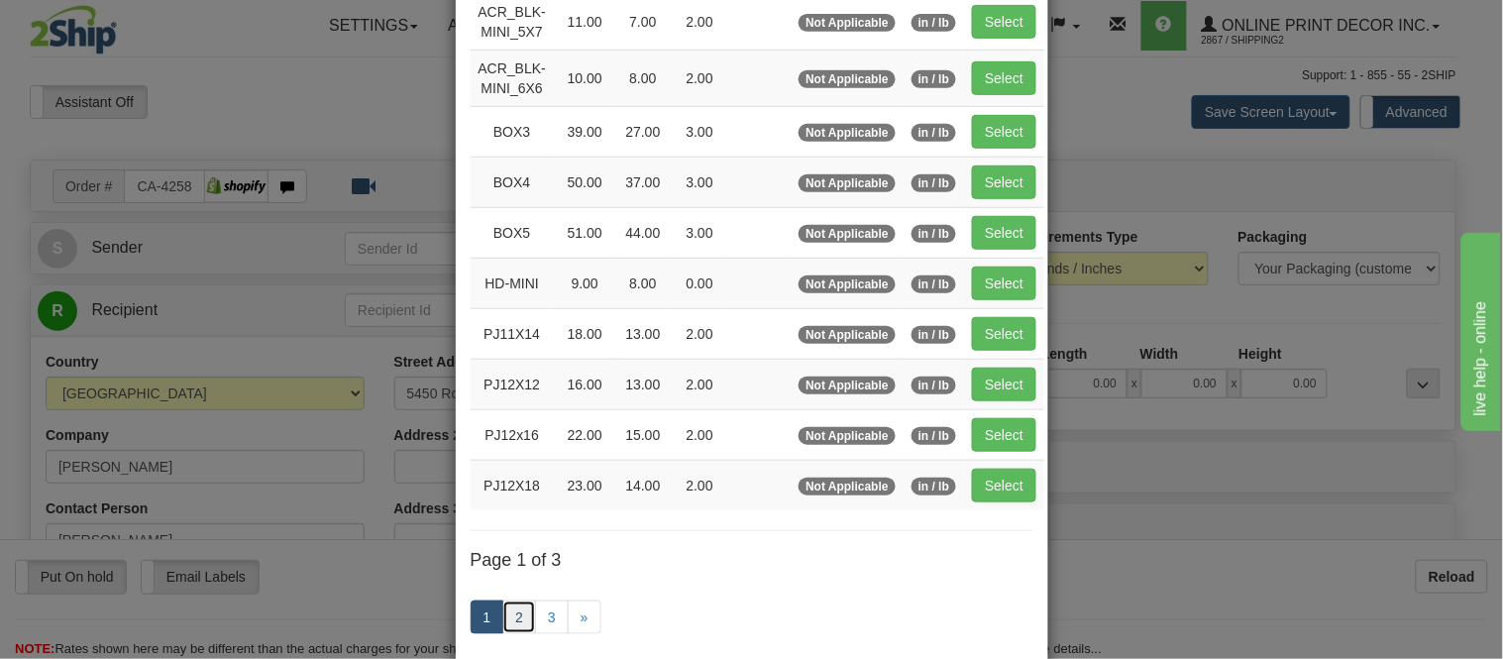
click at [511, 618] on link "2" at bounding box center [519, 618] width 34 height 34
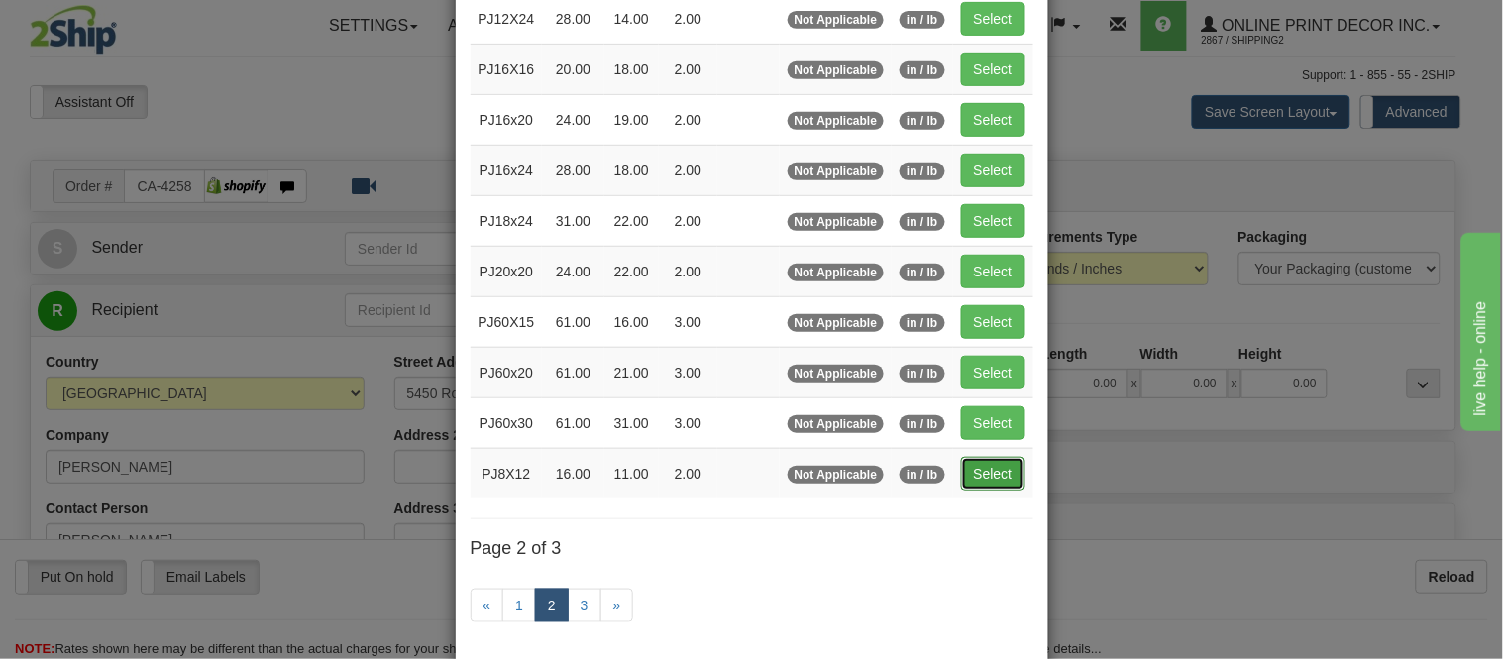
click at [1006, 482] on button "Select" at bounding box center [993, 474] width 64 height 34
type input "PJ8X12"
type input "16.00"
type input "11.00"
type input "2.00"
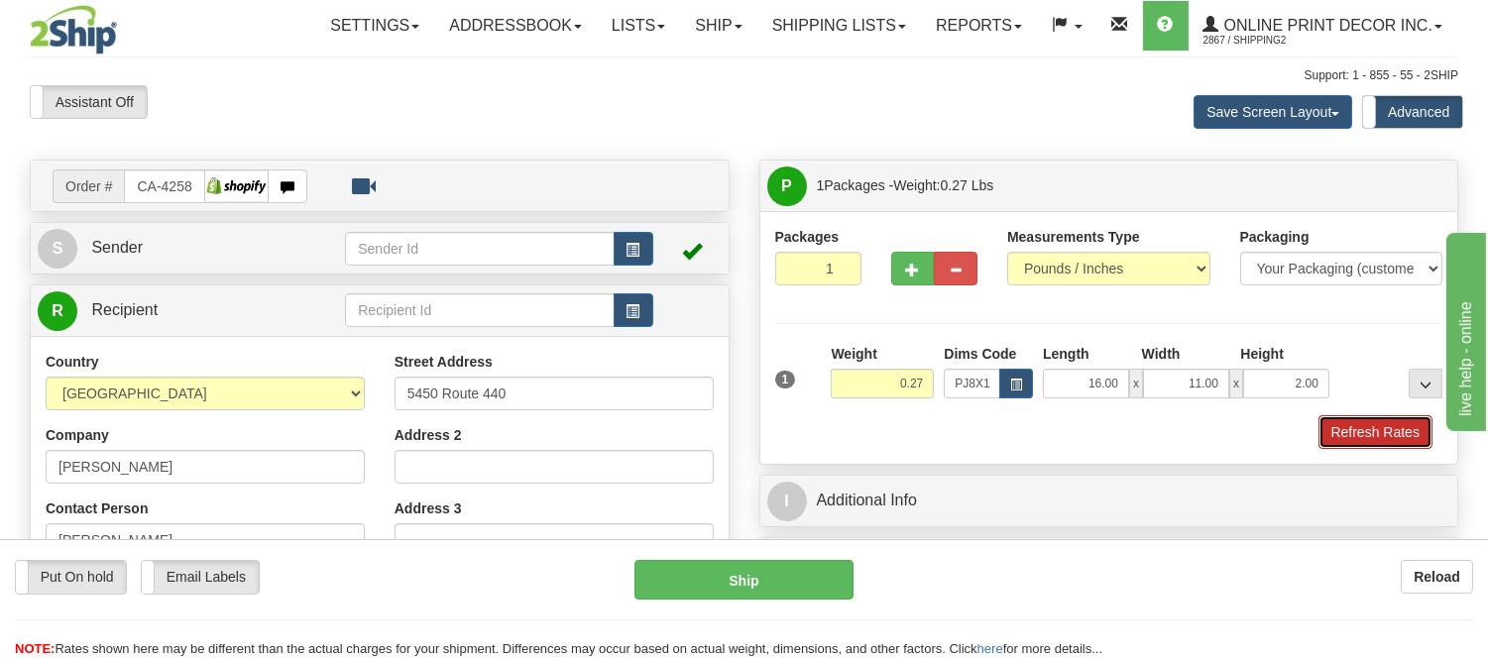
click at [1365, 441] on button "Refresh Rates" at bounding box center [1375, 432] width 114 height 34
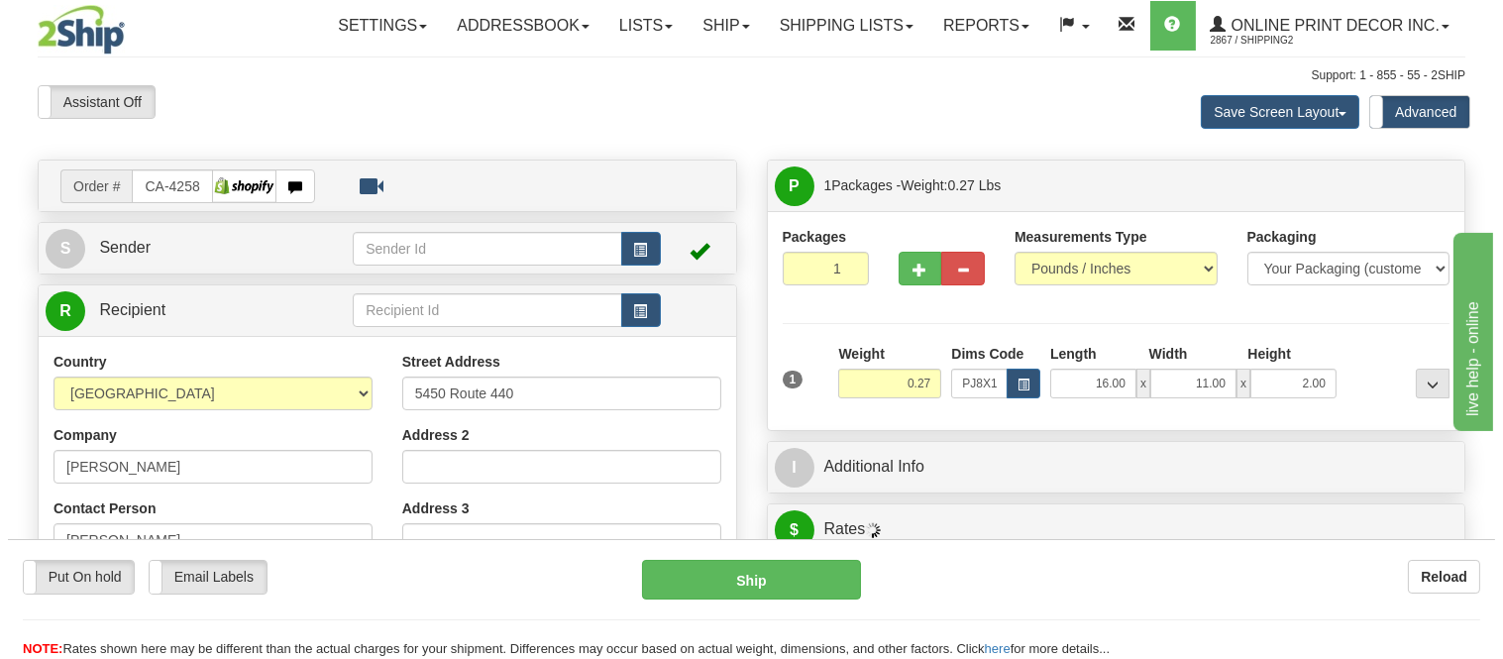
scroll to position [577, 0]
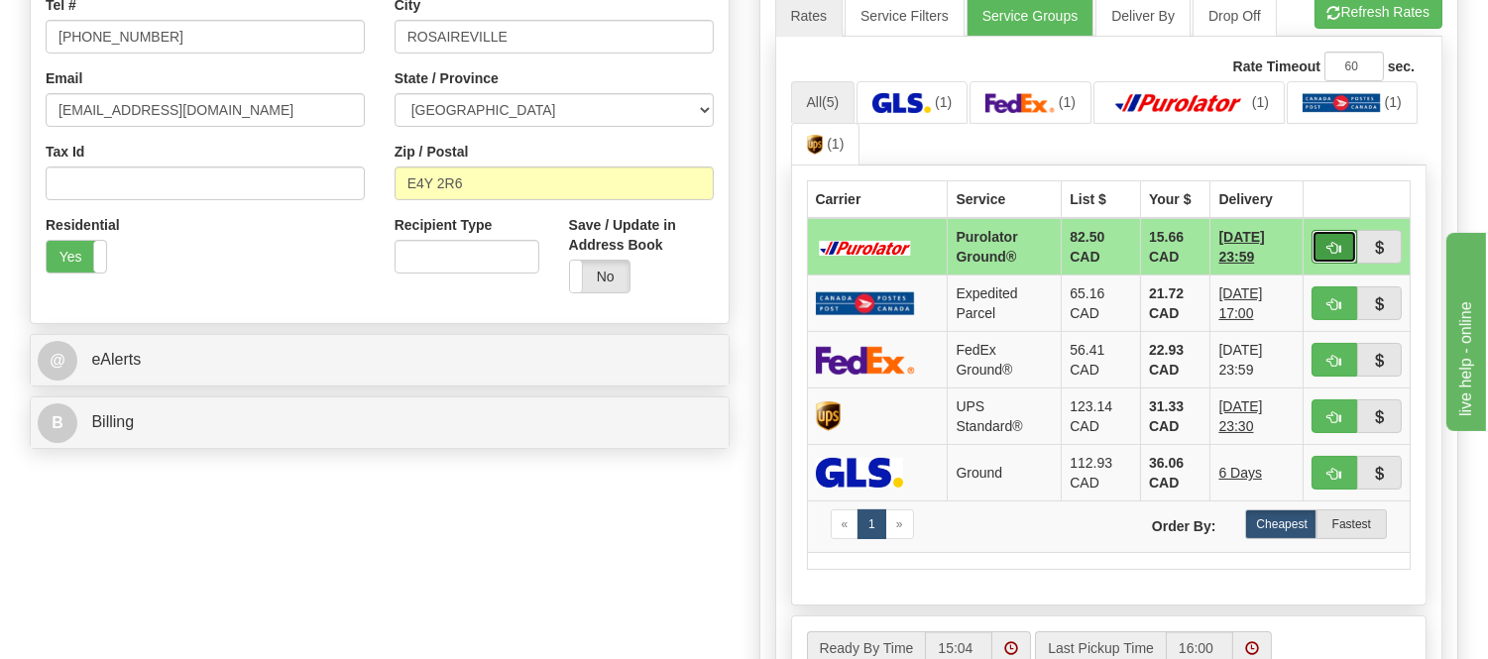
click at [1316, 233] on button "button" at bounding box center [1334, 247] width 46 height 34
type input "260"
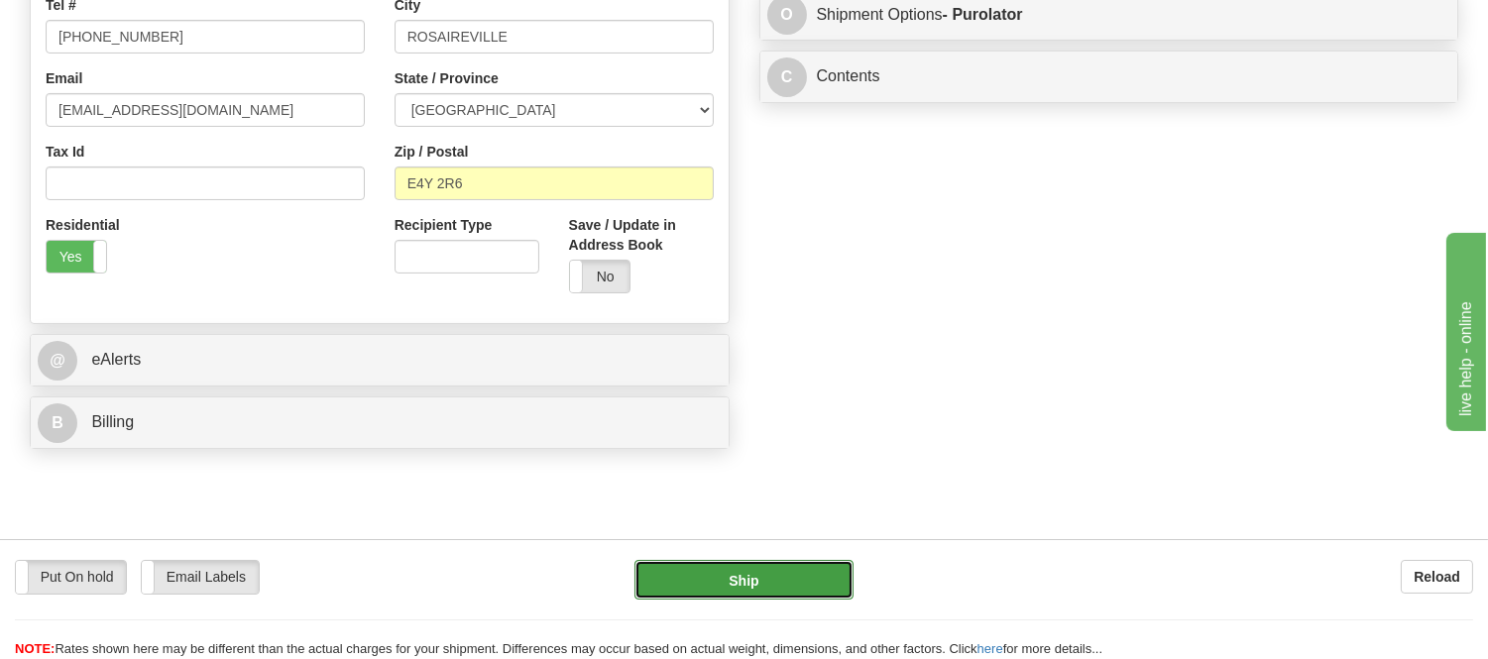
click at [779, 586] on button "Ship" at bounding box center [743, 580] width 218 height 40
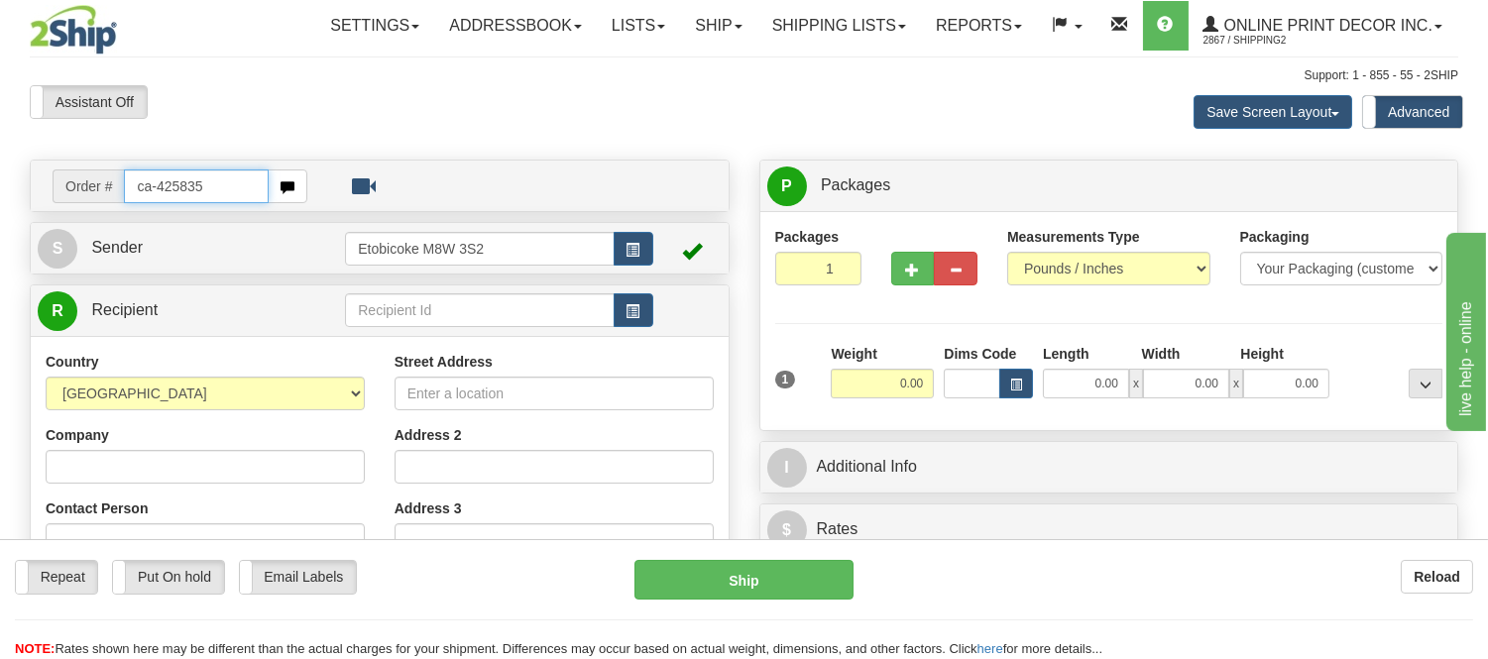
type input "ca-425835"
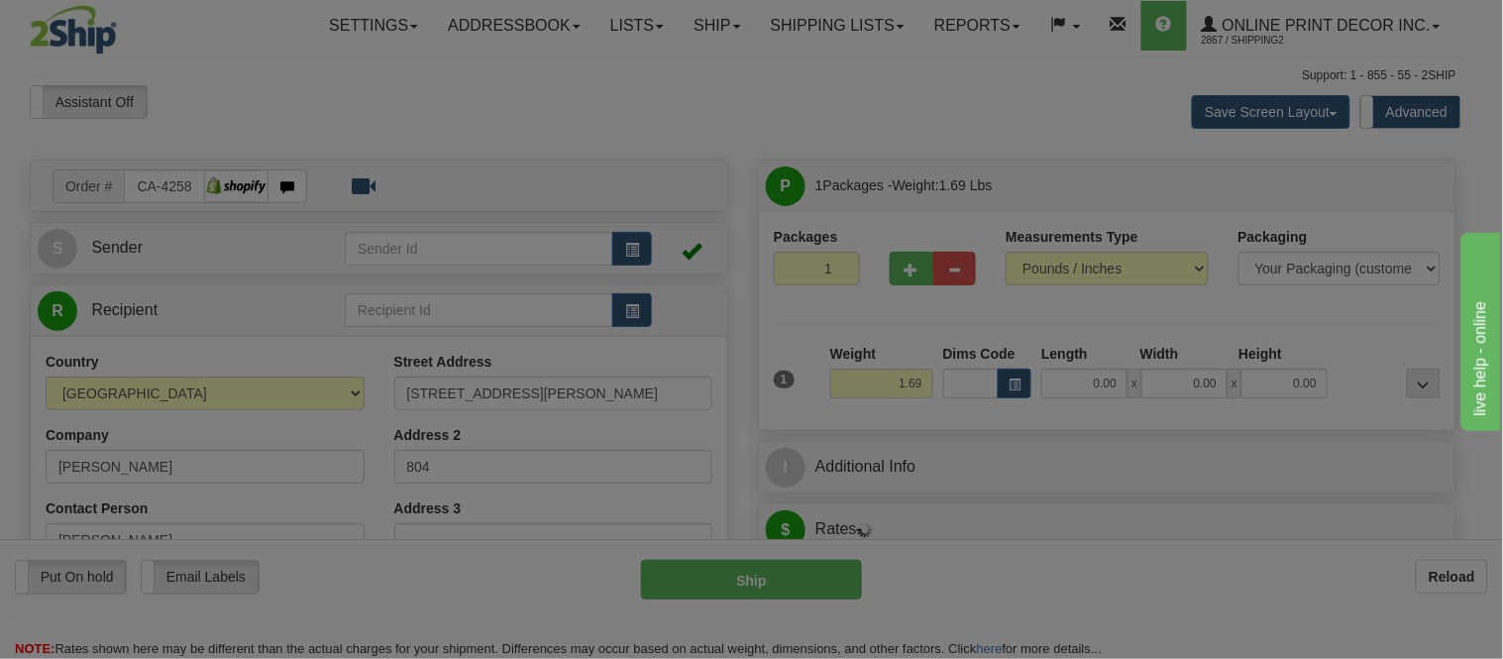
type input "VICTORIA"
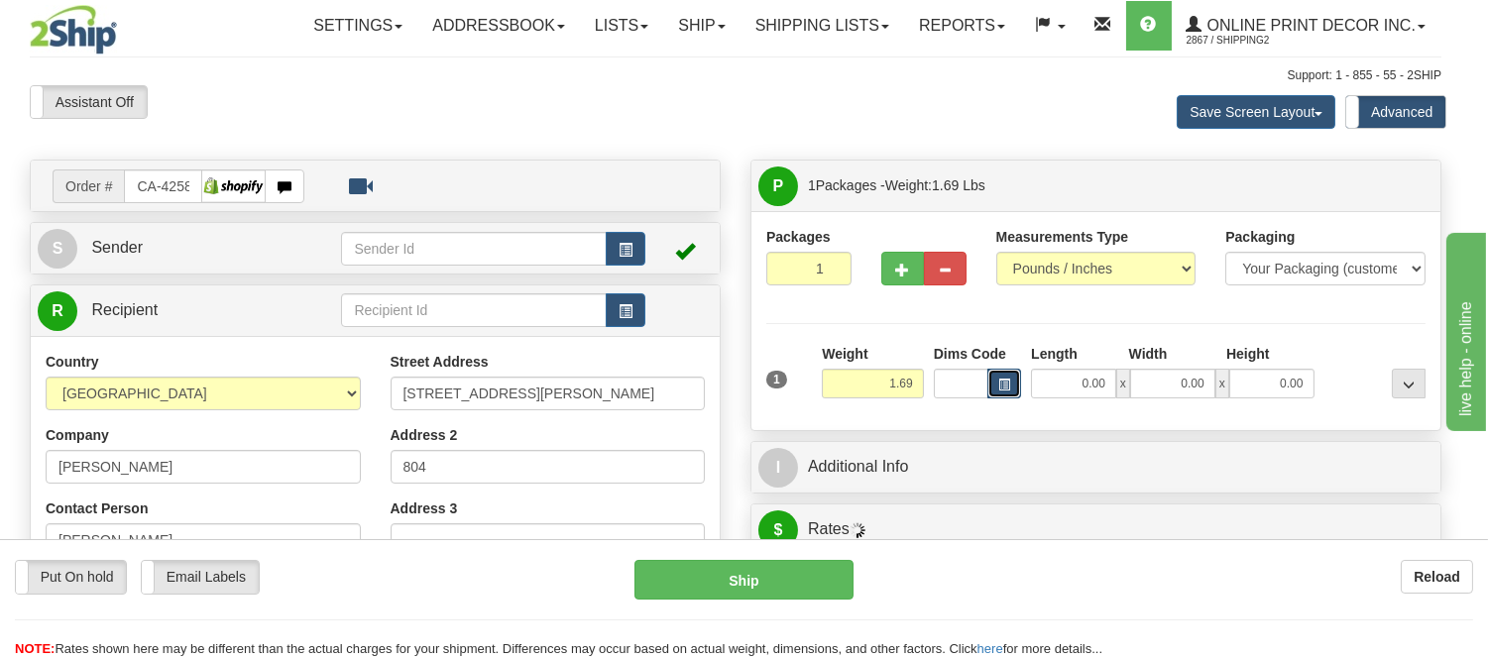
click at [1004, 383] on button "button" at bounding box center [1004, 384] width 34 height 30
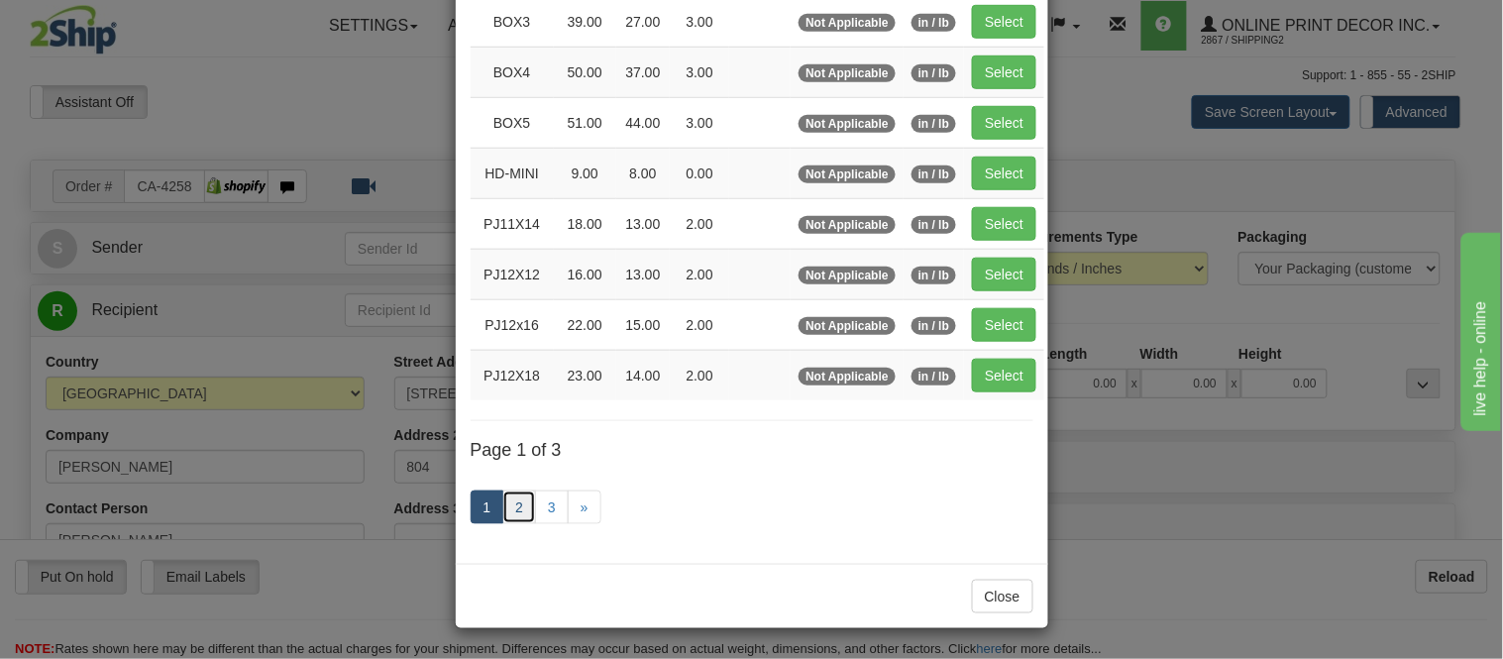
click at [509, 520] on link "2" at bounding box center [519, 508] width 34 height 34
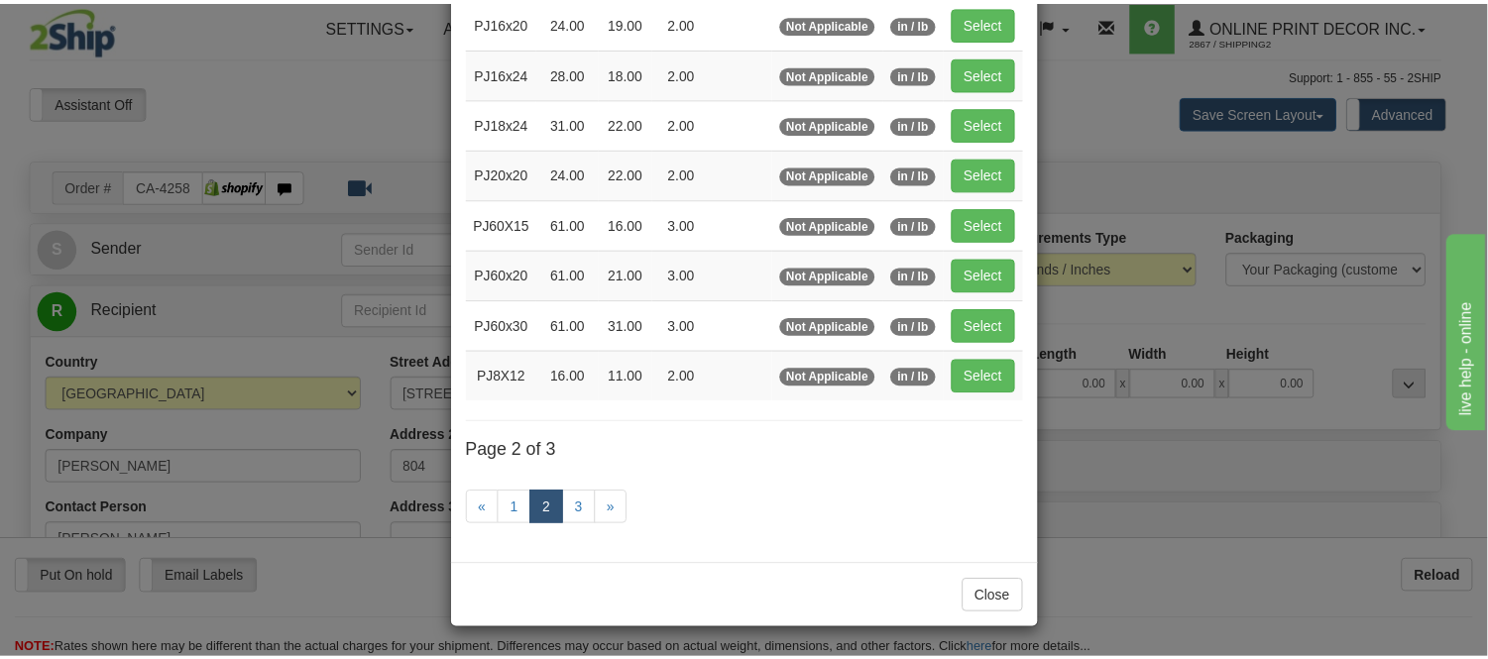
scroll to position [322, 0]
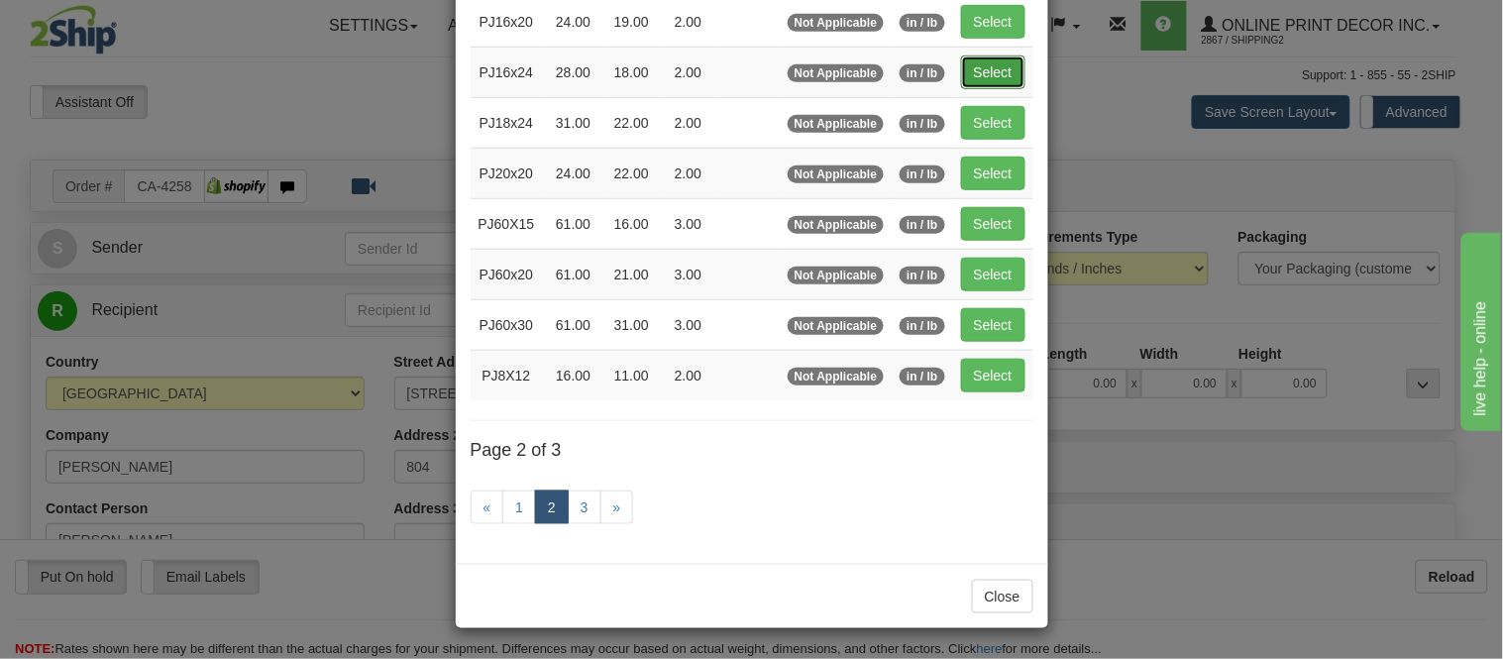
click at [1004, 61] on button "Select" at bounding box center [993, 72] width 64 height 34
type input "PJ16x24"
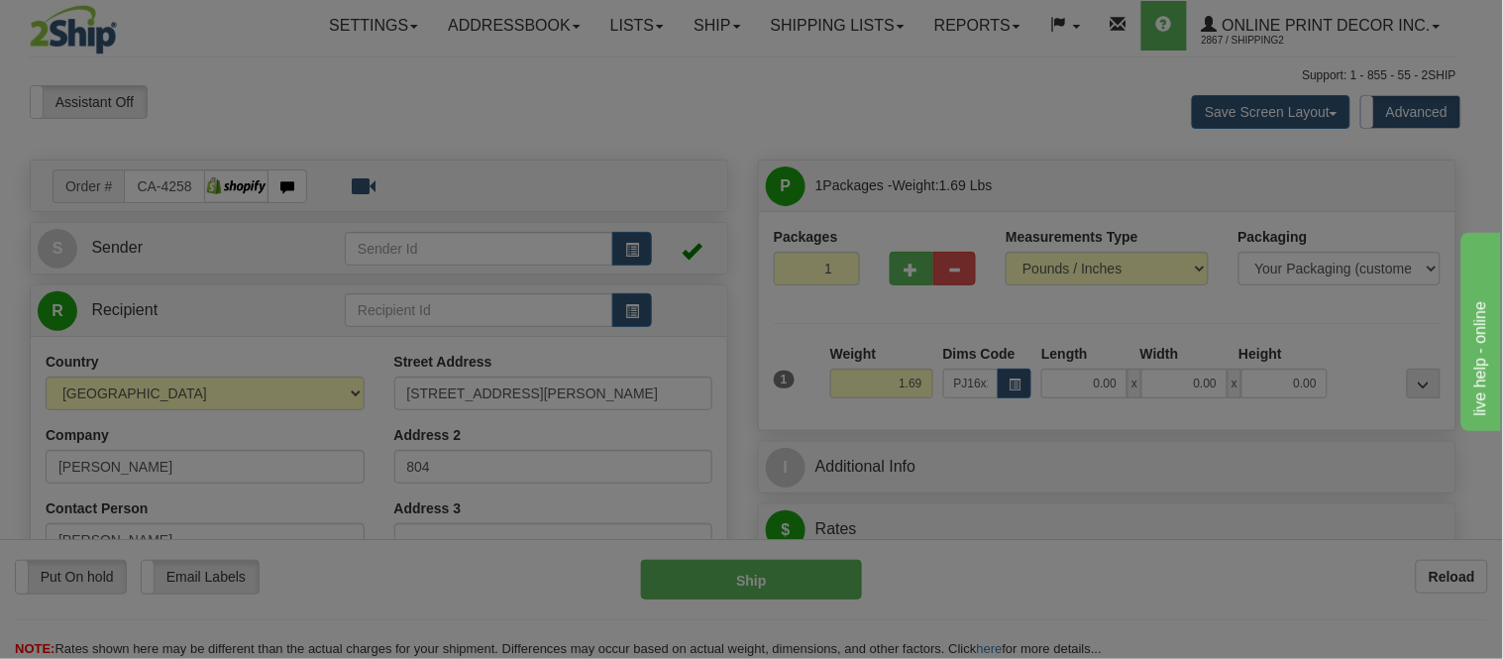
type input "28.00"
type input "18.00"
type input "2.00"
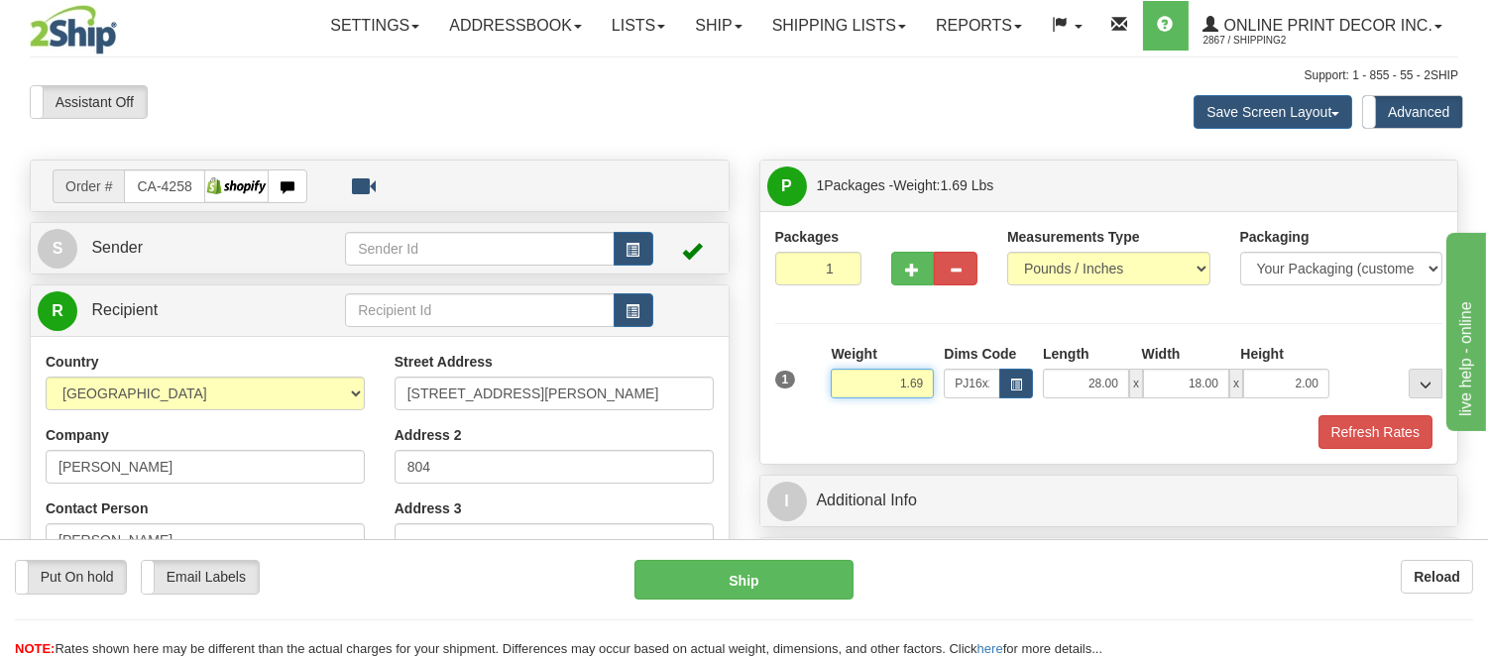
drag, startPoint x: 924, startPoint y: 391, endPoint x: 818, endPoint y: 407, distance: 107.2
click at [818, 407] on div "1 Weight 1.69 Dims Code x x" at bounding box center [1109, 379] width 678 height 70
type input "3.00"
drag, startPoint x: 1325, startPoint y: 387, endPoint x: 1211, endPoint y: 392, distance: 114.1
click at [1211, 392] on div "28.00 x 18.00 x 2.00" at bounding box center [1186, 384] width 286 height 30
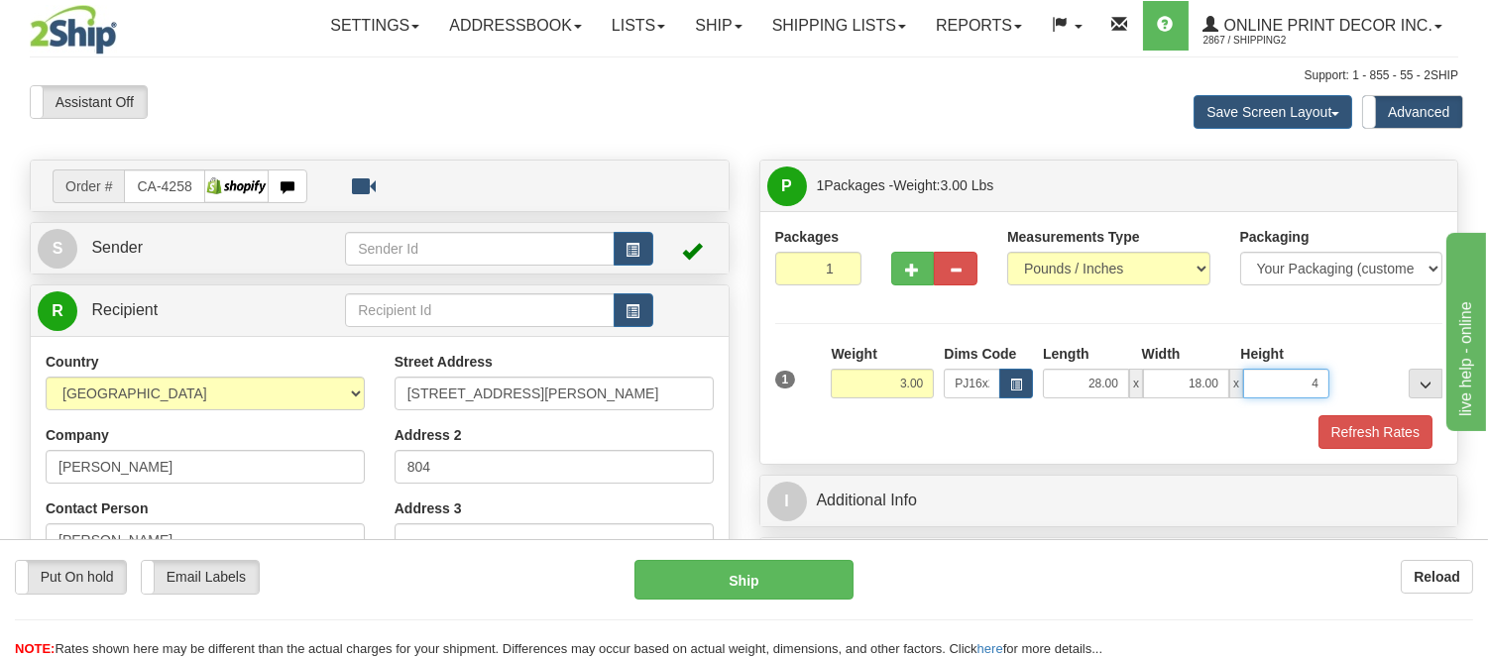
click button "Delete" at bounding box center [0, 0] width 0 height 0
type input "4.00"
click at [1385, 436] on button "Refresh Rates" at bounding box center [1375, 432] width 114 height 34
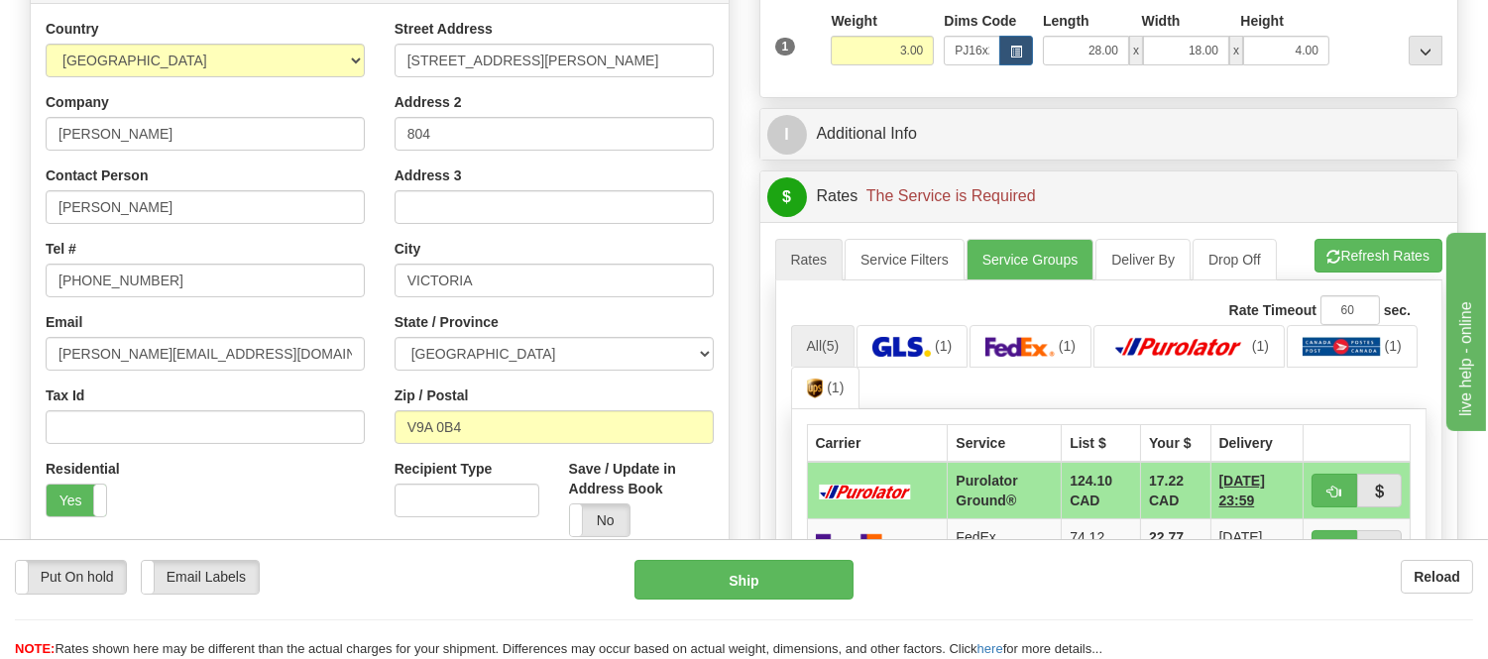
scroll to position [440, 0]
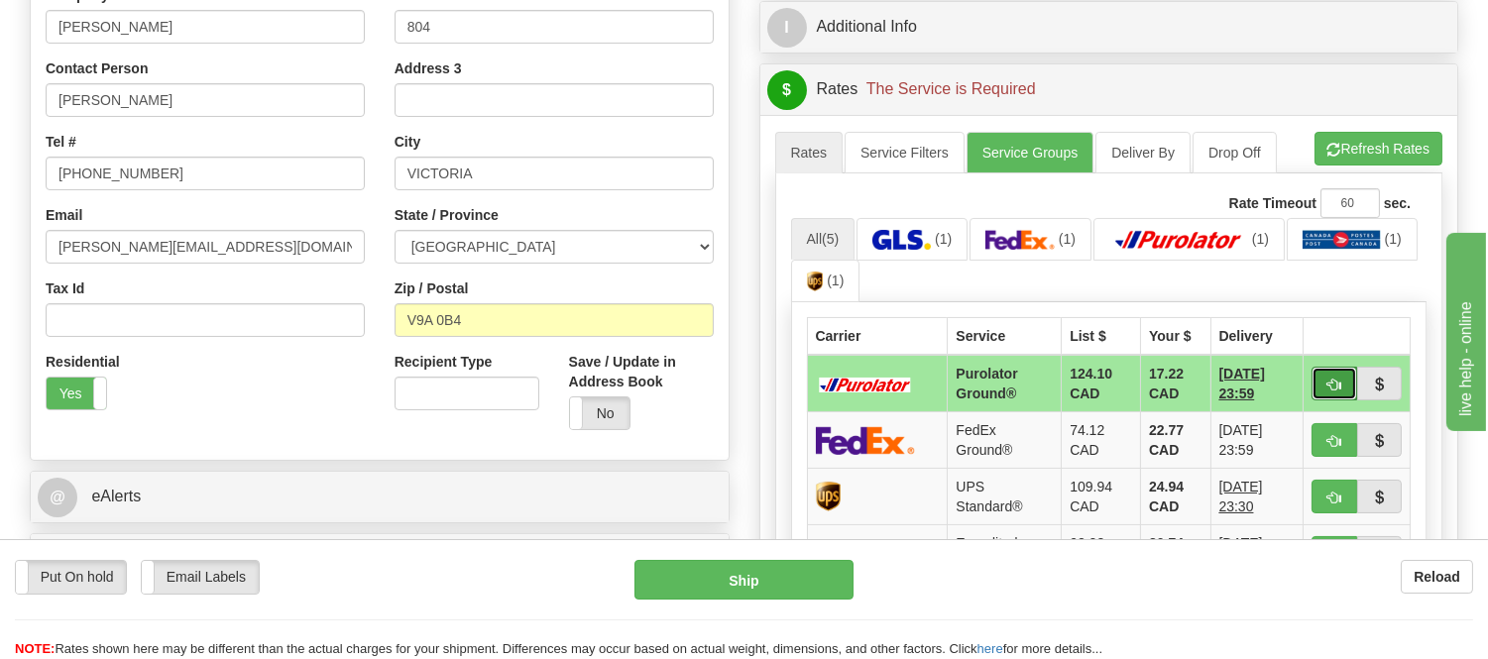
click at [1341, 387] on button "button" at bounding box center [1334, 384] width 46 height 34
type input "260"
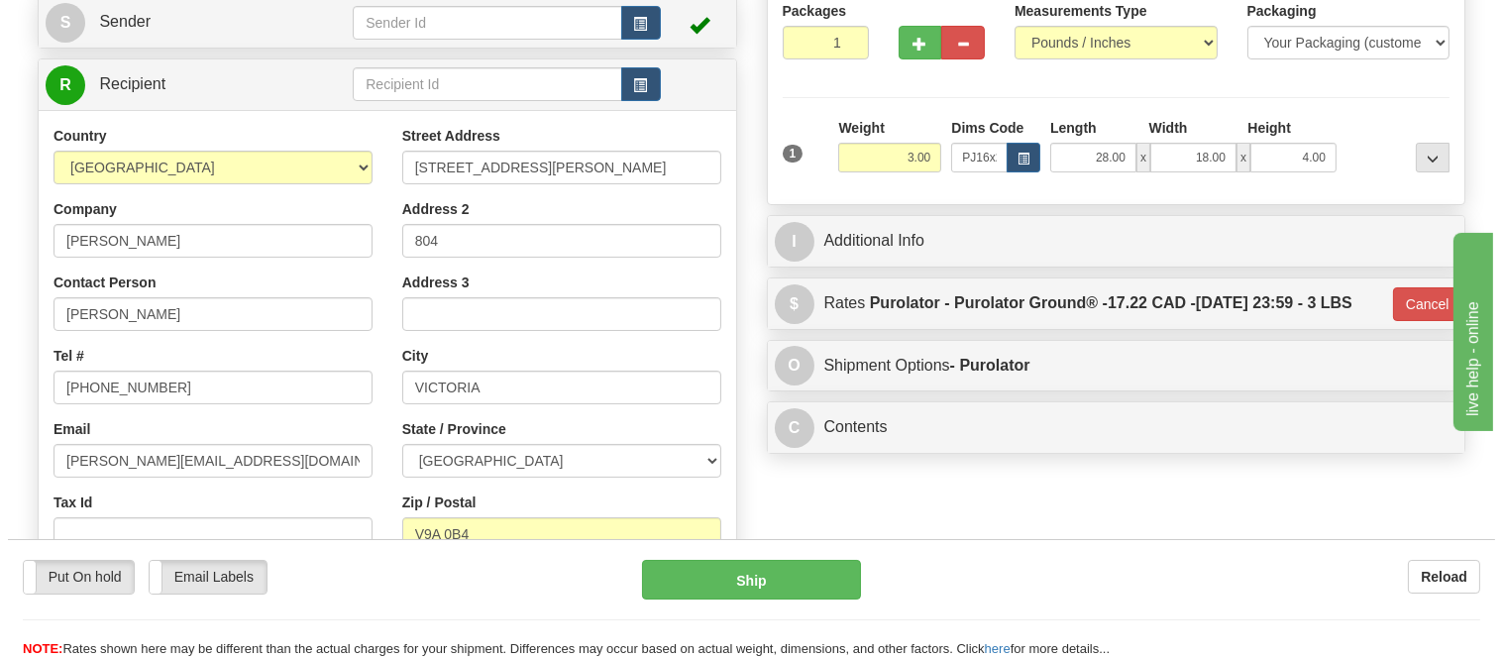
scroll to position [220, 0]
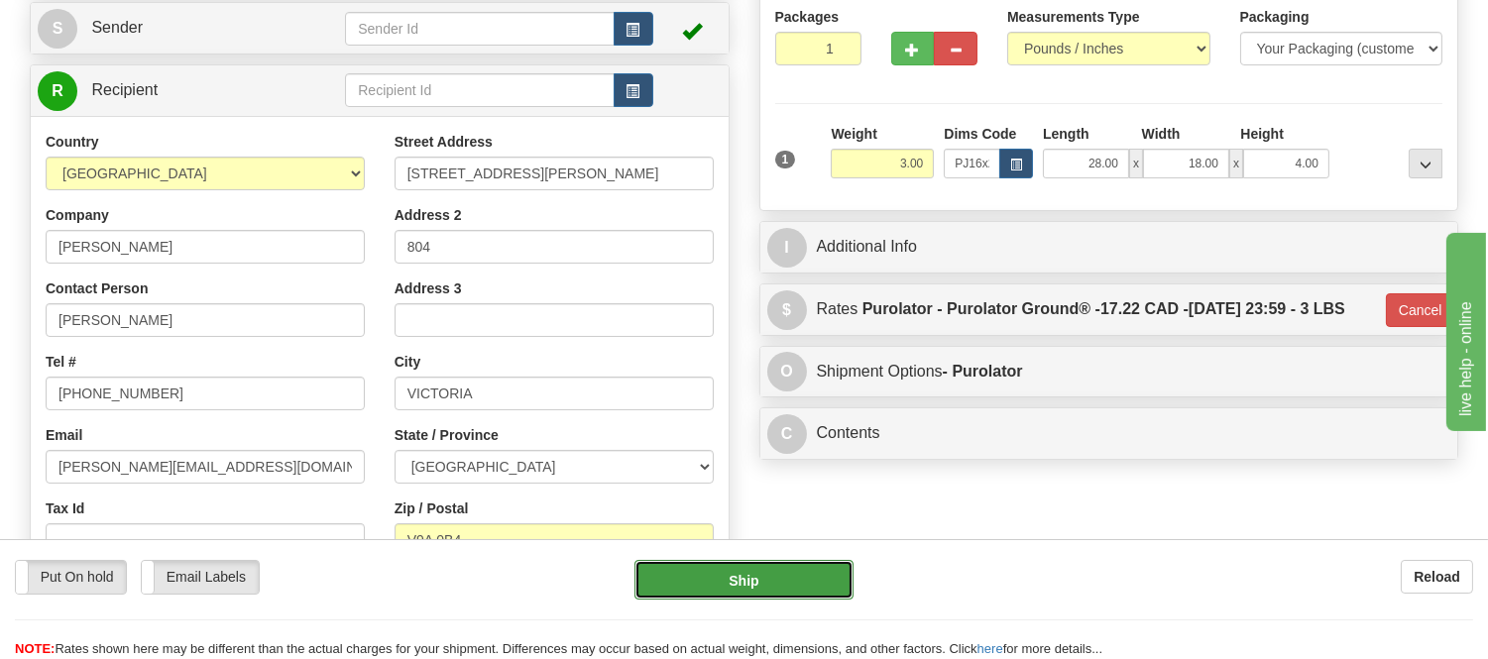
click at [756, 582] on button "Ship" at bounding box center [743, 580] width 218 height 40
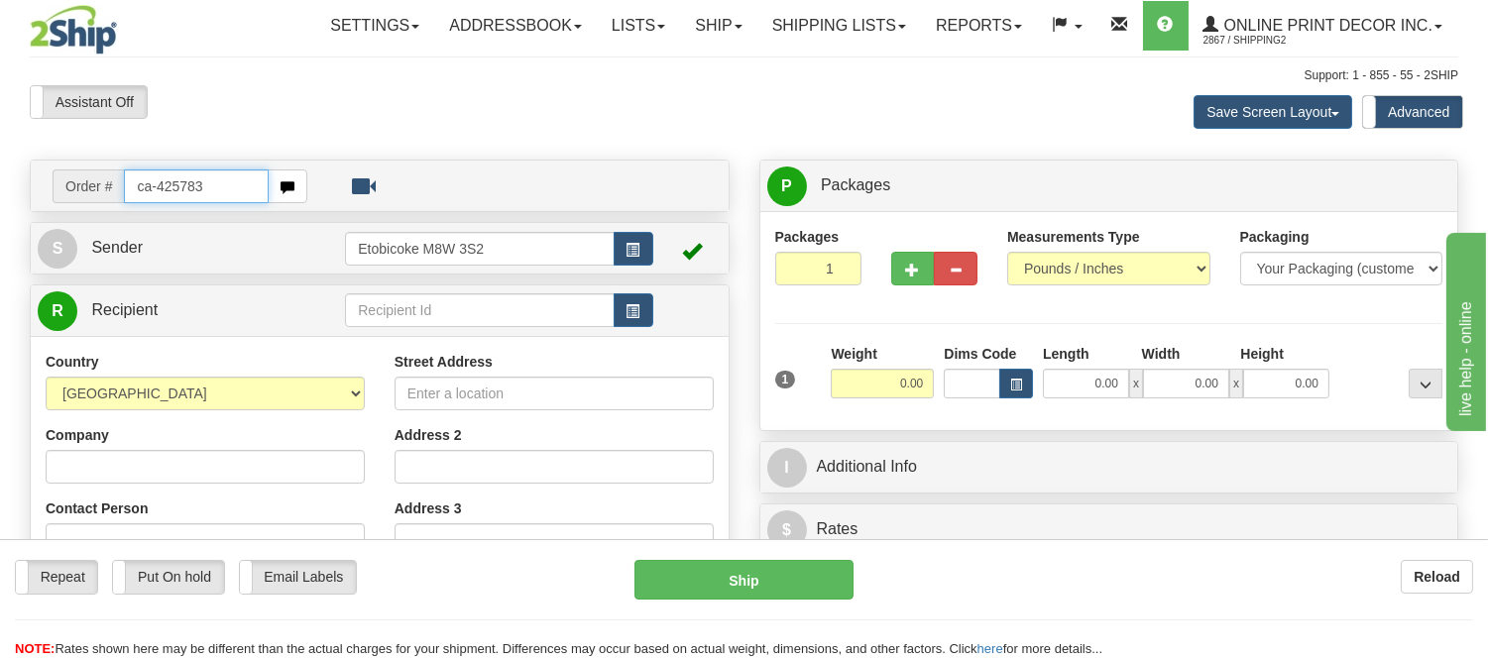
type input "ca-425783"
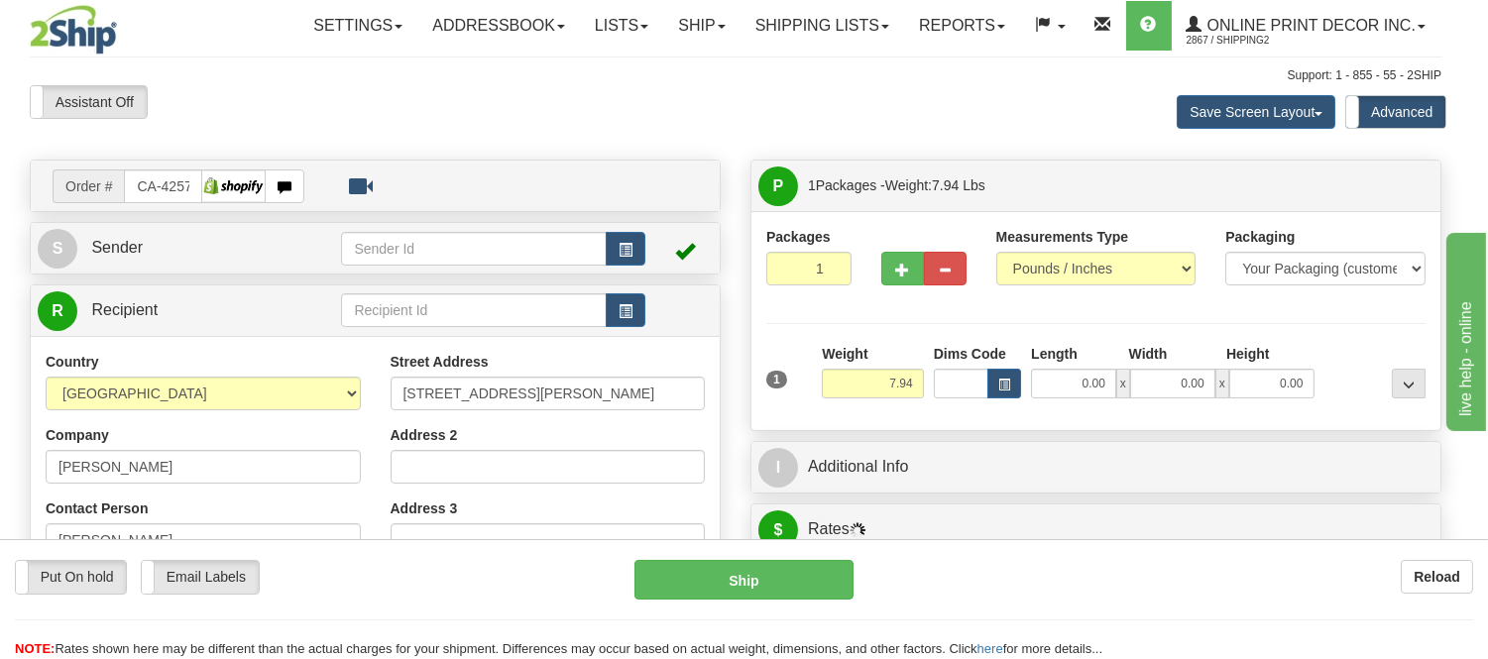
type input "KITCHENER"
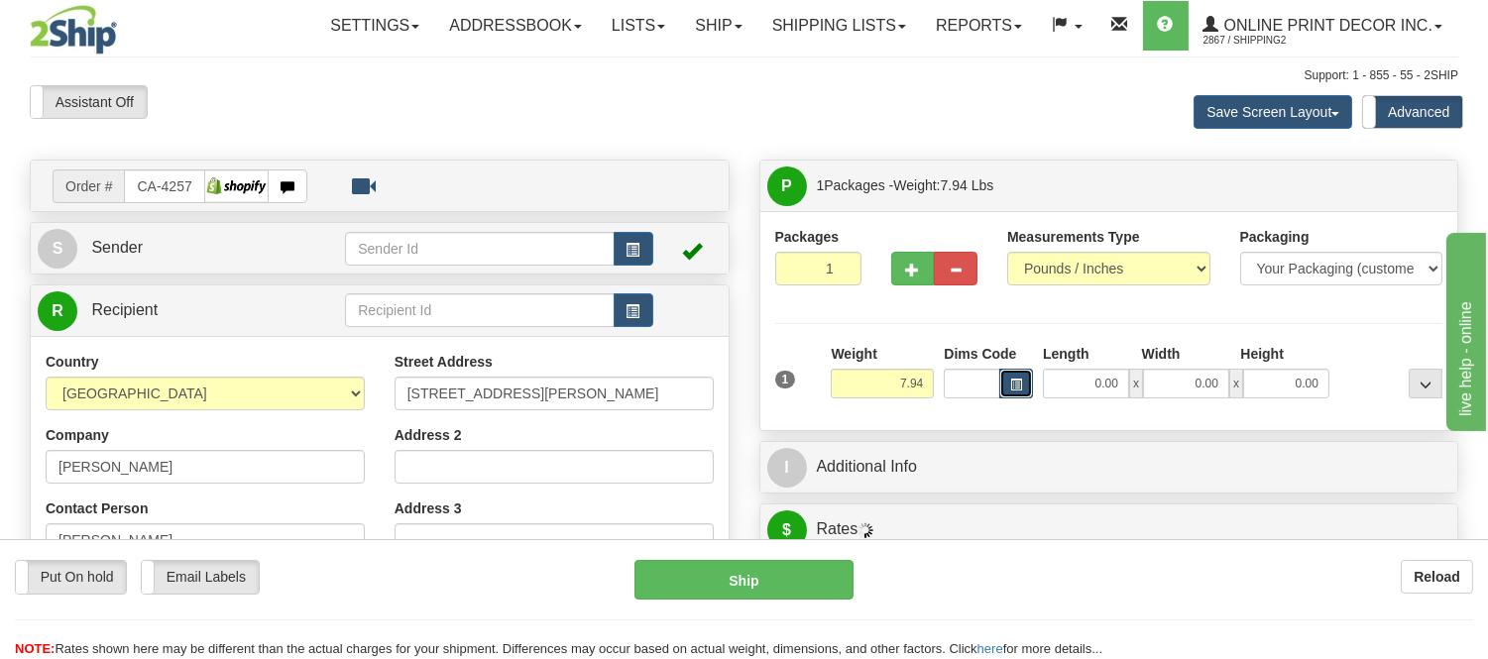
click at [1015, 387] on span "button" at bounding box center [1016, 385] width 12 height 11
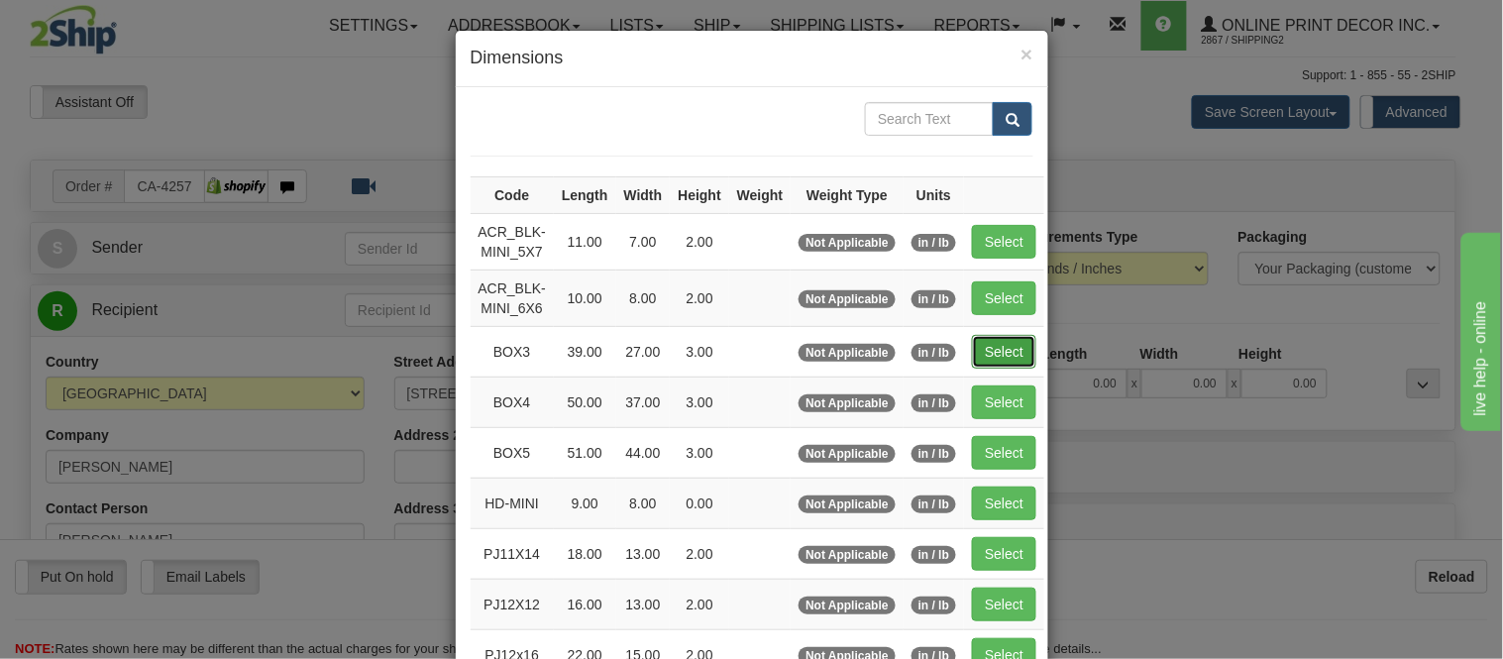
click at [996, 352] on button "Select" at bounding box center [1004, 352] width 64 height 34
type input "BOX3"
type input "39.00"
type input "27.00"
type input "3.00"
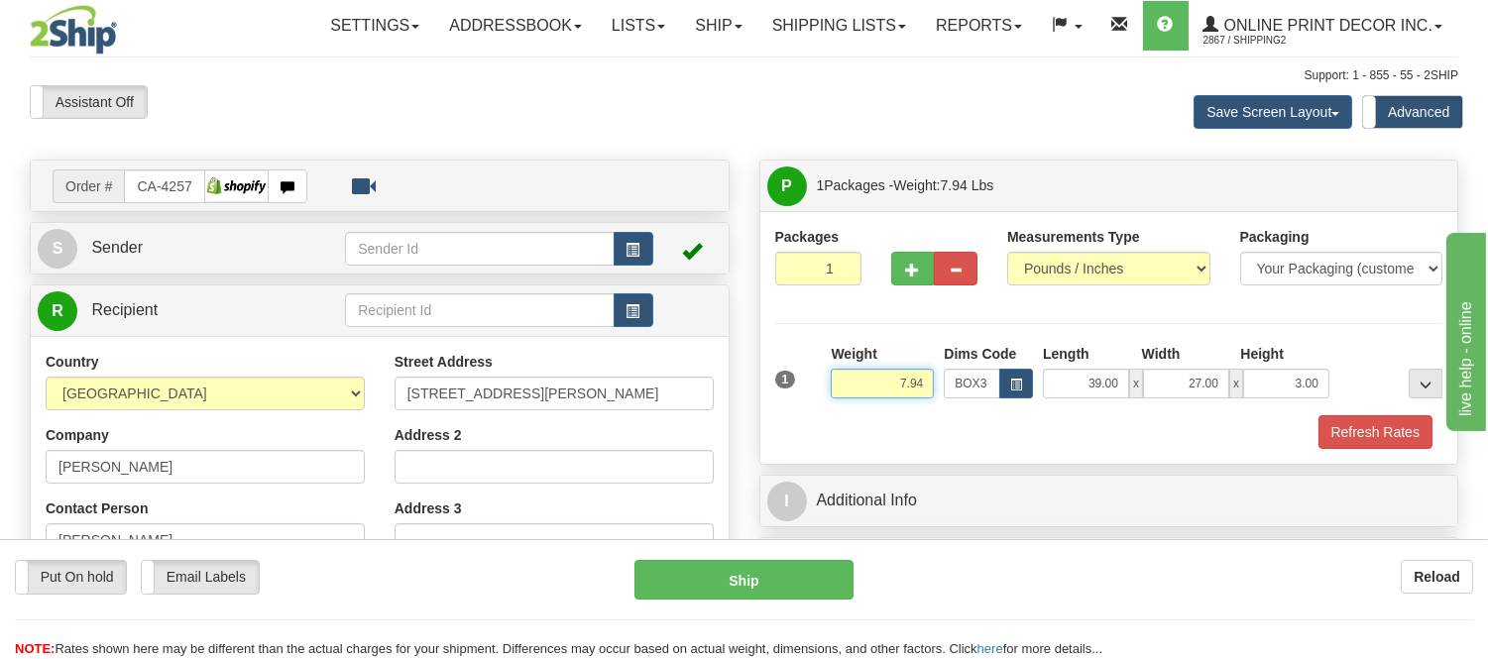
drag, startPoint x: 930, startPoint y: 387, endPoint x: 843, endPoint y: 399, distance: 87.0
click at [843, 399] on div "Weight 7.94" at bounding box center [882, 378] width 113 height 69
type input "7.98"
click at [909, 274] on span "button" at bounding box center [913, 270] width 14 height 13
radio input "true"
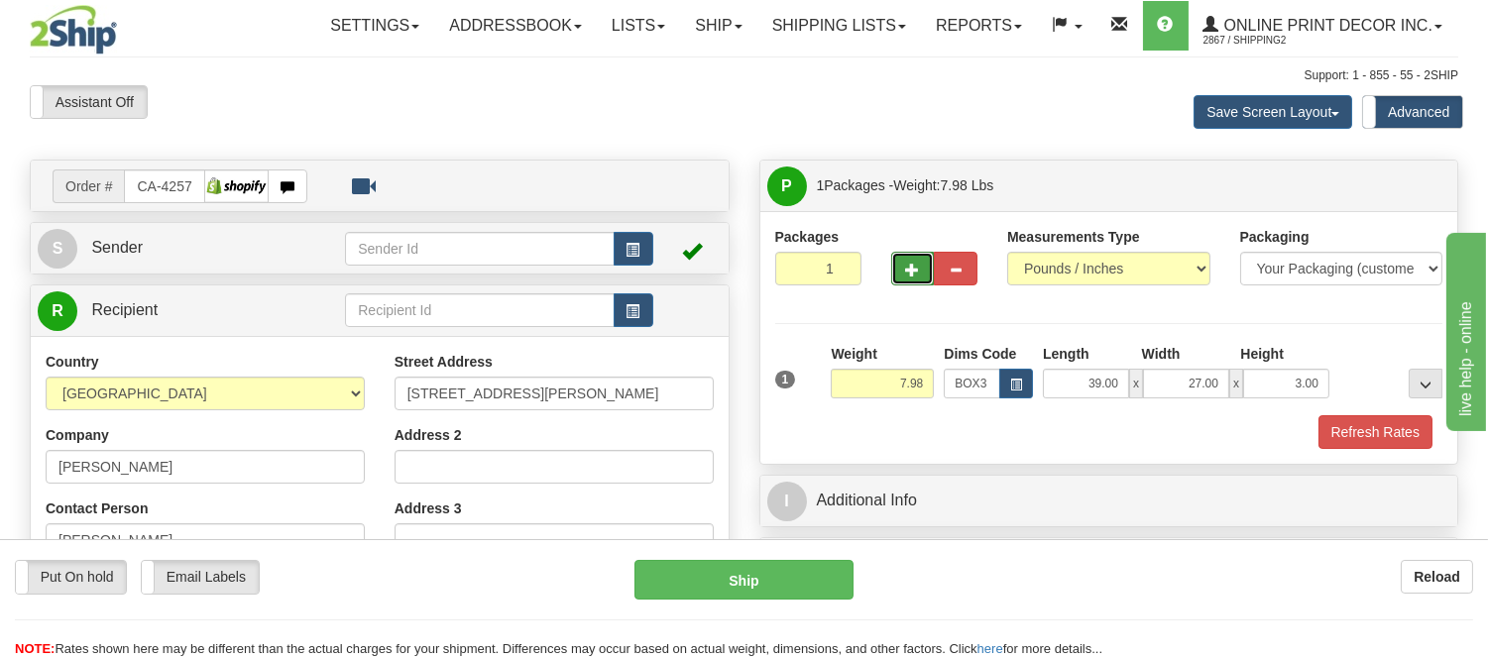
type input "2"
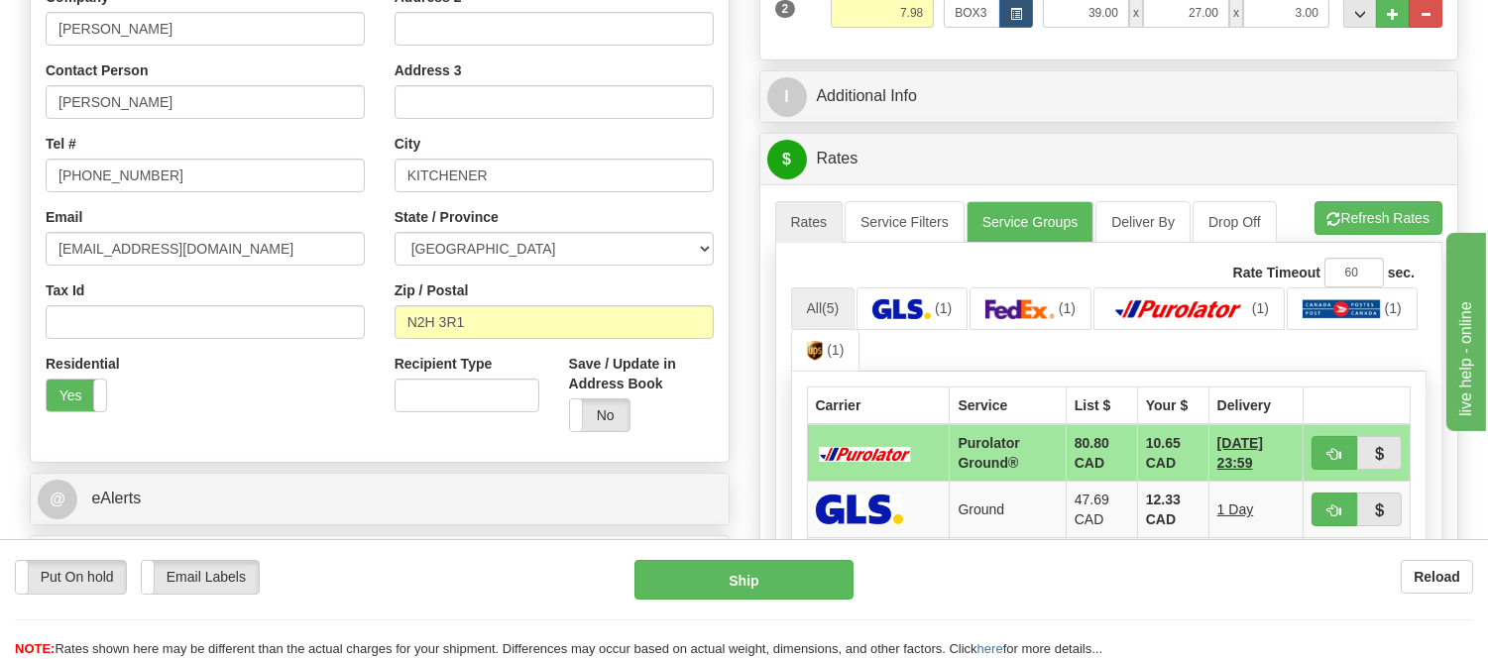
scroll to position [440, 0]
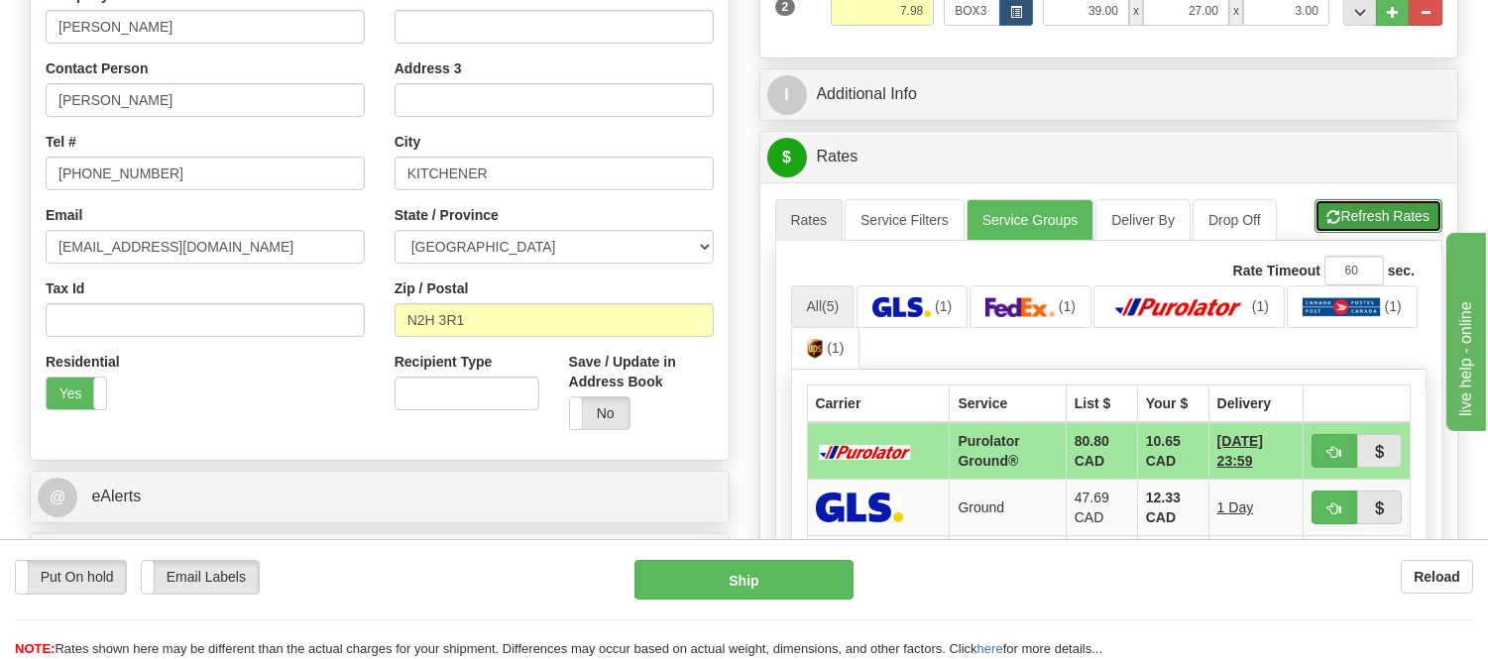
click at [1404, 212] on button "Refresh Rates" at bounding box center [1378, 216] width 128 height 34
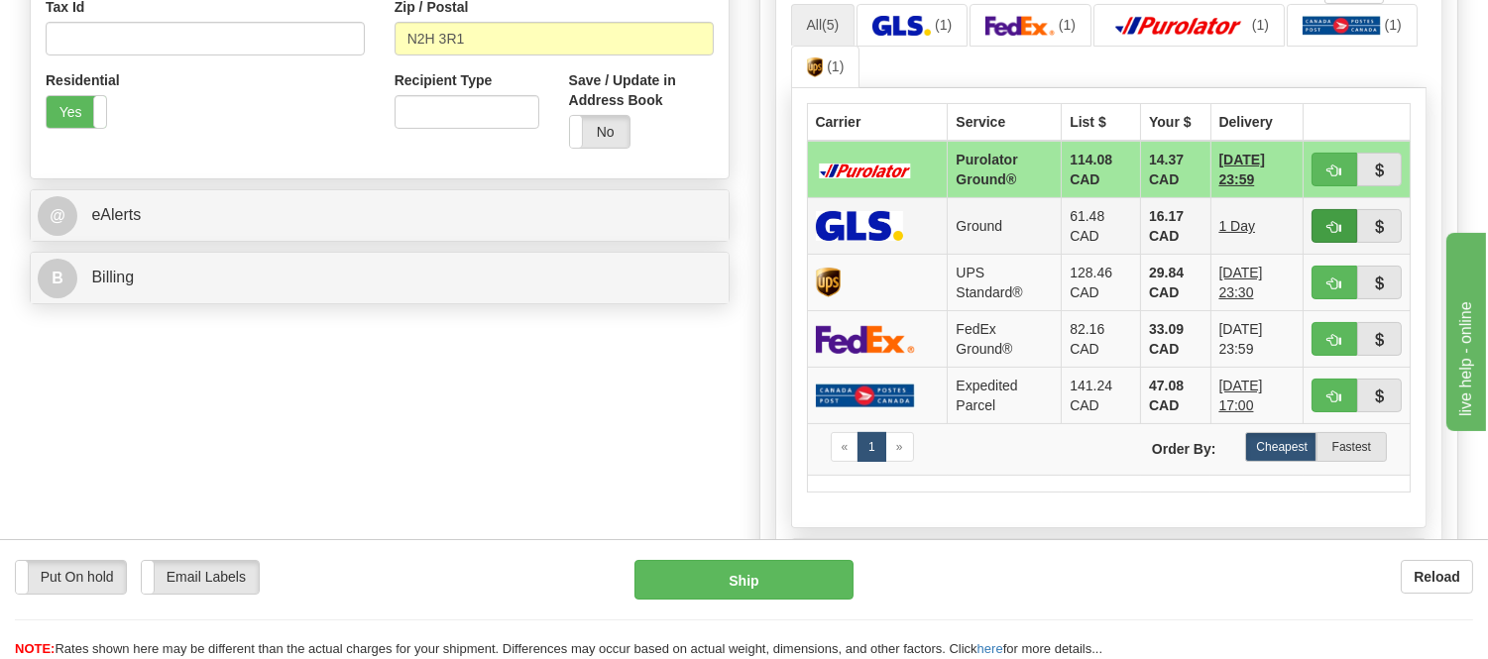
scroll to position [770, 0]
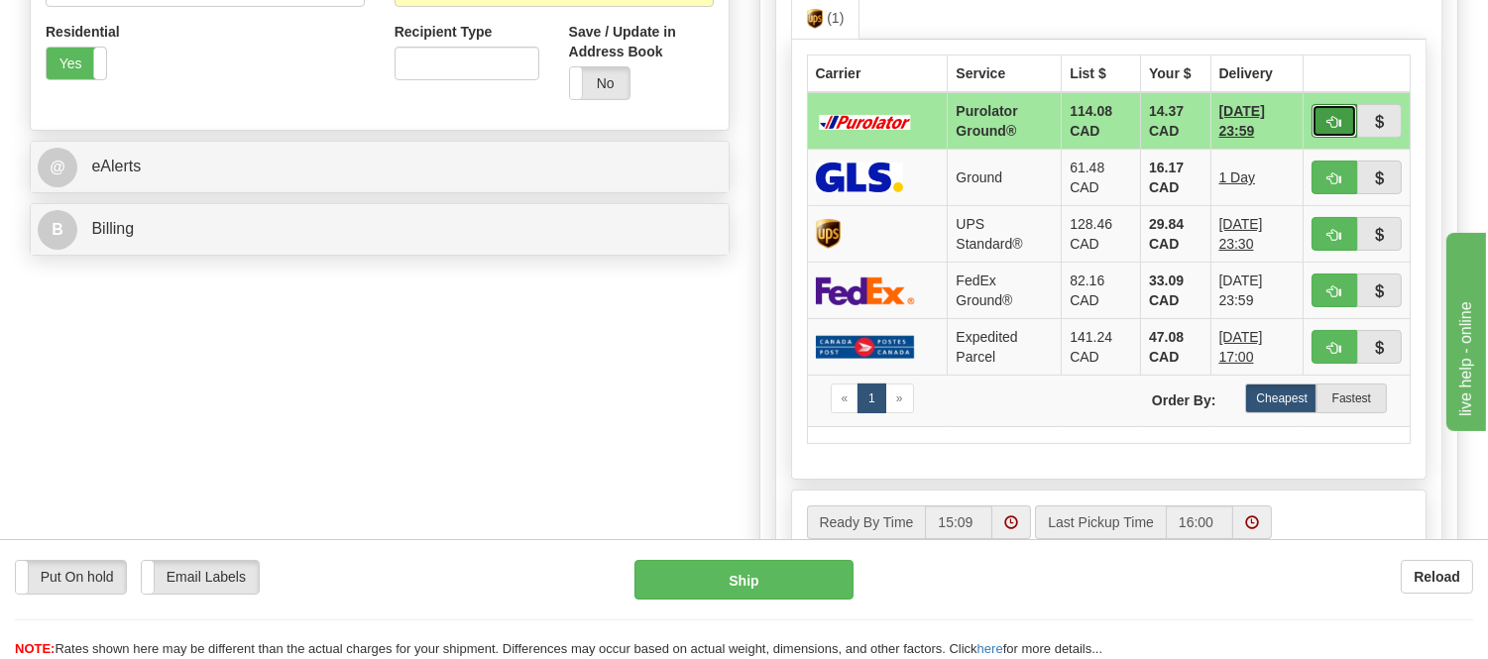
click at [1322, 119] on button "button" at bounding box center [1334, 121] width 46 height 34
type input "260"
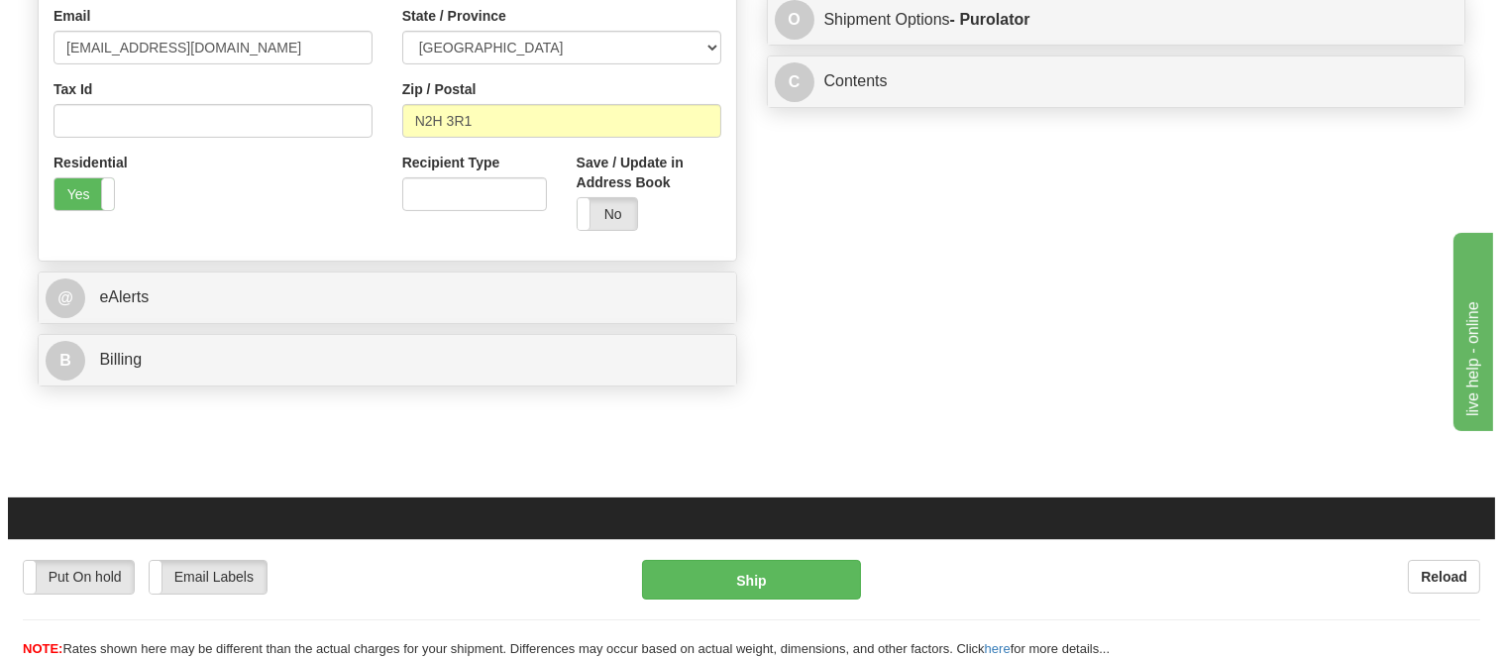
scroll to position [220, 0]
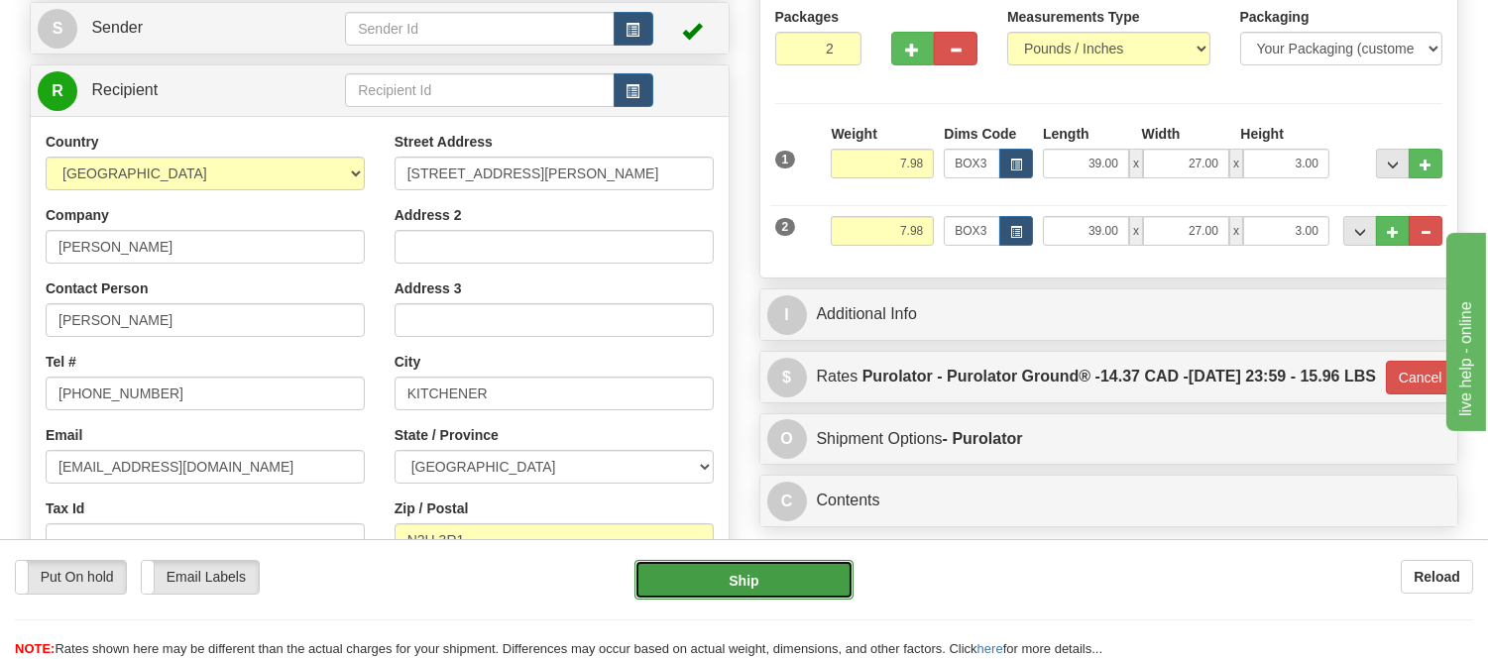
click at [748, 570] on button "Ship" at bounding box center [743, 580] width 218 height 40
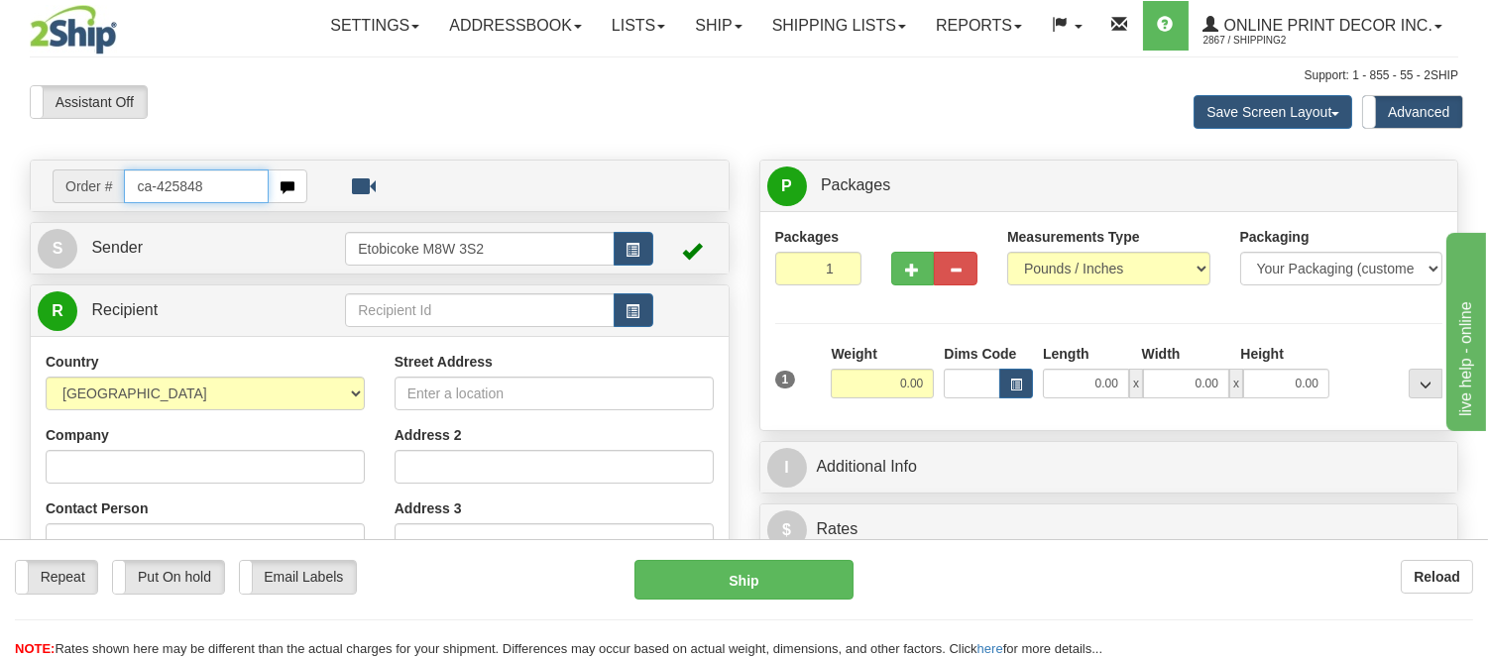
type input "ca-425848"
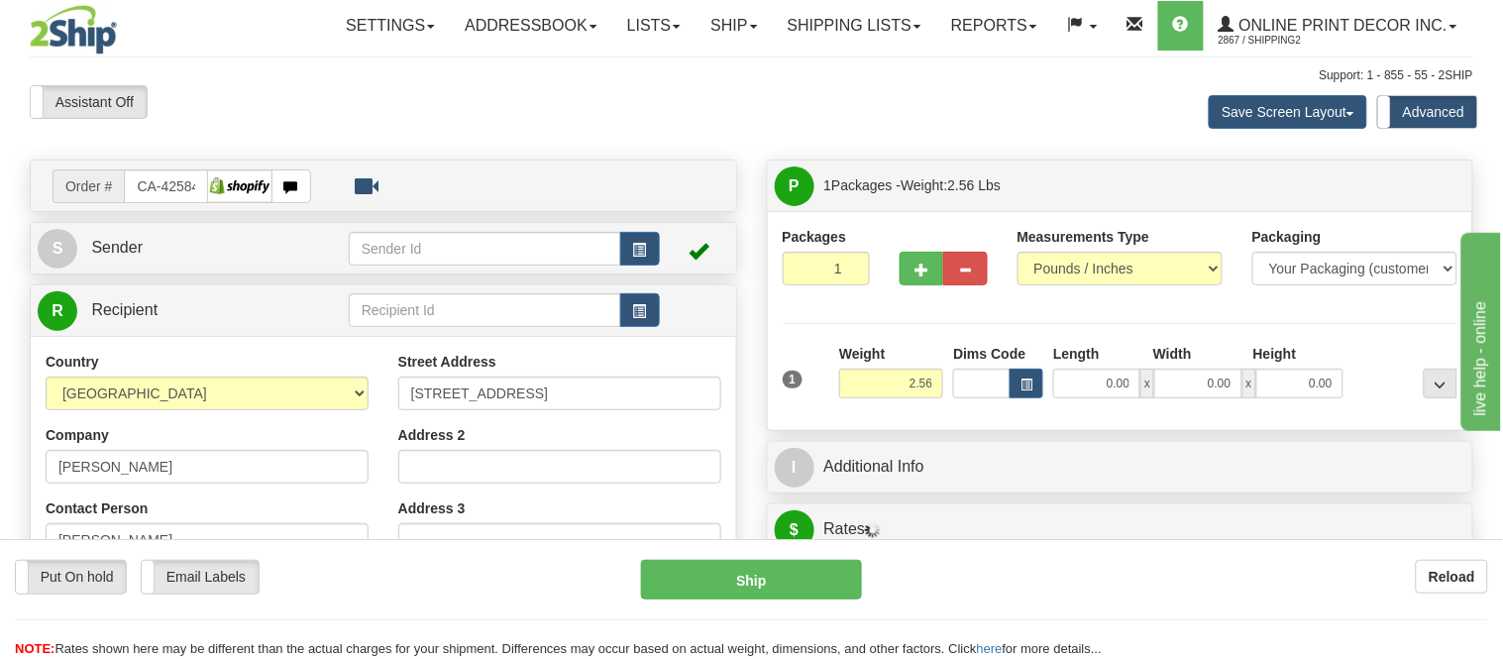
type input "[GEOGRAPHIC_DATA]"
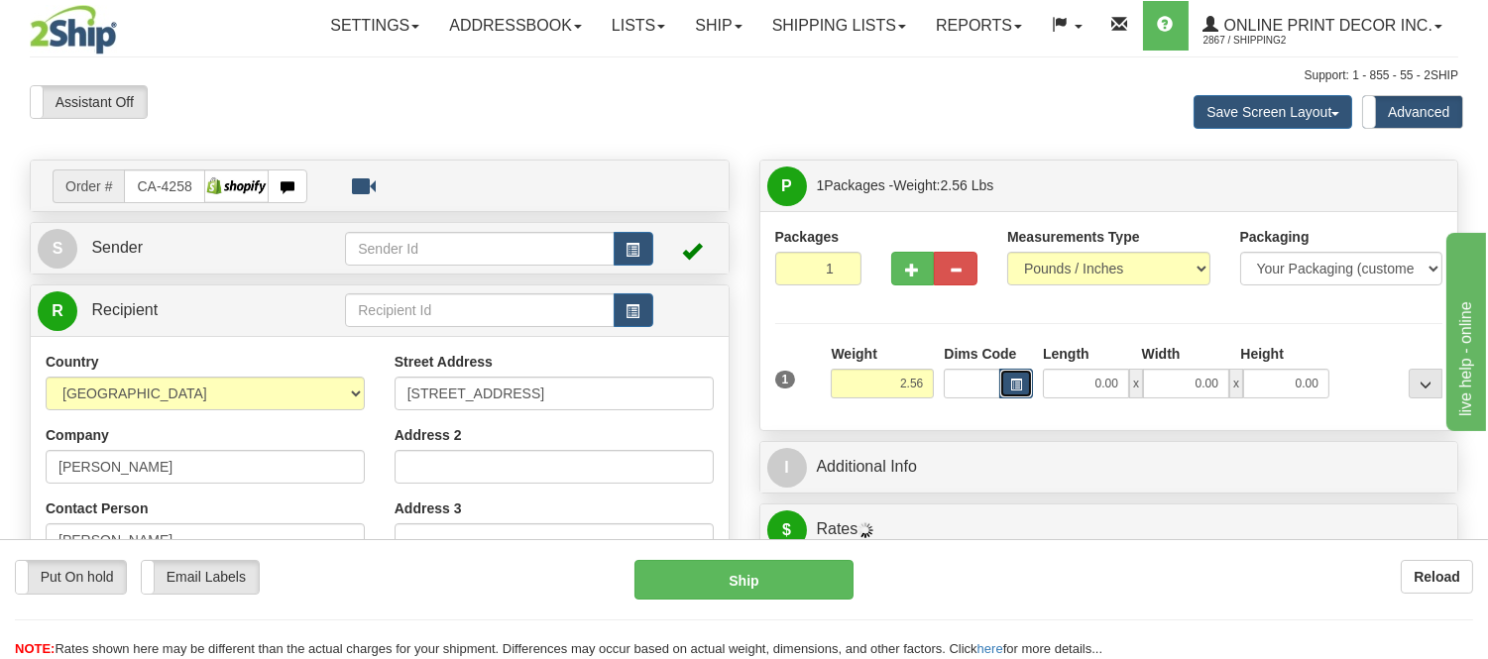
click at [1015, 382] on span "button" at bounding box center [1016, 385] width 12 height 11
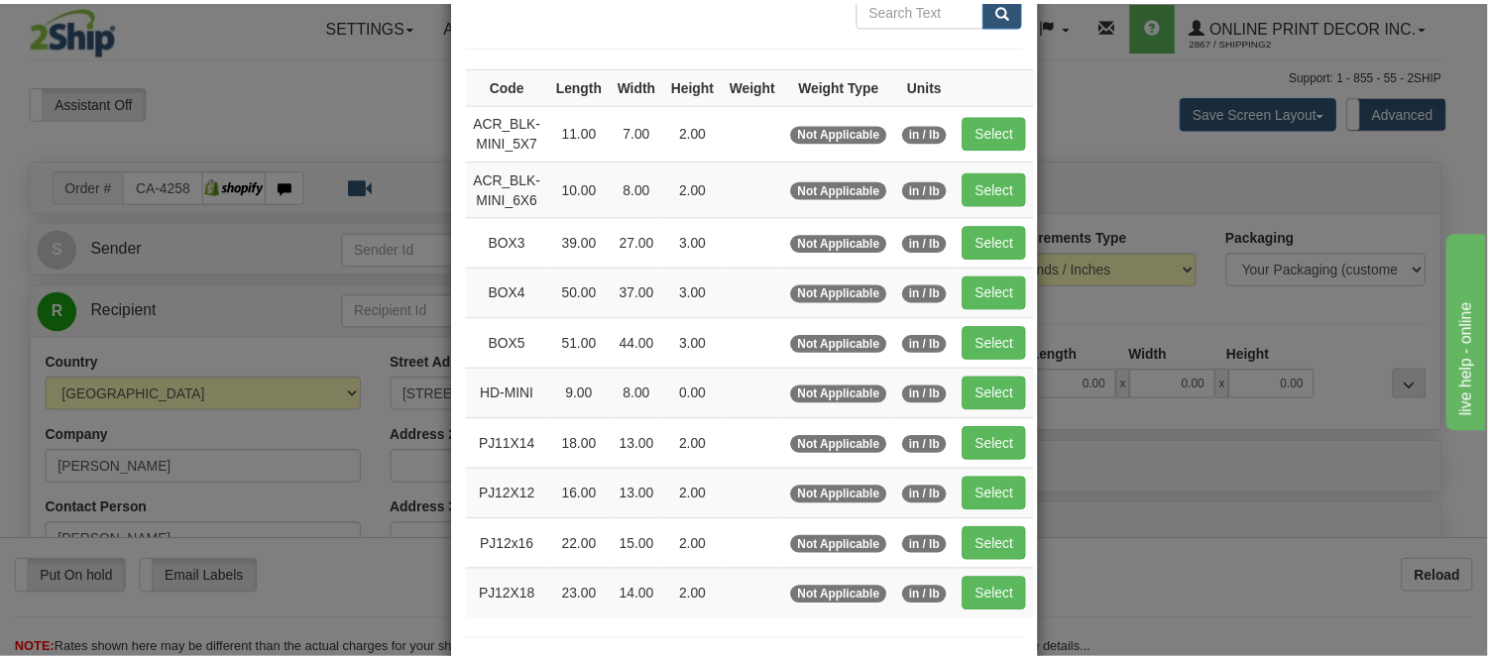
scroll to position [220, 0]
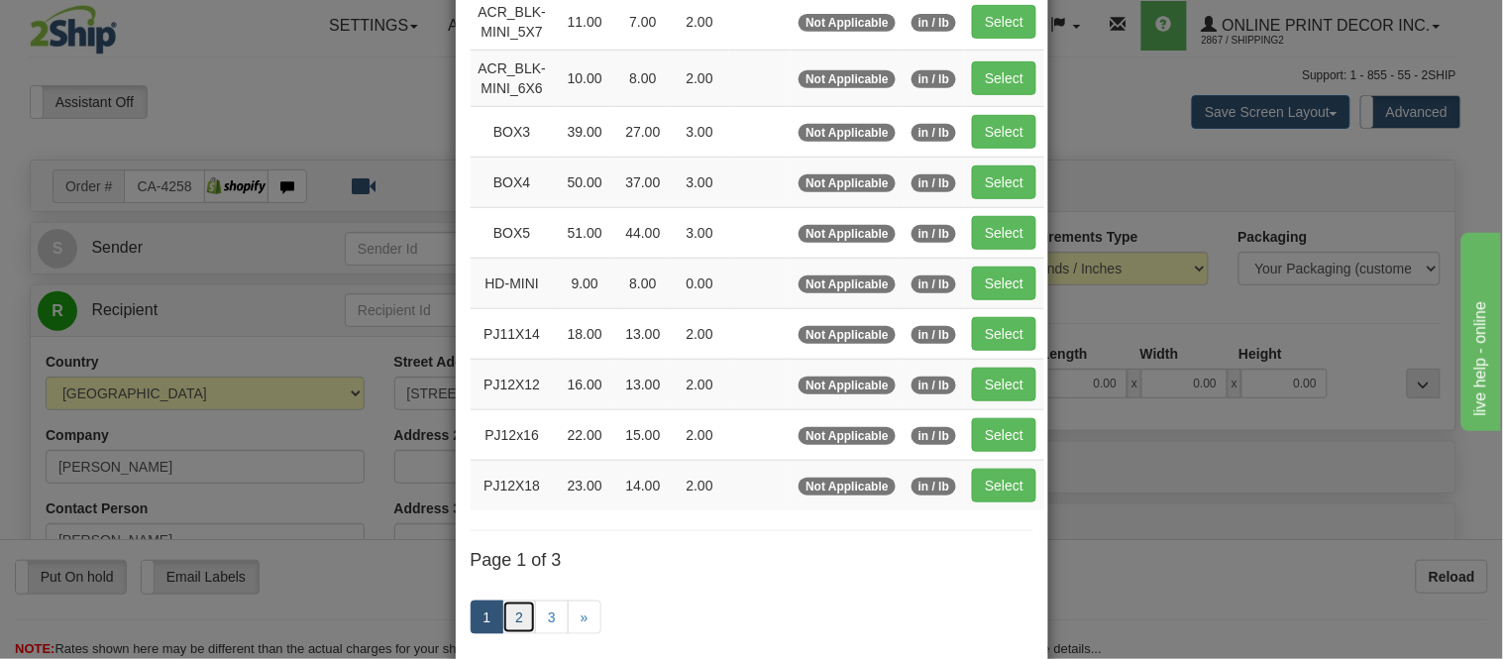
click at [503, 615] on link "2" at bounding box center [519, 618] width 34 height 34
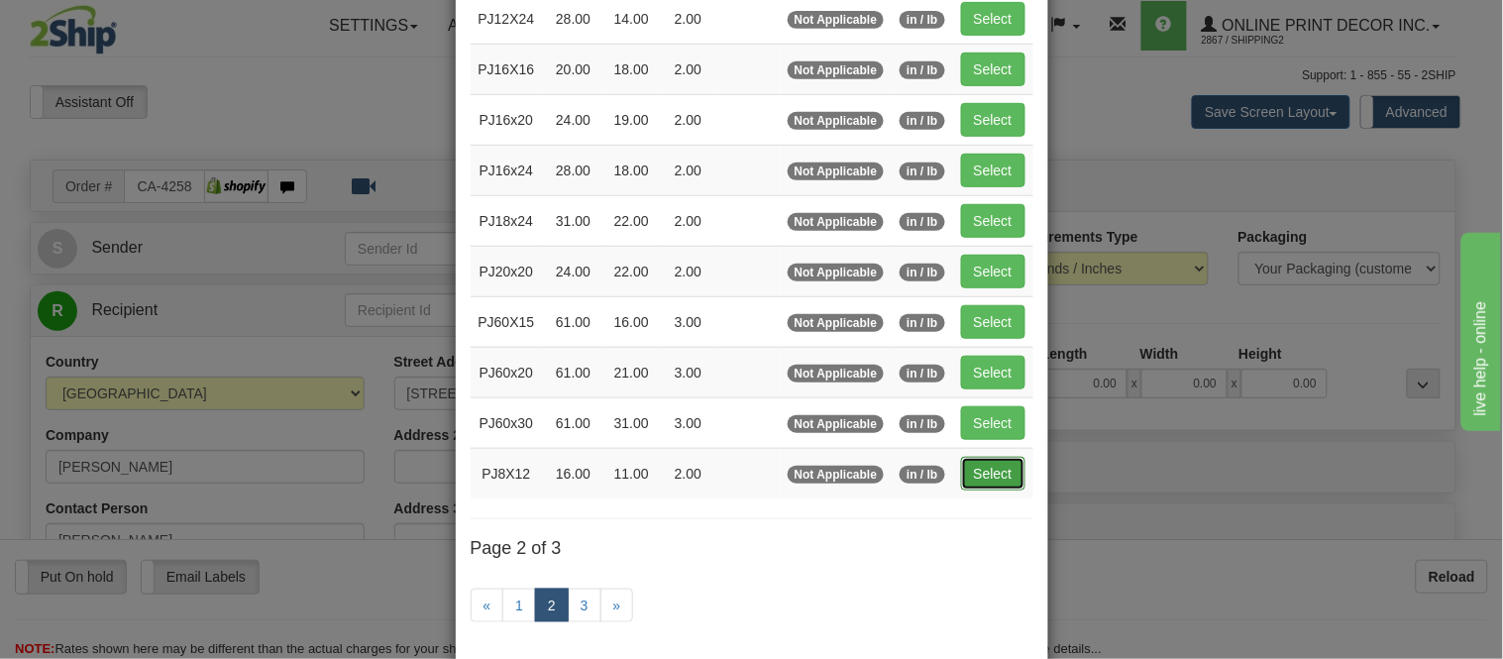
click at [986, 487] on button "Select" at bounding box center [993, 474] width 64 height 34
type input "PJ8X12"
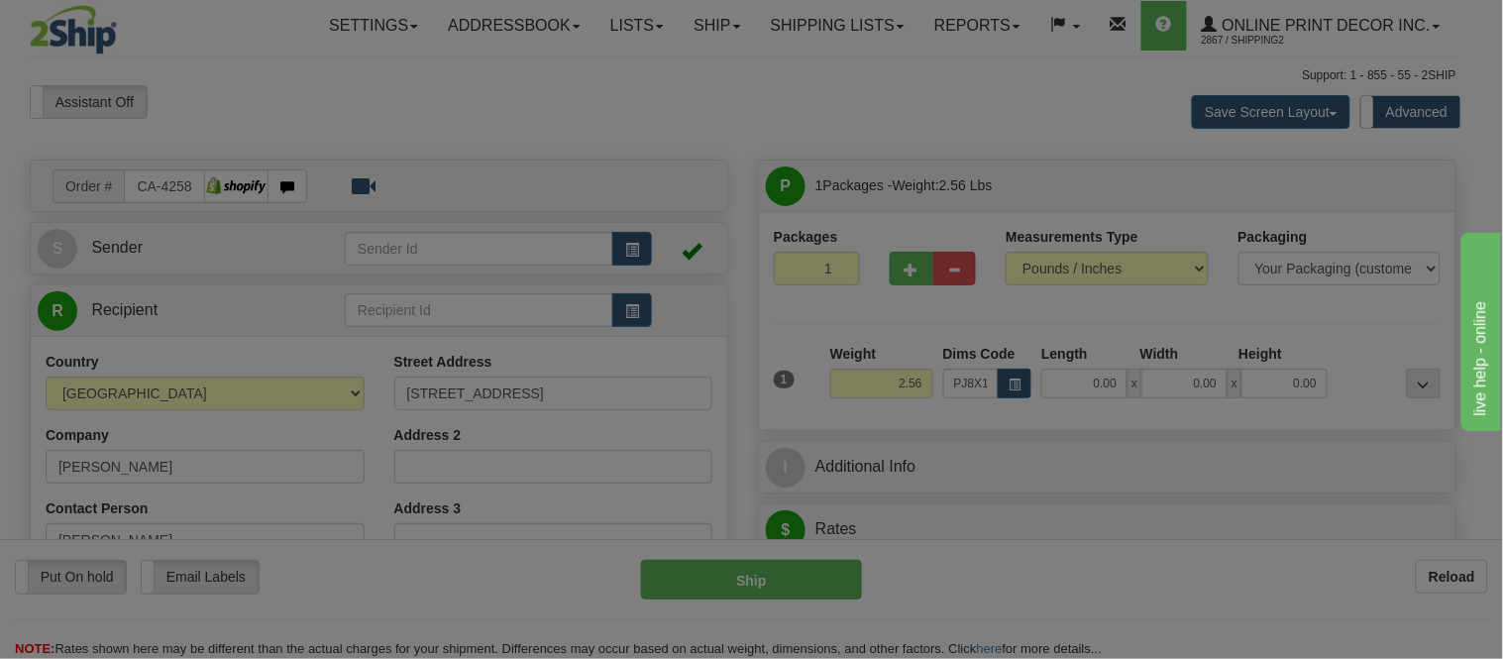
type input "16.00"
type input "11.00"
type input "2.00"
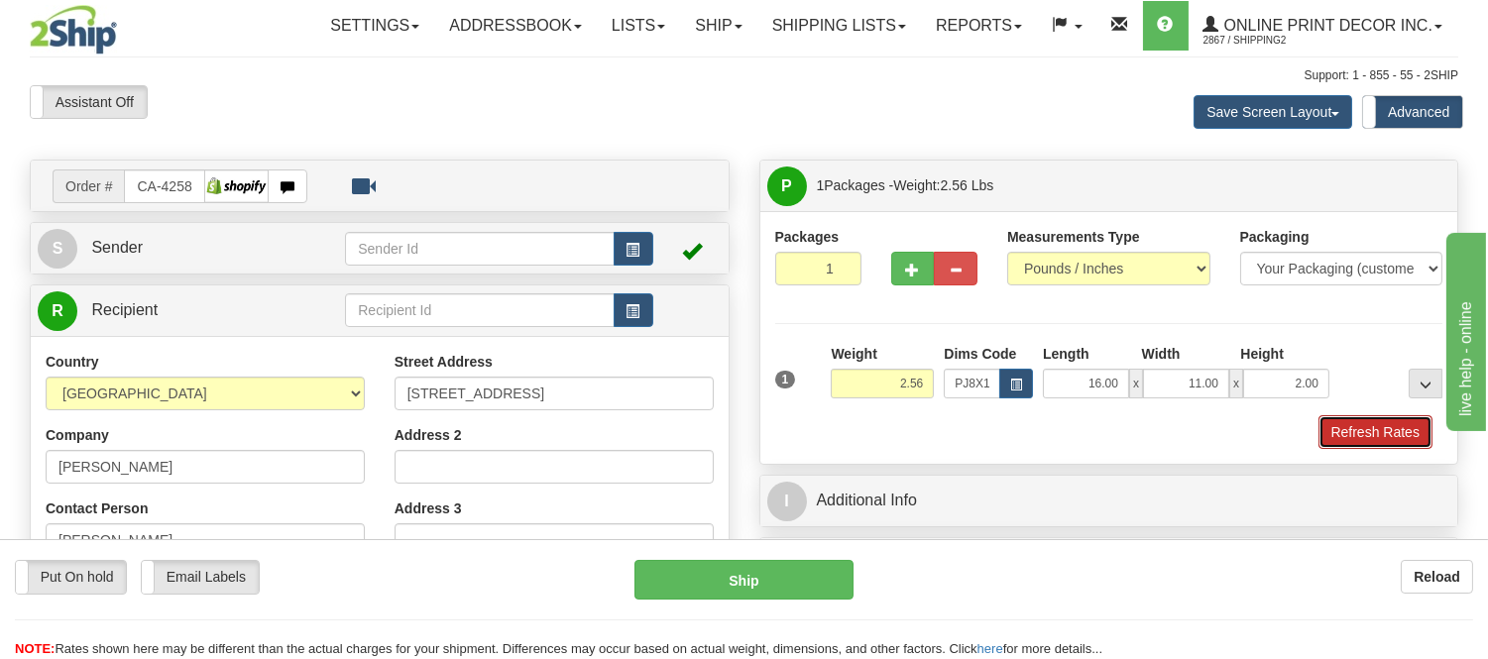
click at [1378, 421] on button "Refresh Rates" at bounding box center [1375, 432] width 114 height 34
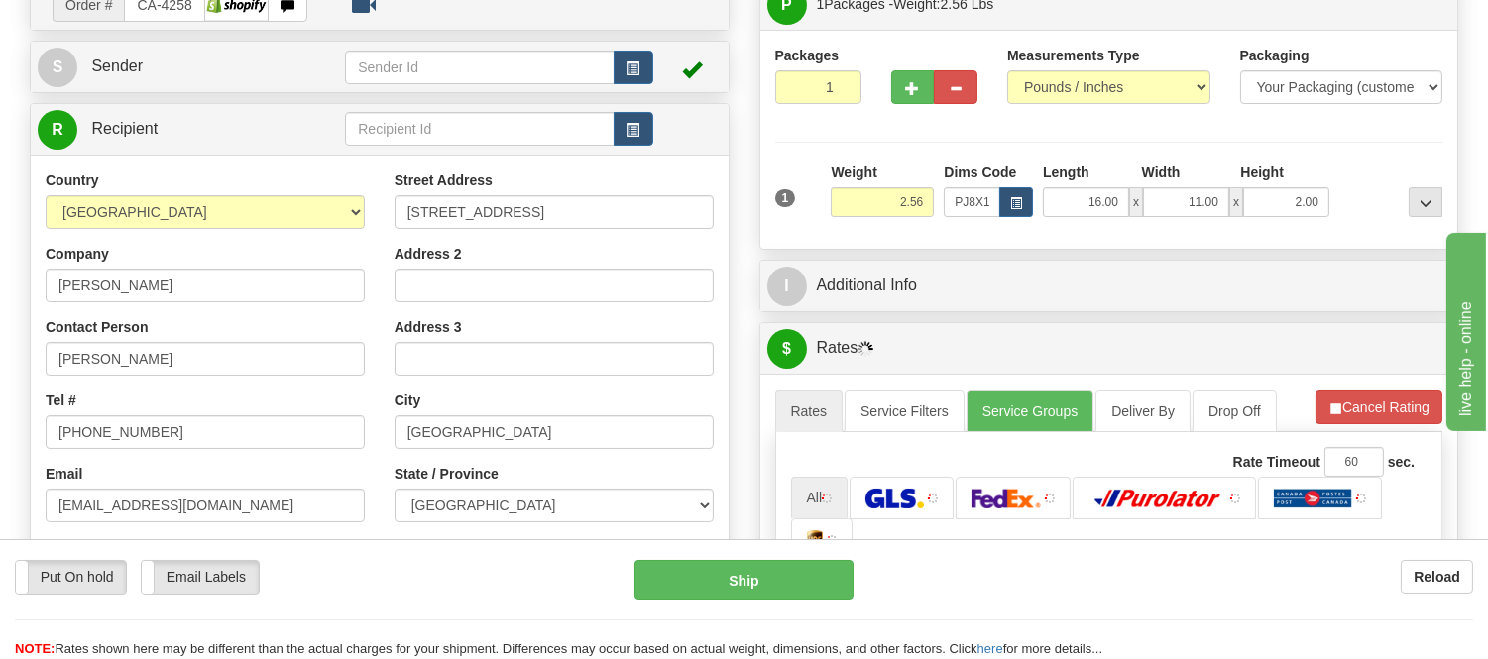
scroll to position [219, 0]
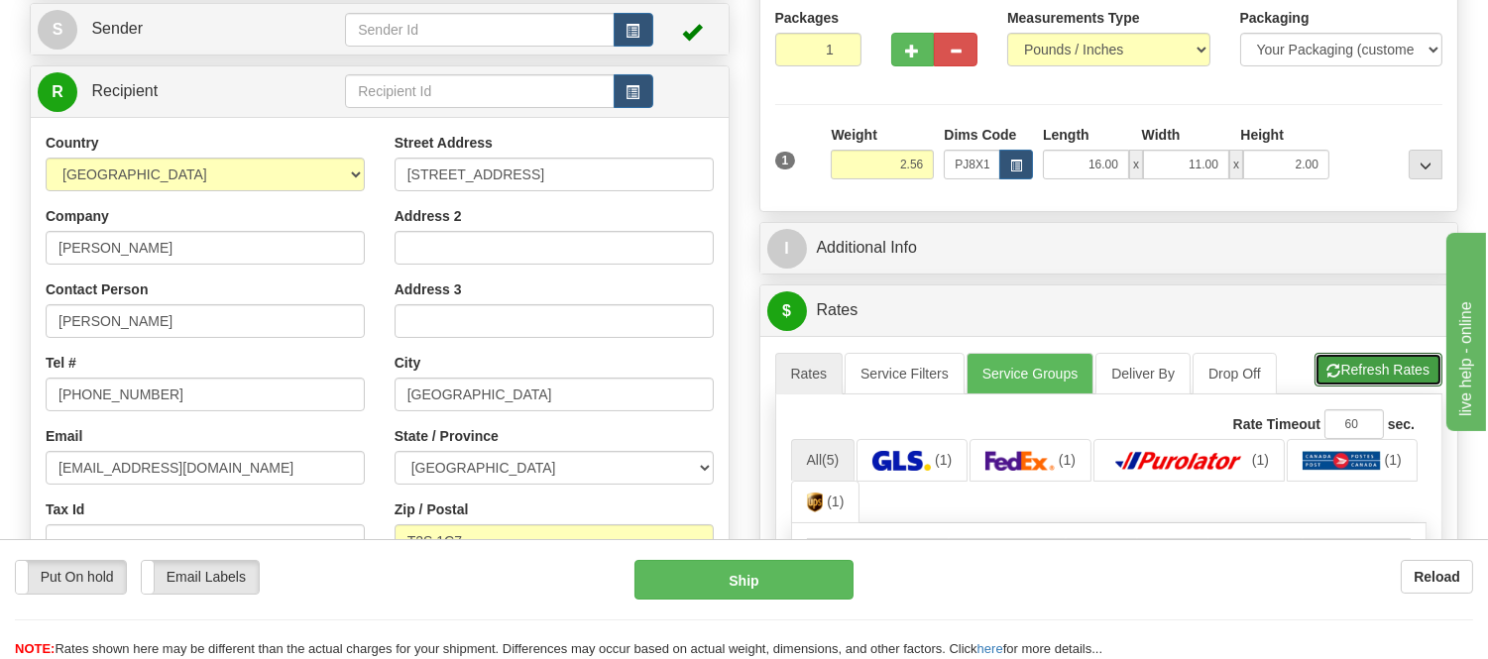
click at [1392, 363] on button "Refresh Rates" at bounding box center [1378, 370] width 128 height 34
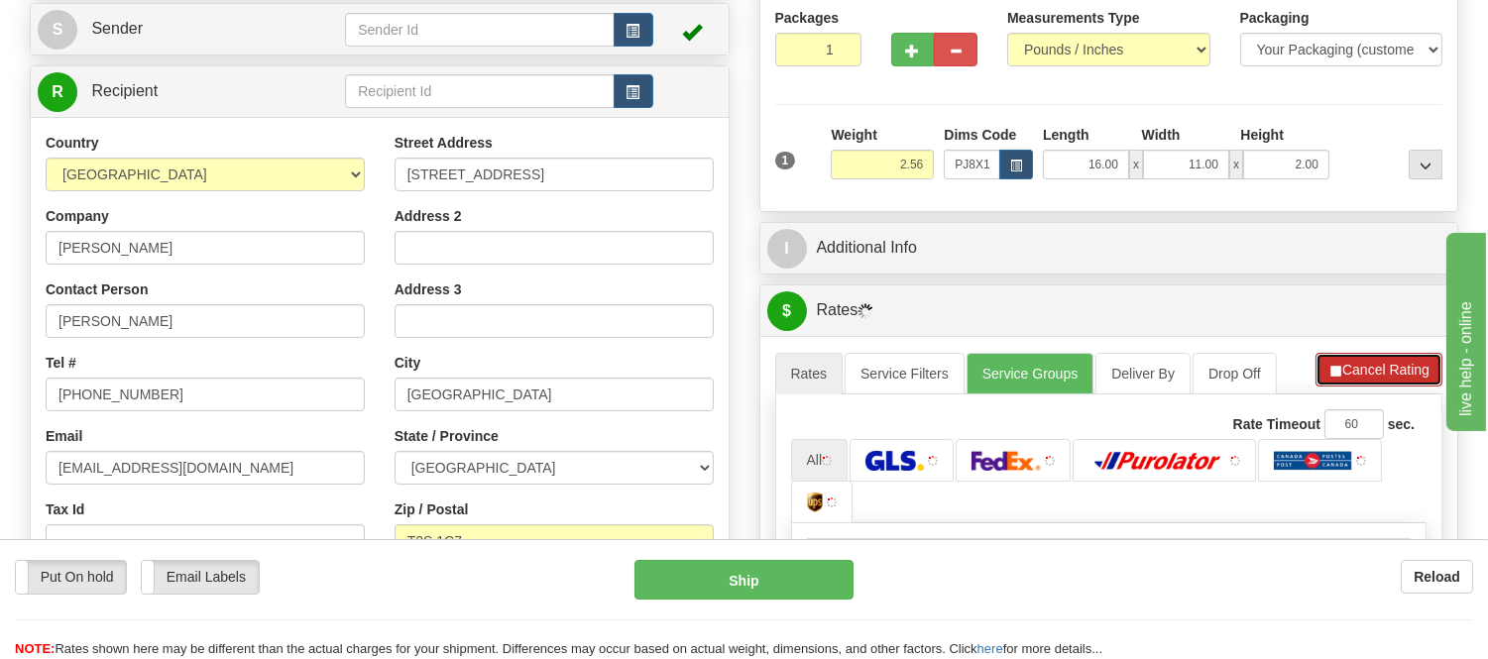
click at [1392, 363] on button "Cancel Rating" at bounding box center [1378, 370] width 127 height 34
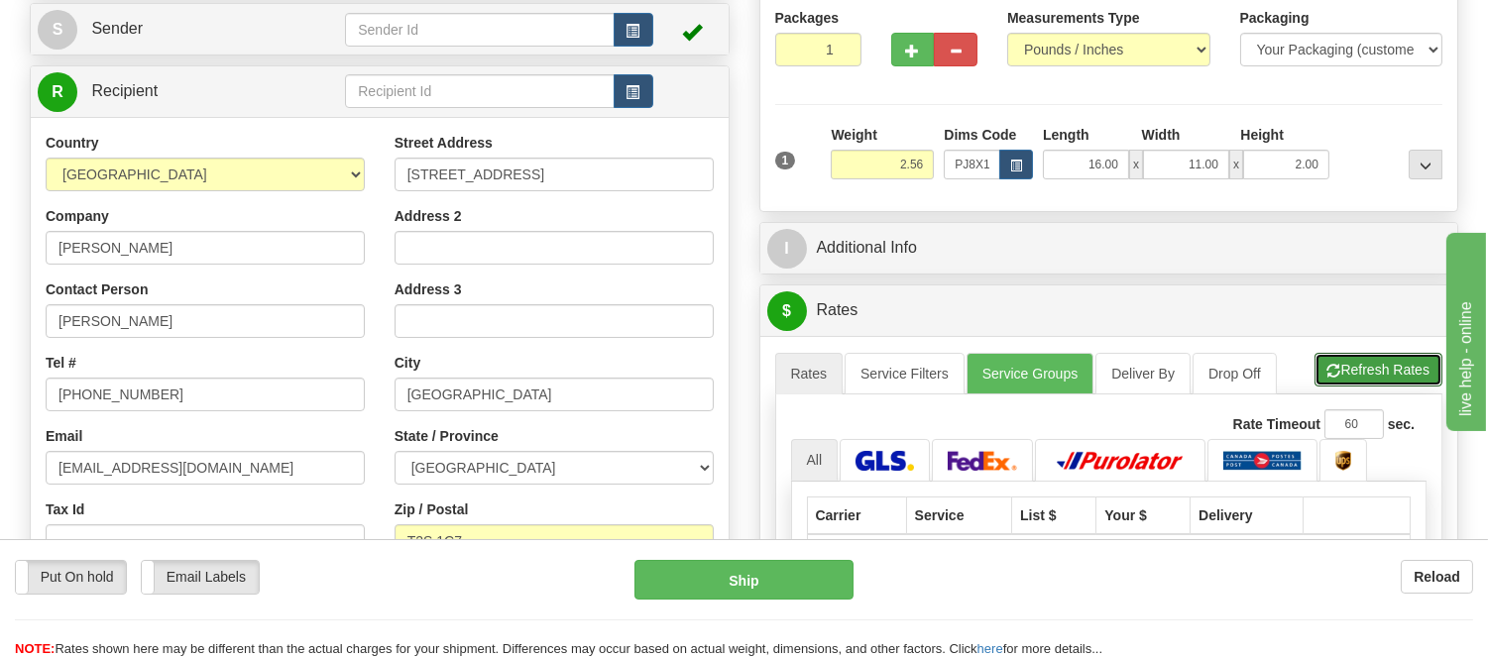
click at [1392, 363] on button "Refresh Rates" at bounding box center [1378, 370] width 128 height 34
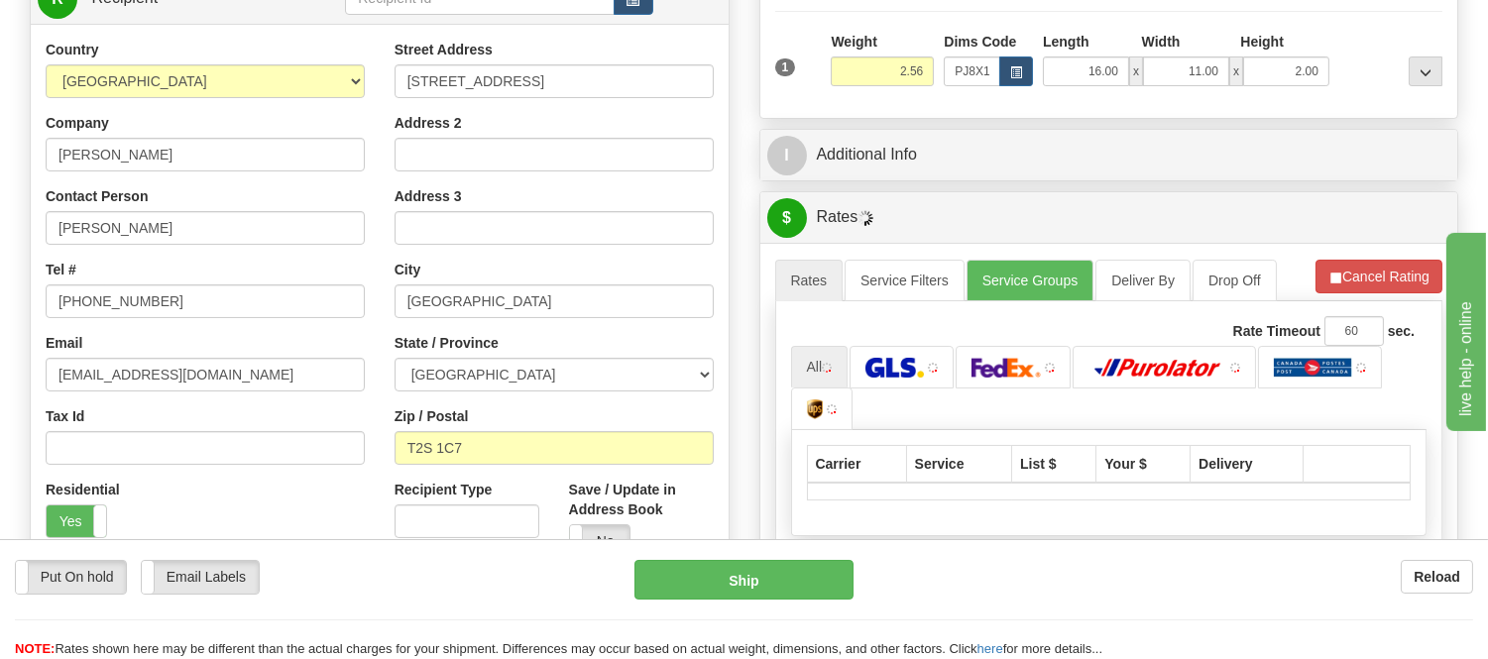
scroll to position [439, 0]
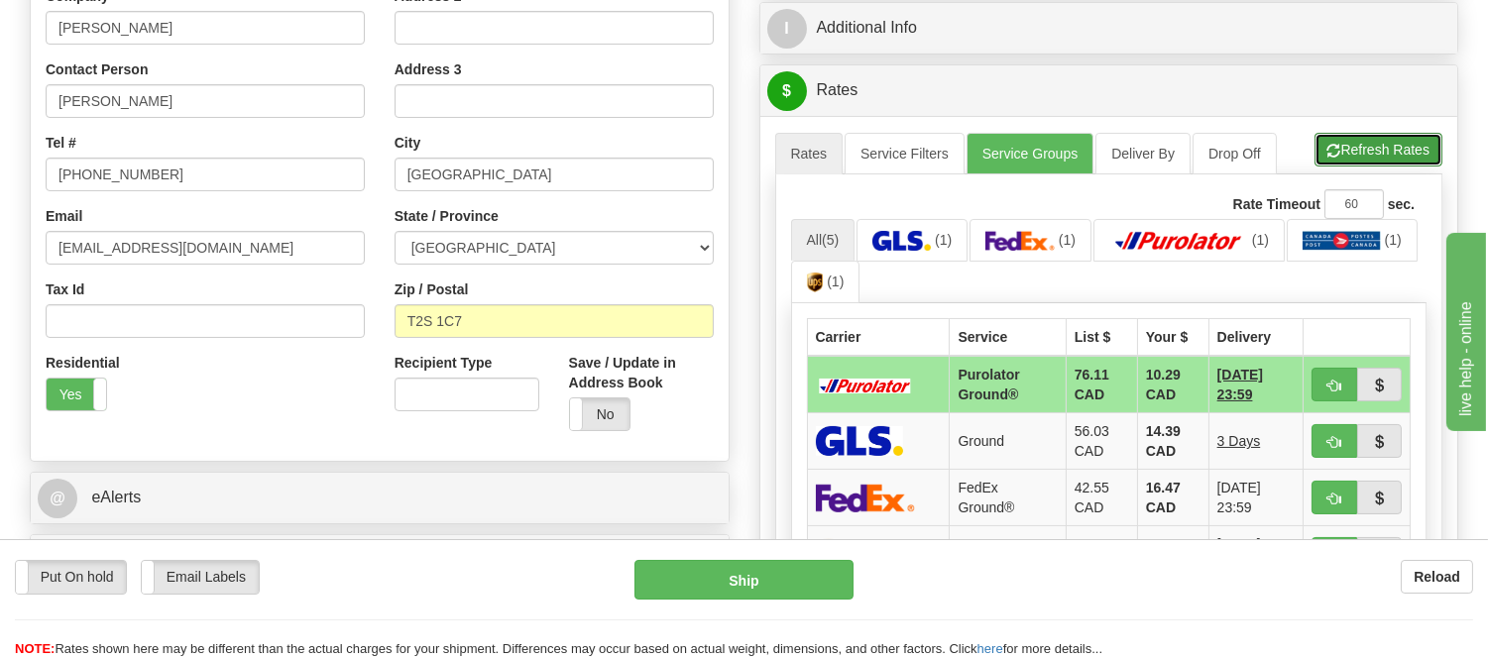
click at [1383, 146] on button "Refresh Rates" at bounding box center [1378, 150] width 128 height 34
click at [1335, 383] on span "button" at bounding box center [1334, 386] width 14 height 13
type input "260"
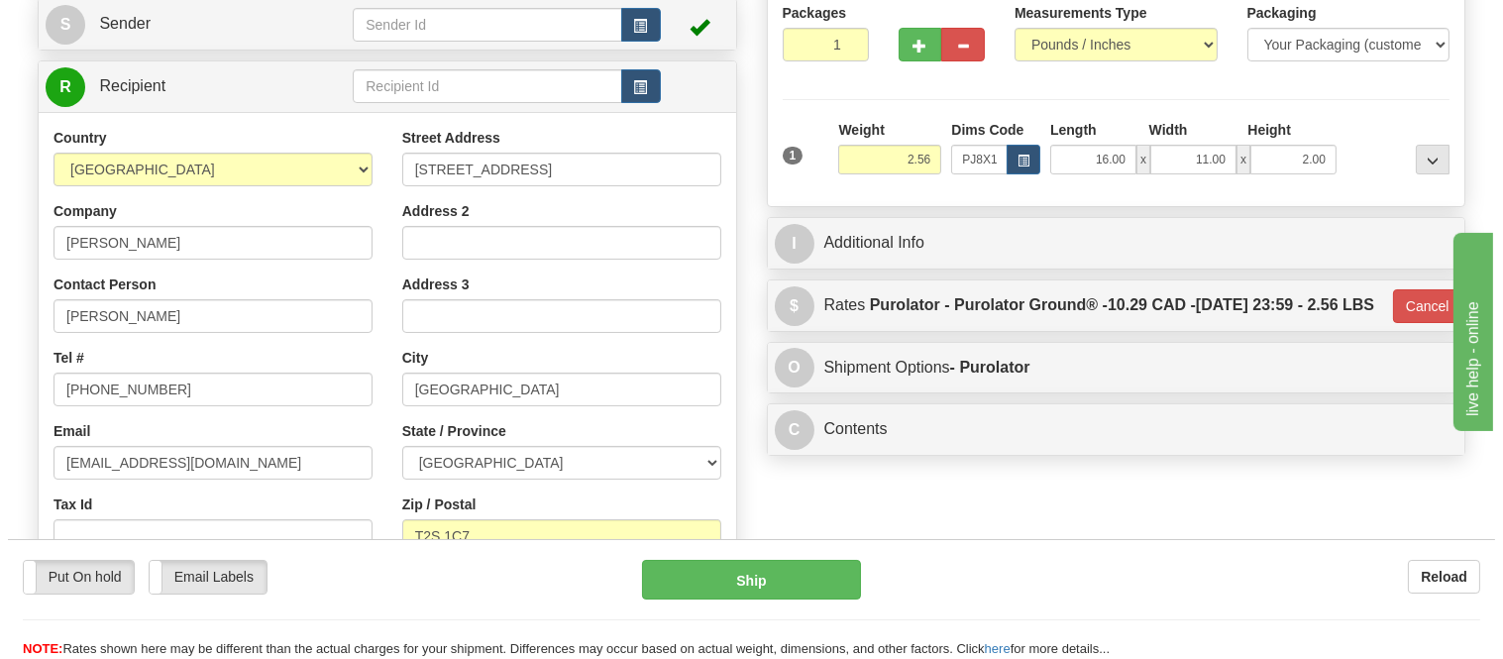
scroll to position [0, 0]
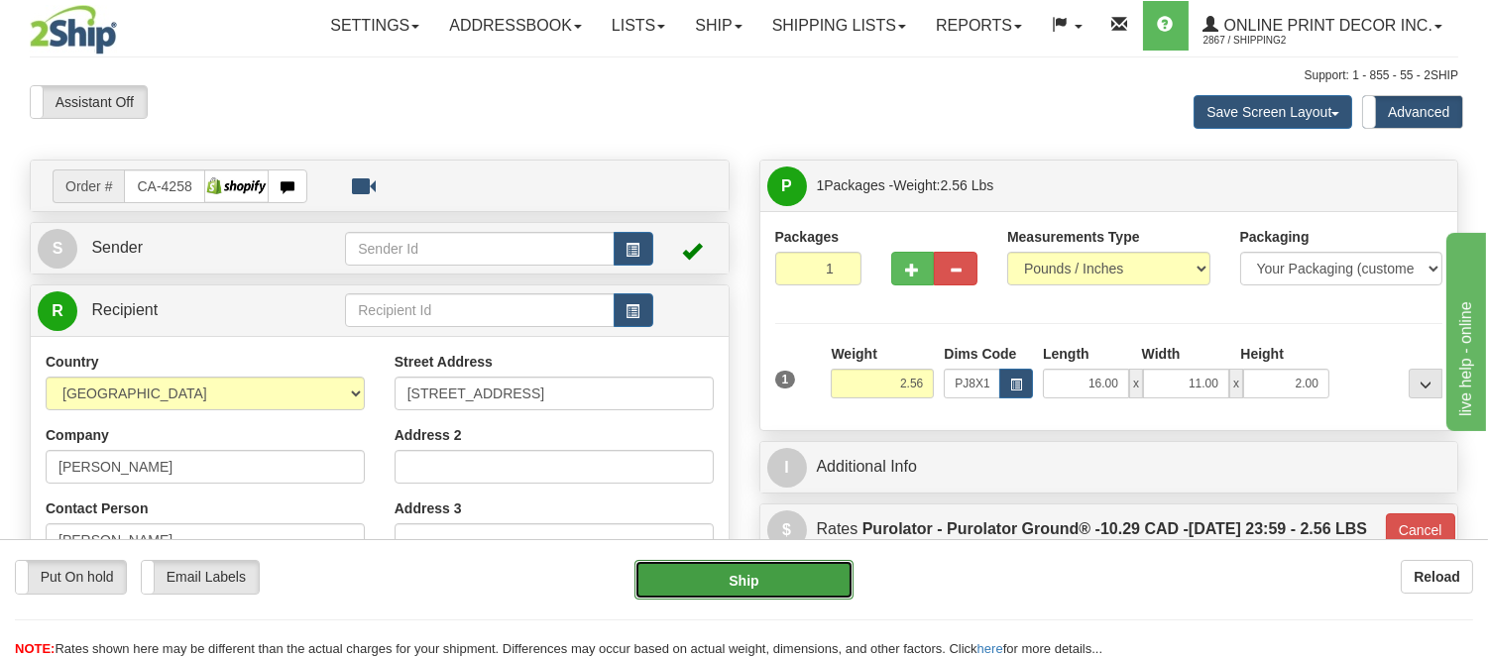
click at [734, 569] on button "Ship" at bounding box center [743, 580] width 218 height 40
